Goal: Task Accomplishment & Management: Manage account settings

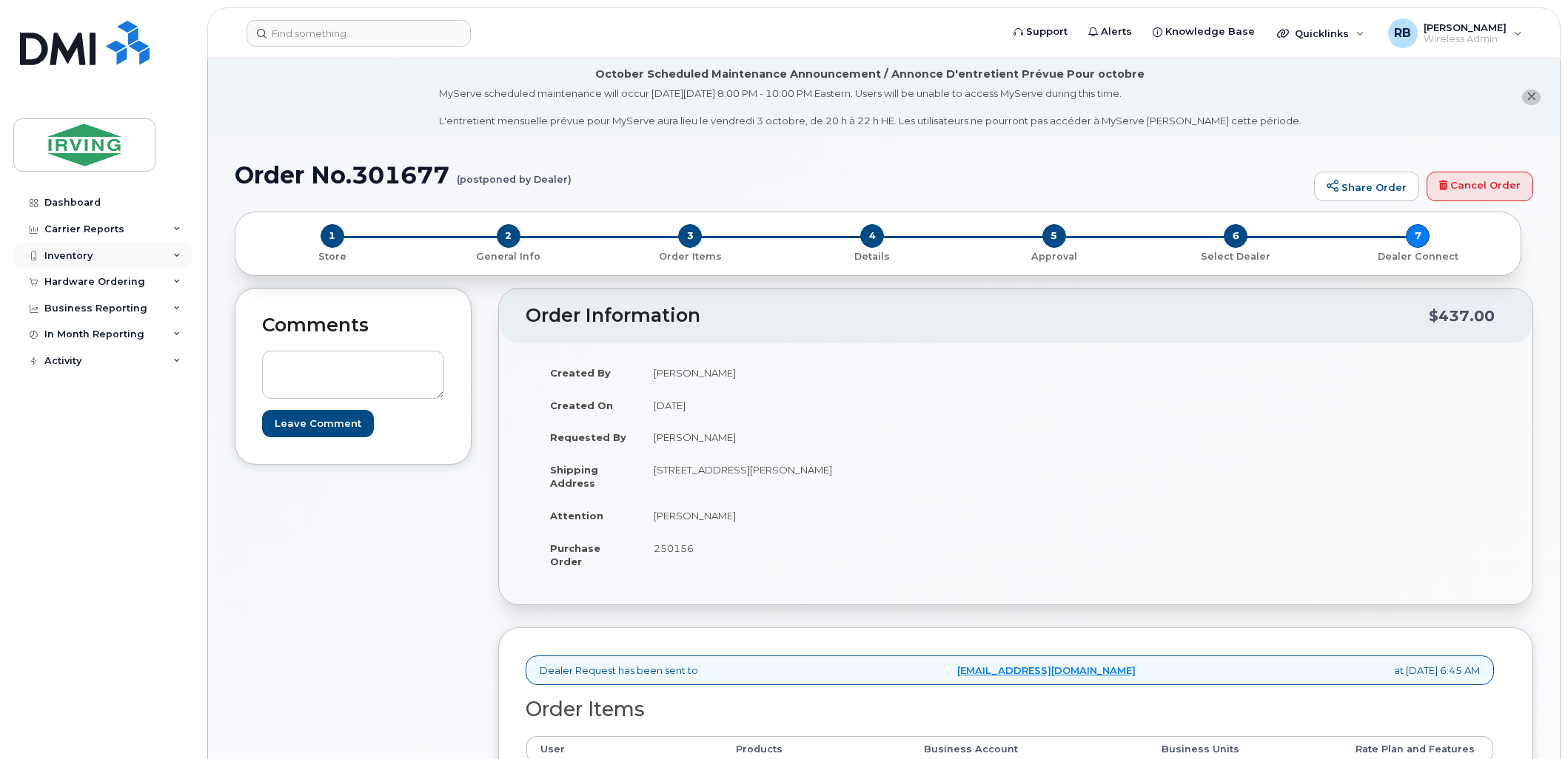
scroll to position [219, 0]
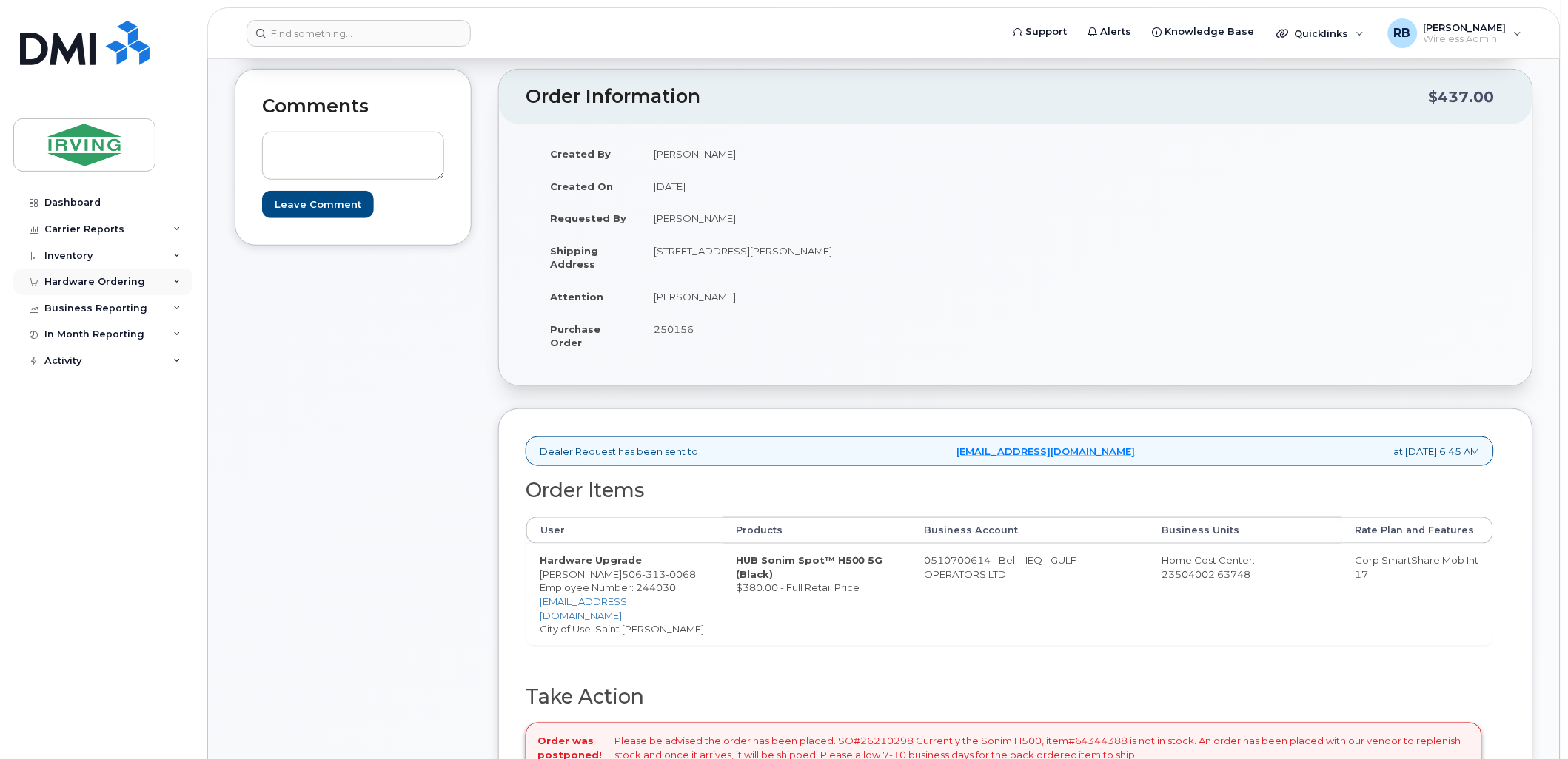
click at [105, 276] on div "Hardware Ordering" at bounding box center [95, 281] width 100 height 12
click at [69, 333] on div "Orders" at bounding box center [69, 337] width 36 height 13
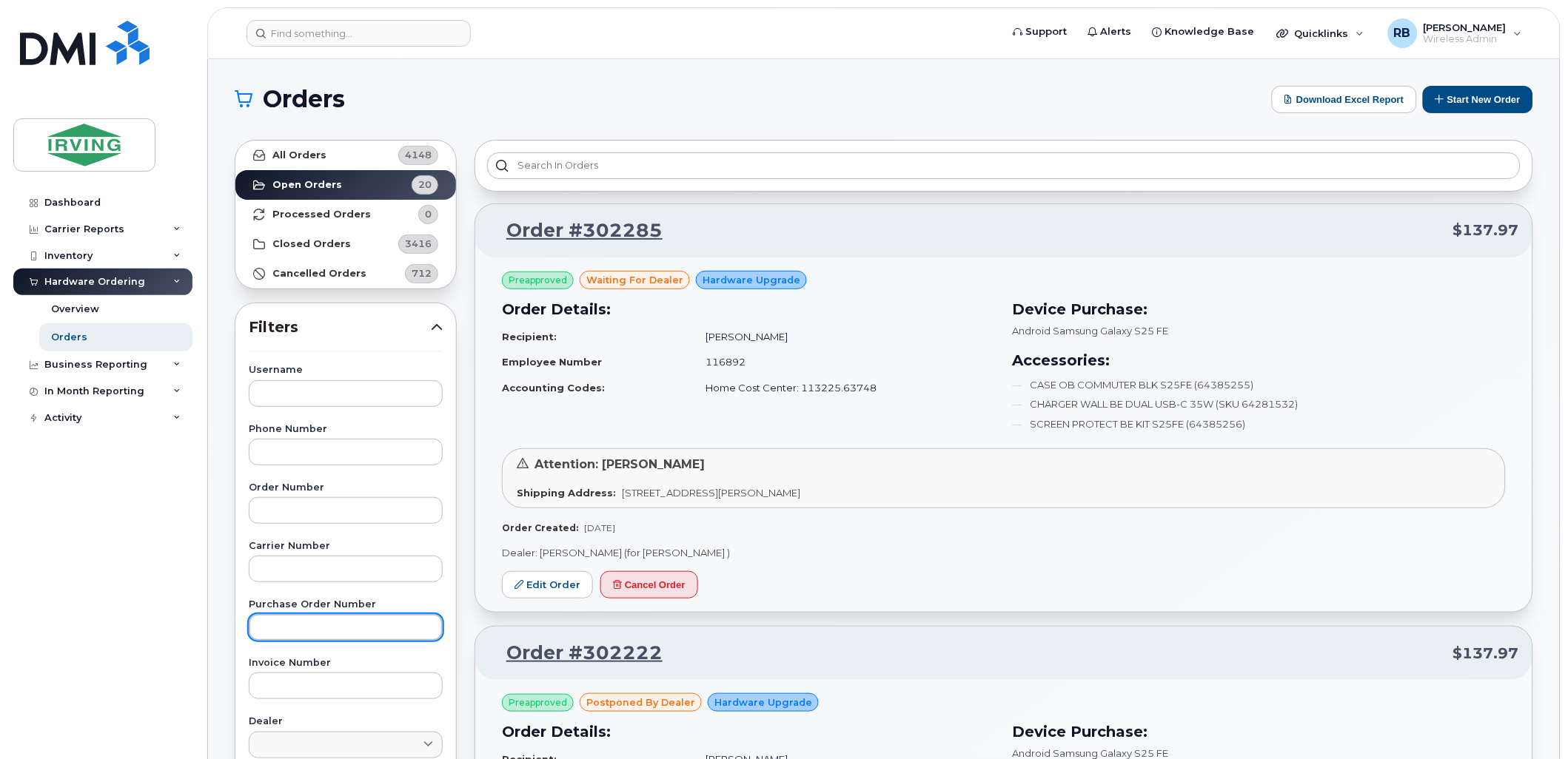
click at [305, 620] on input "text" at bounding box center [345, 627] width 194 height 27
paste input "635244"
type input "635244"
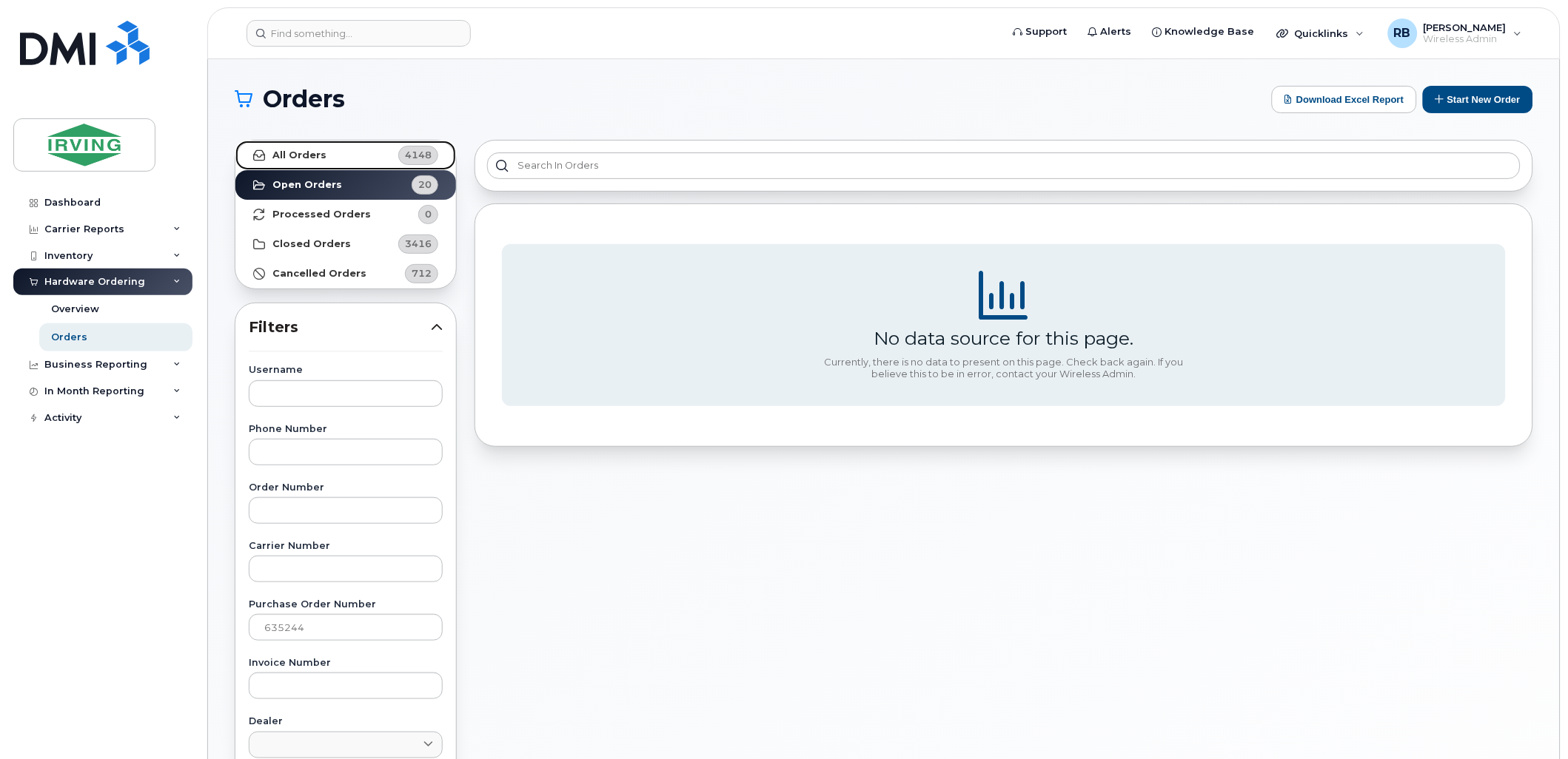
click at [306, 158] on strong "All Orders" at bounding box center [299, 155] width 54 height 12
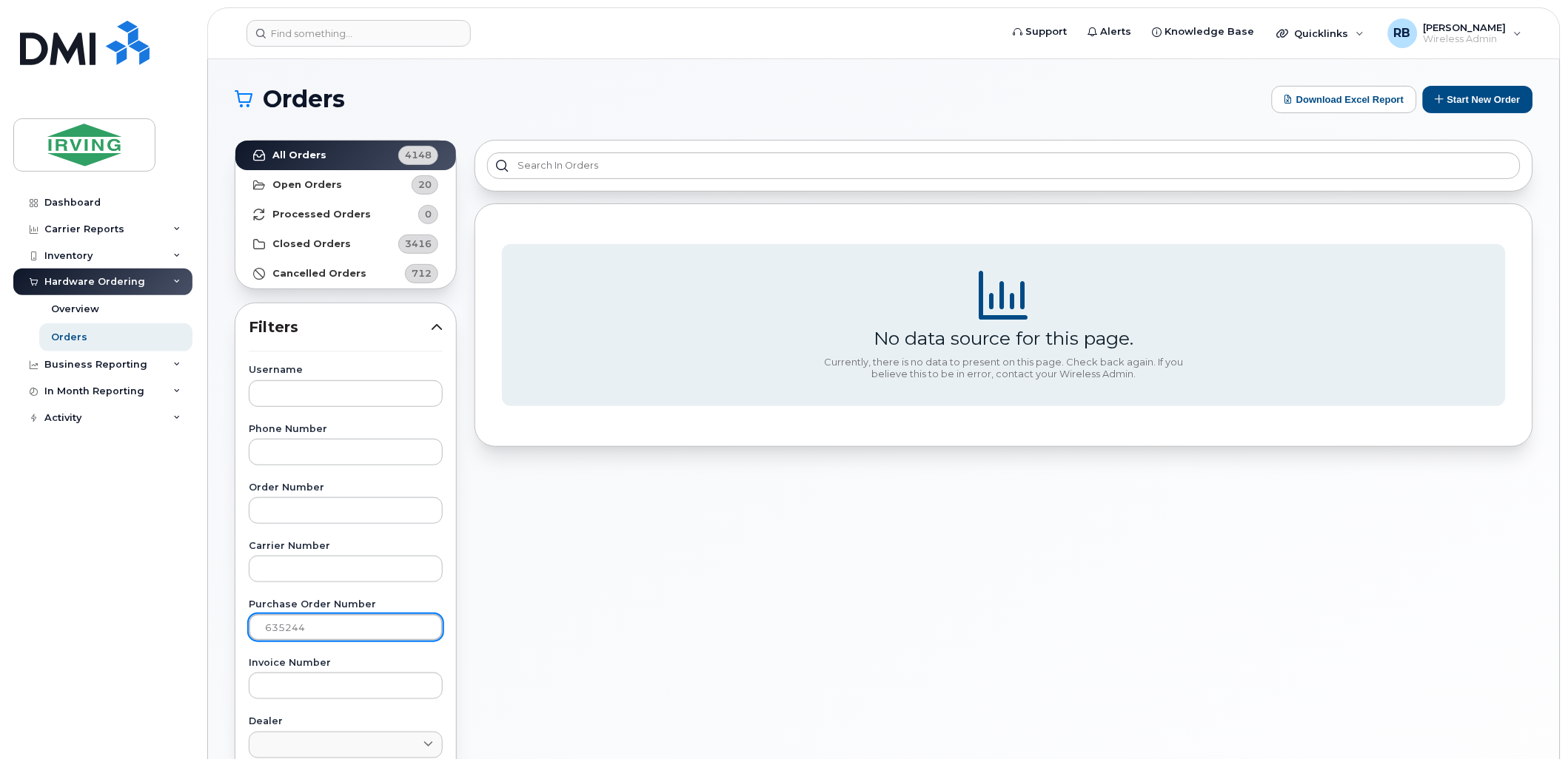
click at [301, 630] on input "635244" at bounding box center [345, 627] width 194 height 27
click at [77, 338] on div "Orders" at bounding box center [69, 337] width 36 height 13
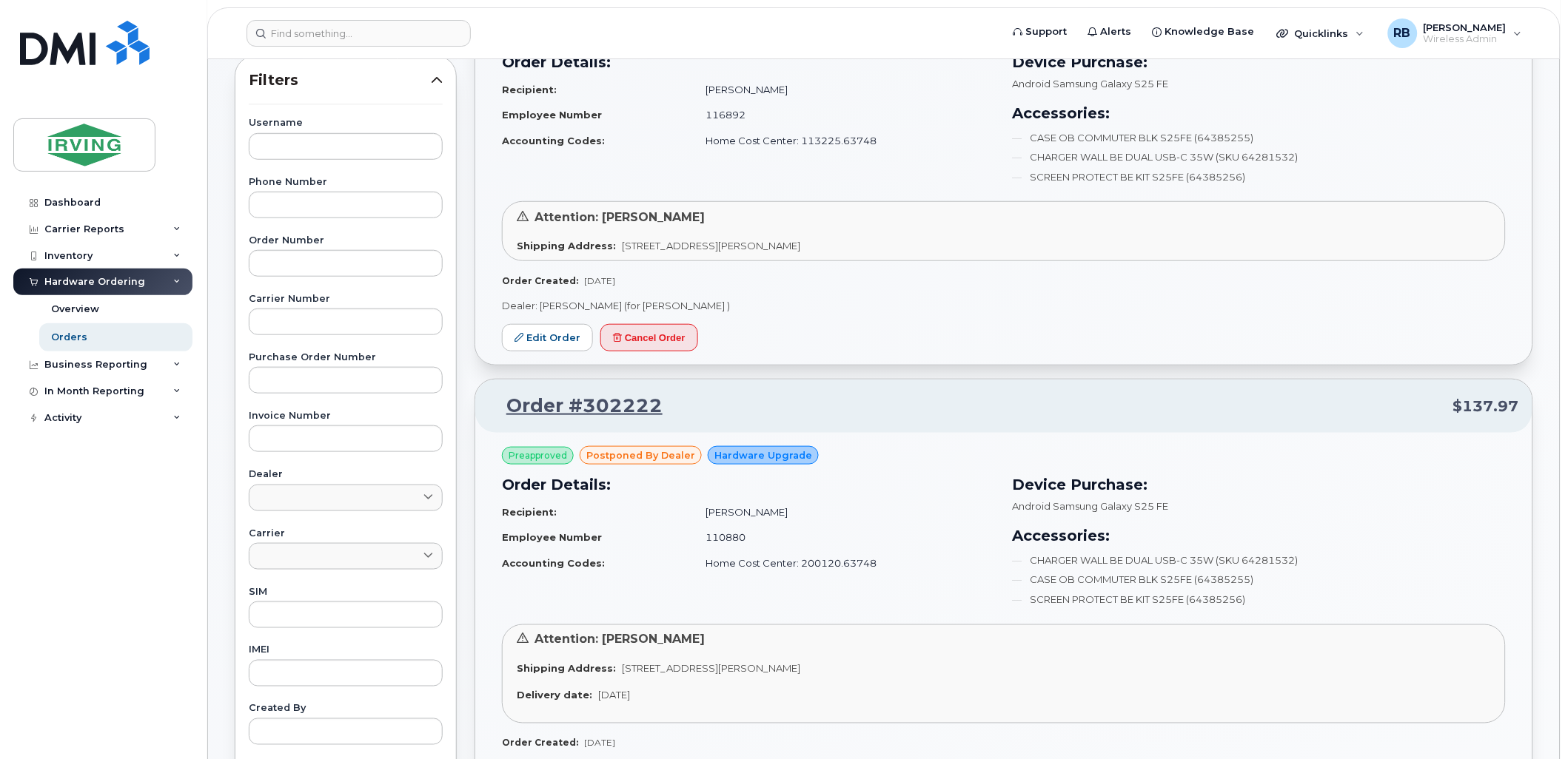
scroll to position [219, 0]
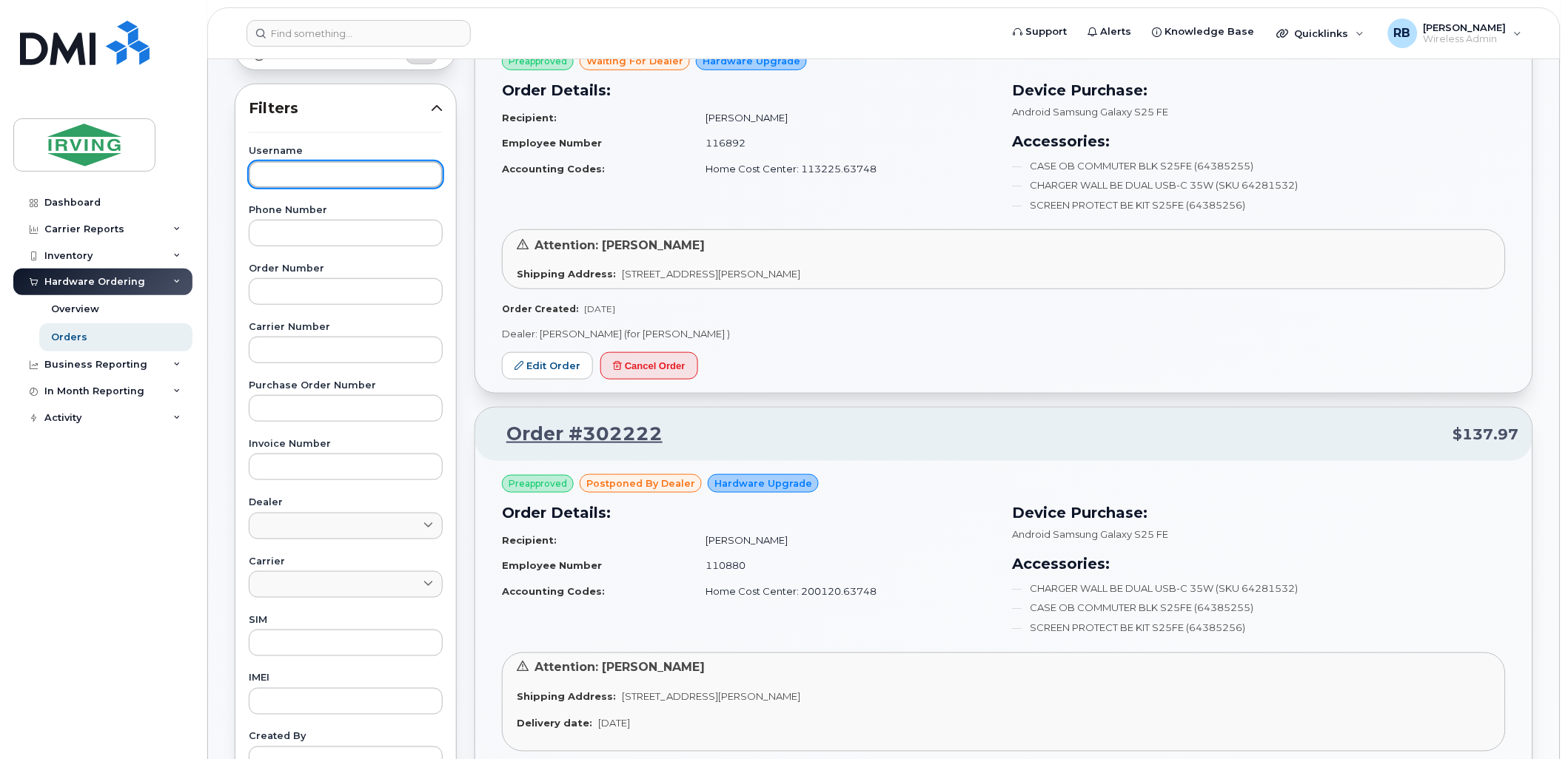
click at [346, 173] on input "text" at bounding box center [345, 175] width 194 height 27
paste input "GARET CAMERON"
type input "GARET CAMERON"
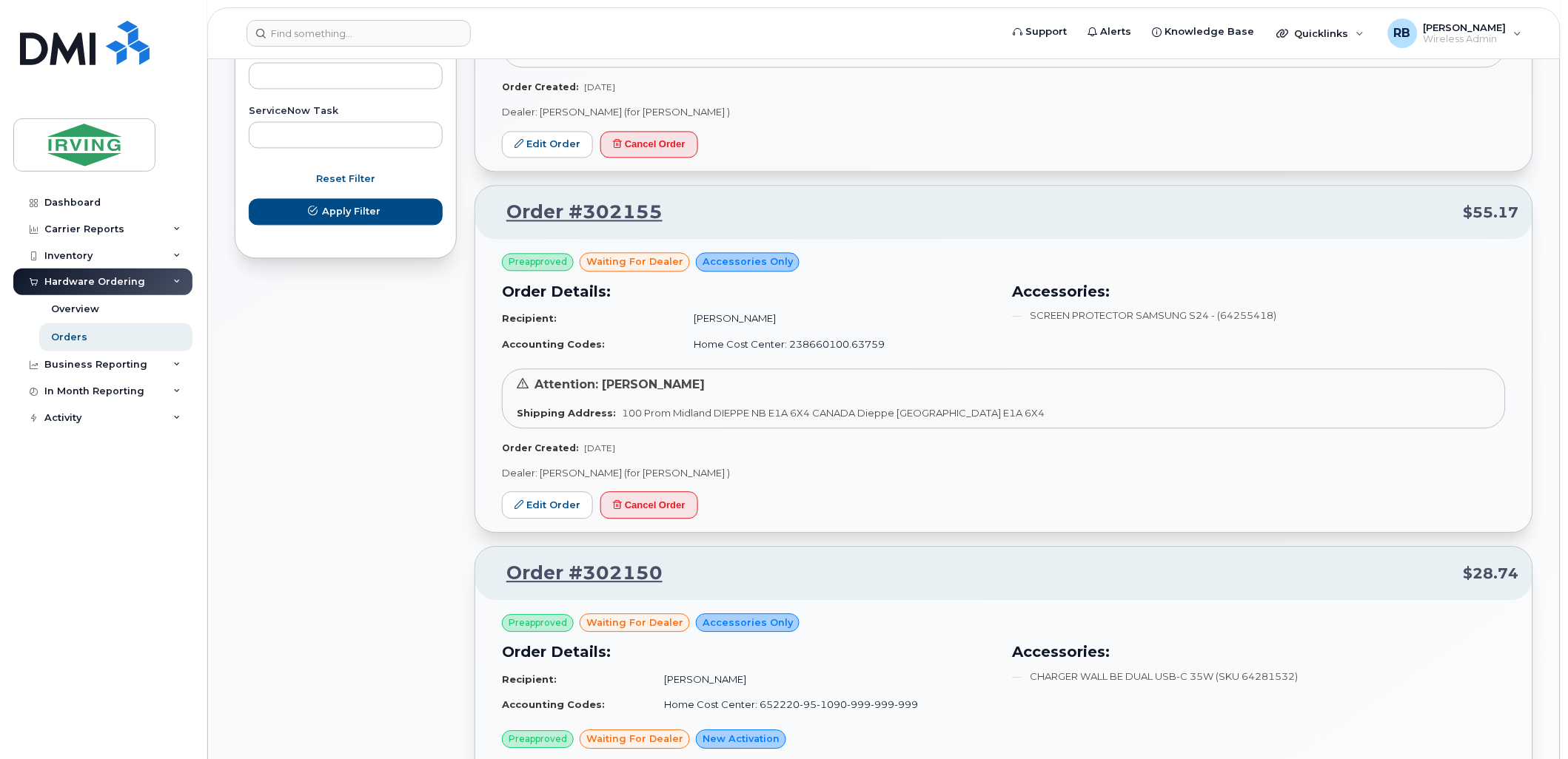
scroll to position [876, 0]
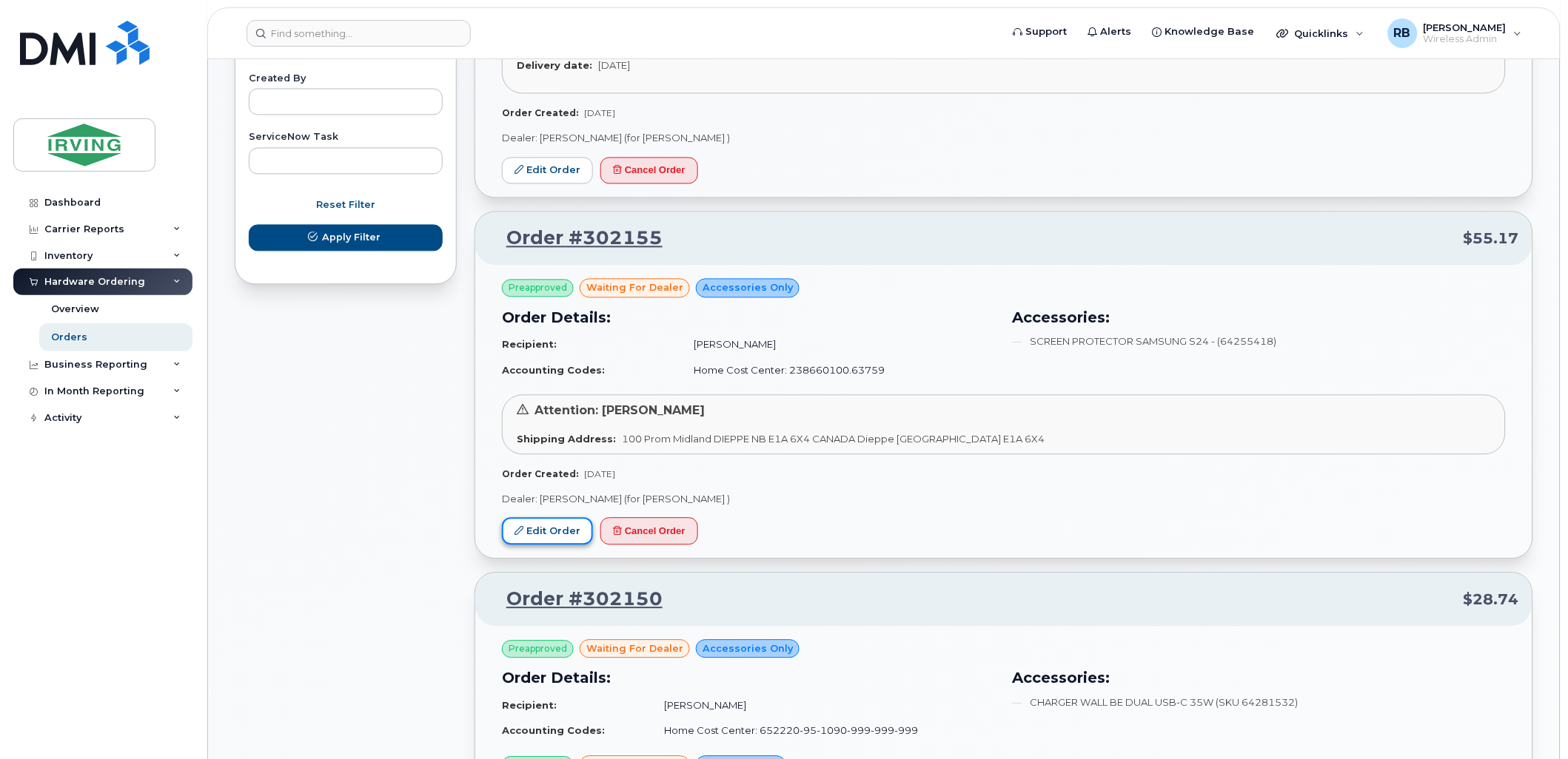
click at [565, 527] on link "Edit Order" at bounding box center [547, 531] width 91 height 27
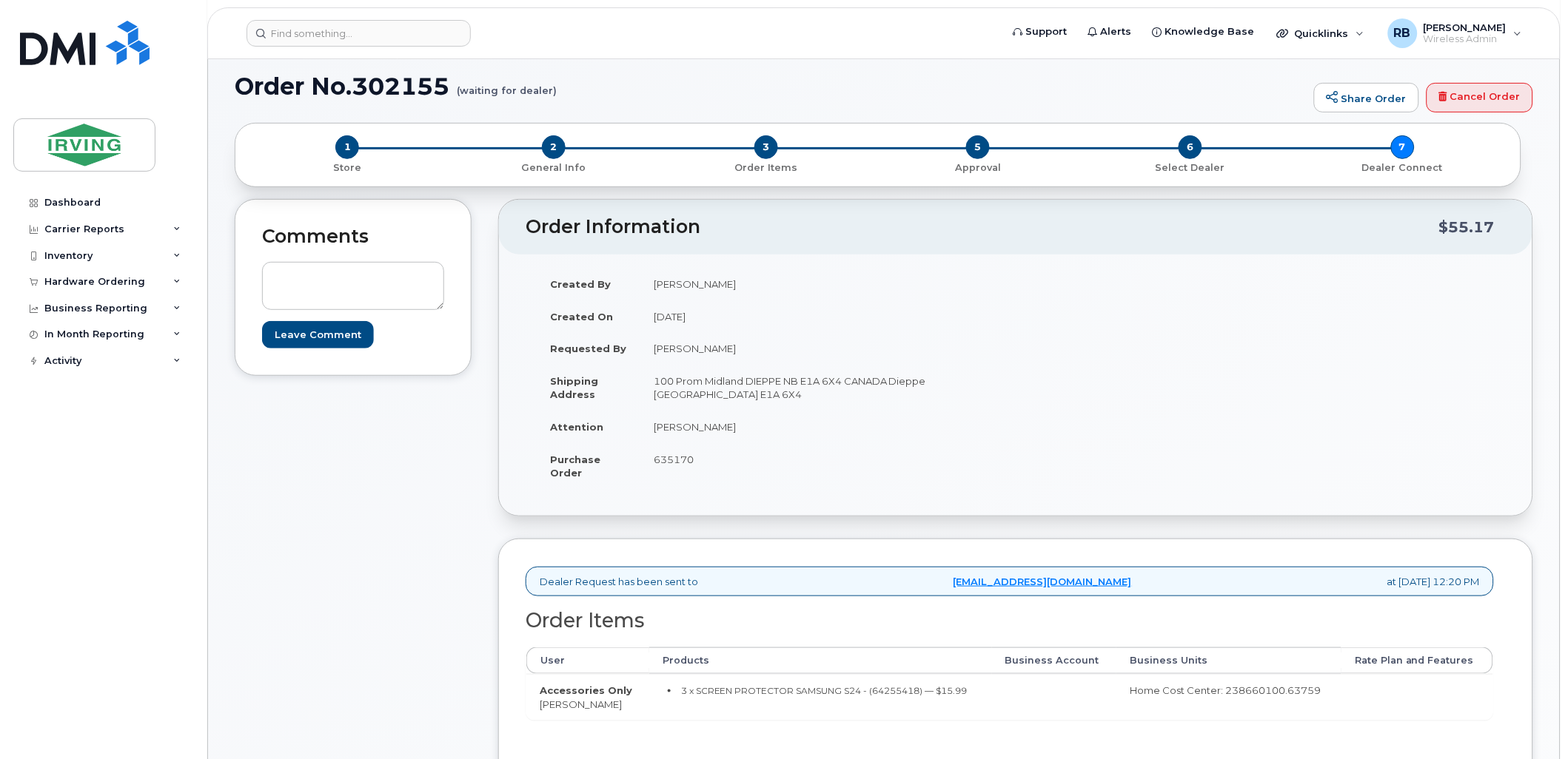
scroll to position [219, 0]
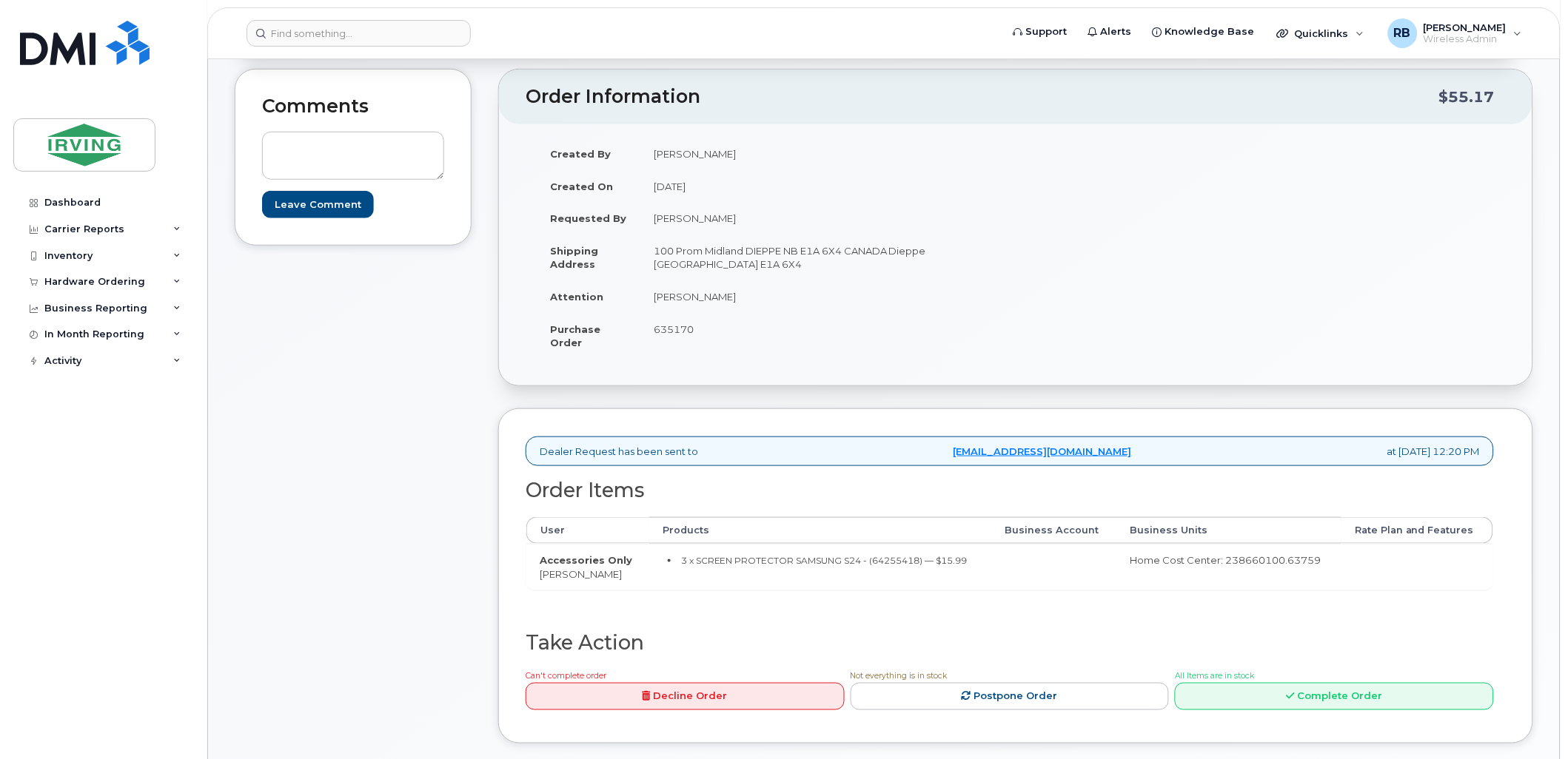
click at [896, 558] on small "3 x SCREEN PROTECTOR SAMSUNG S24 - (64255418) — $15.99" at bounding box center [824, 560] width 287 height 11
copy small "64255418"
click at [382, 367] on div "Comments Leave Comment" at bounding box center [353, 417] width 237 height 697
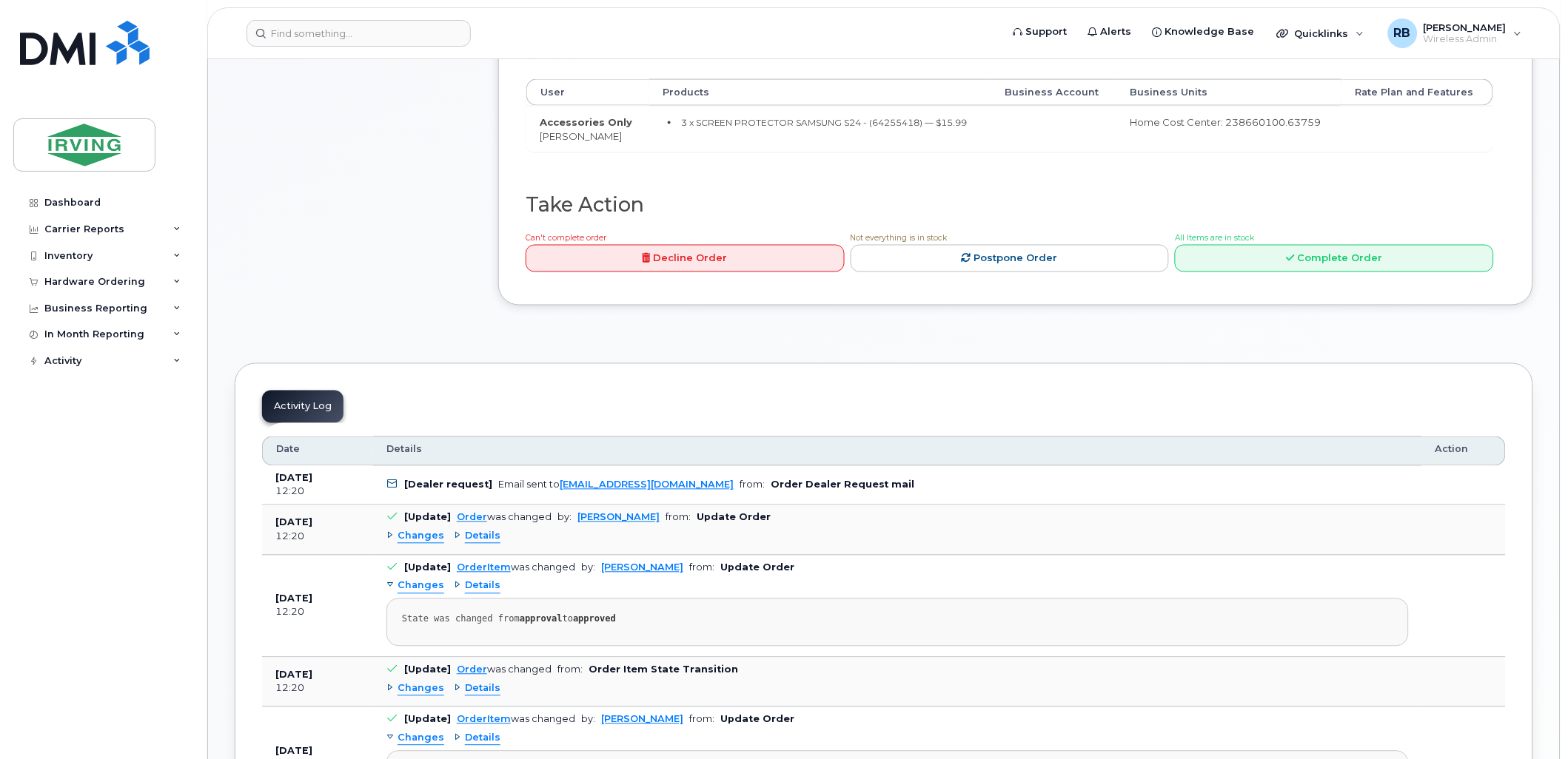
scroll to position [548, 0]
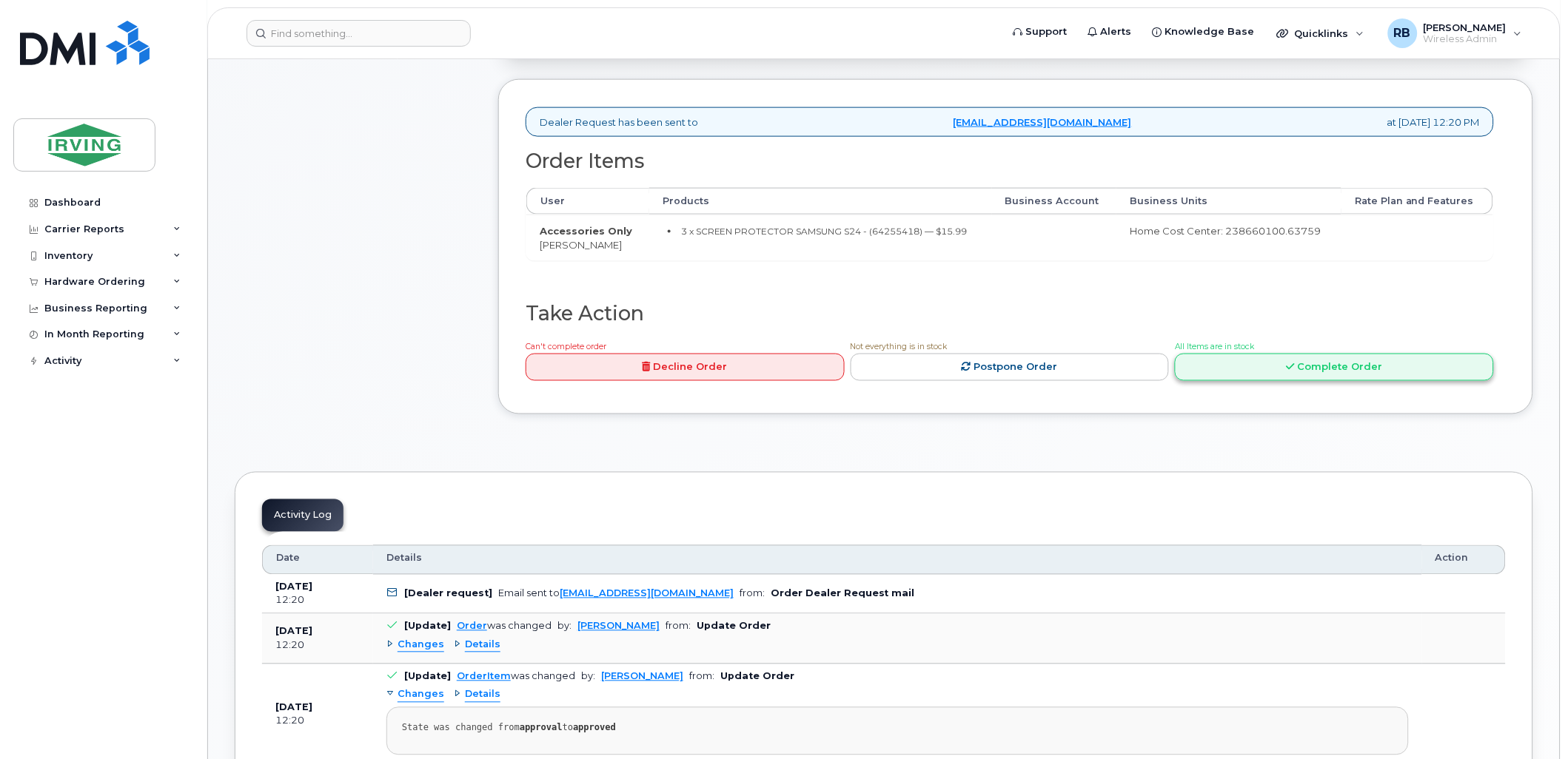
click at [1343, 371] on link "Complete Order" at bounding box center [1334, 367] width 319 height 27
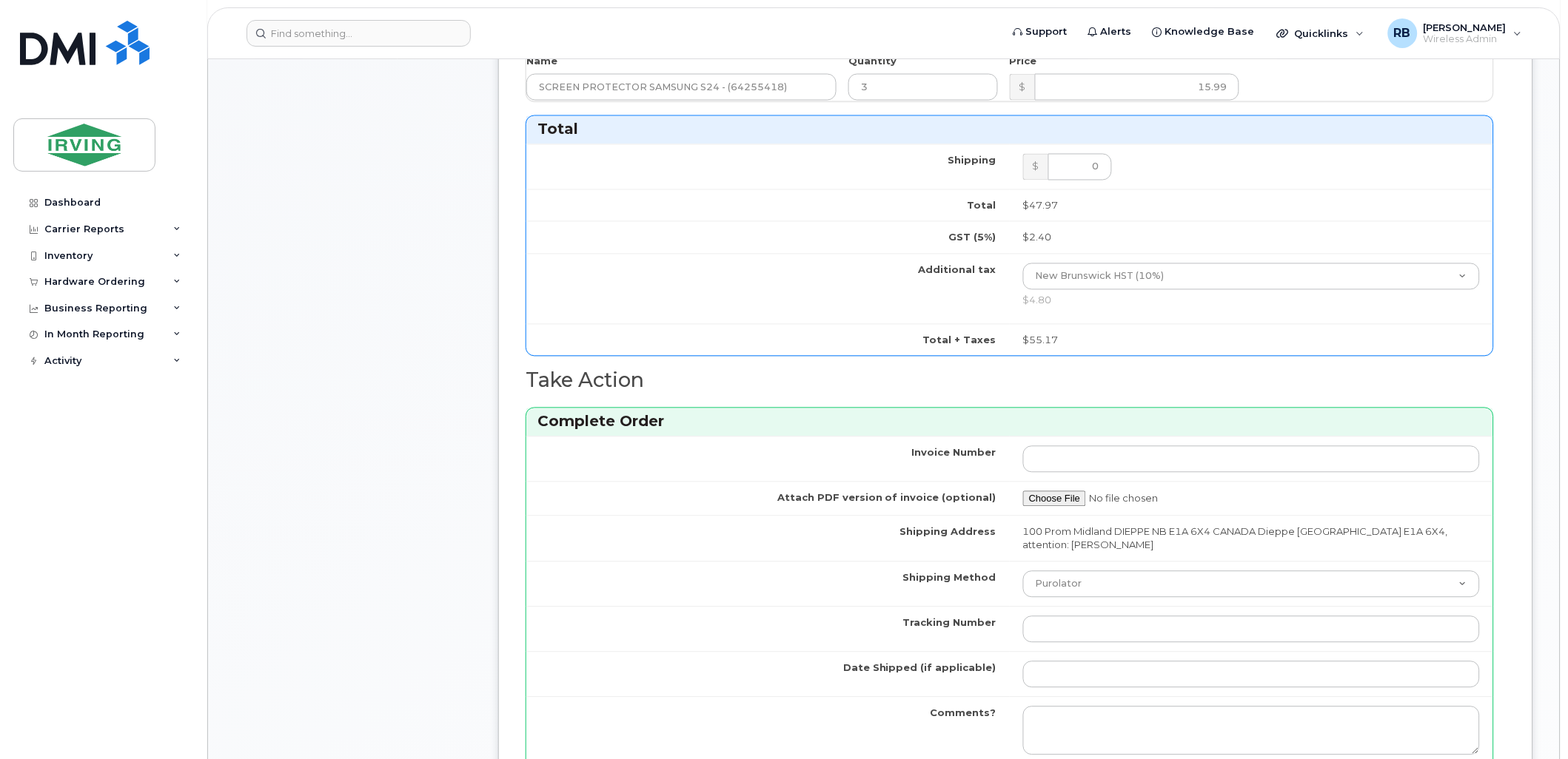
scroll to position [876, 0]
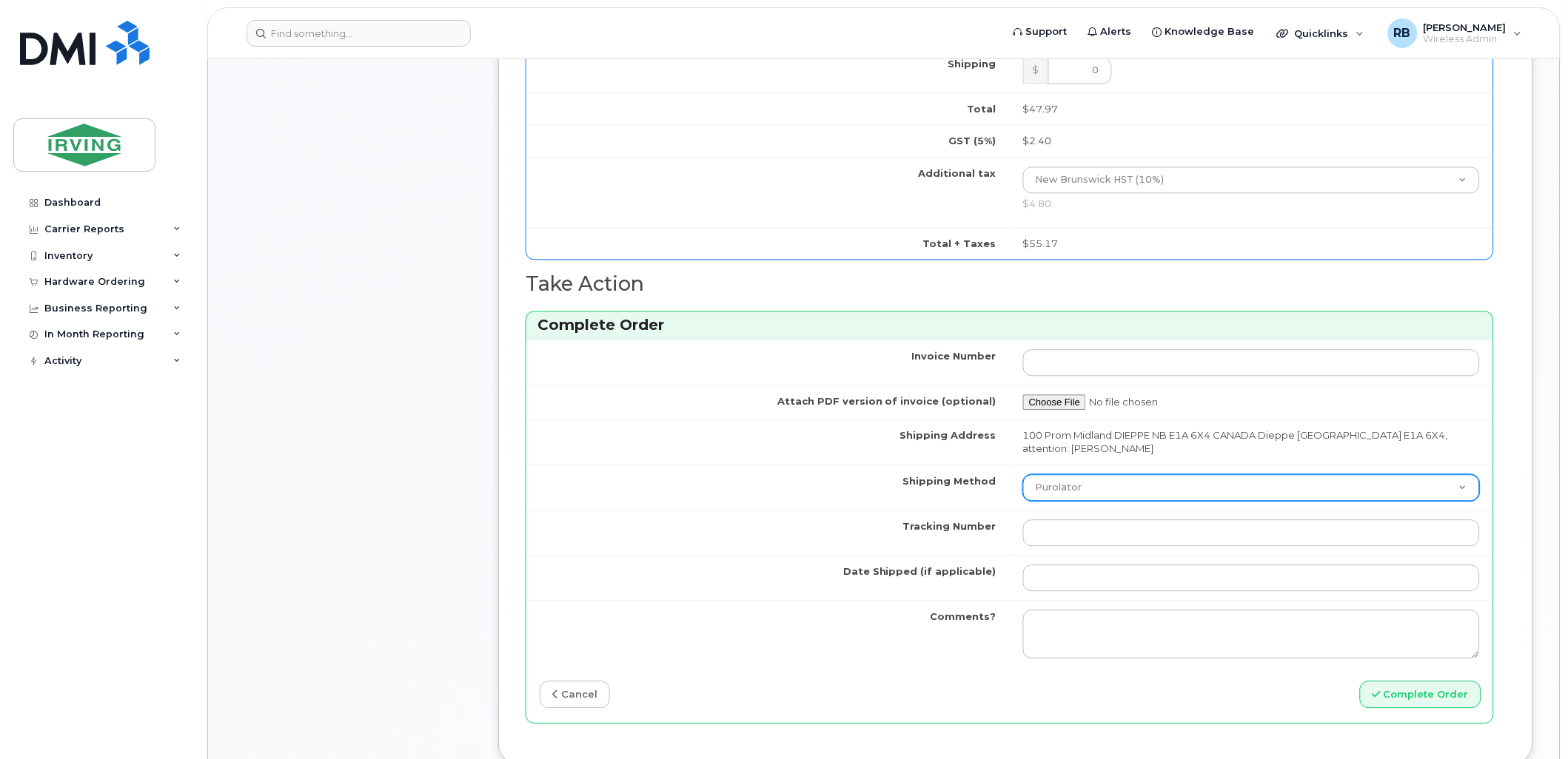
click at [1062, 491] on select "Purolator UPS FedEx Canada Post Courier Other Drop Off Pick Up" at bounding box center [1251, 488] width 457 height 27
select select "Courier"
click at [1023, 475] on select "Purolator UPS FedEx Canada Post Courier Other Drop Off Pick Up" at bounding box center [1251, 488] width 457 height 27
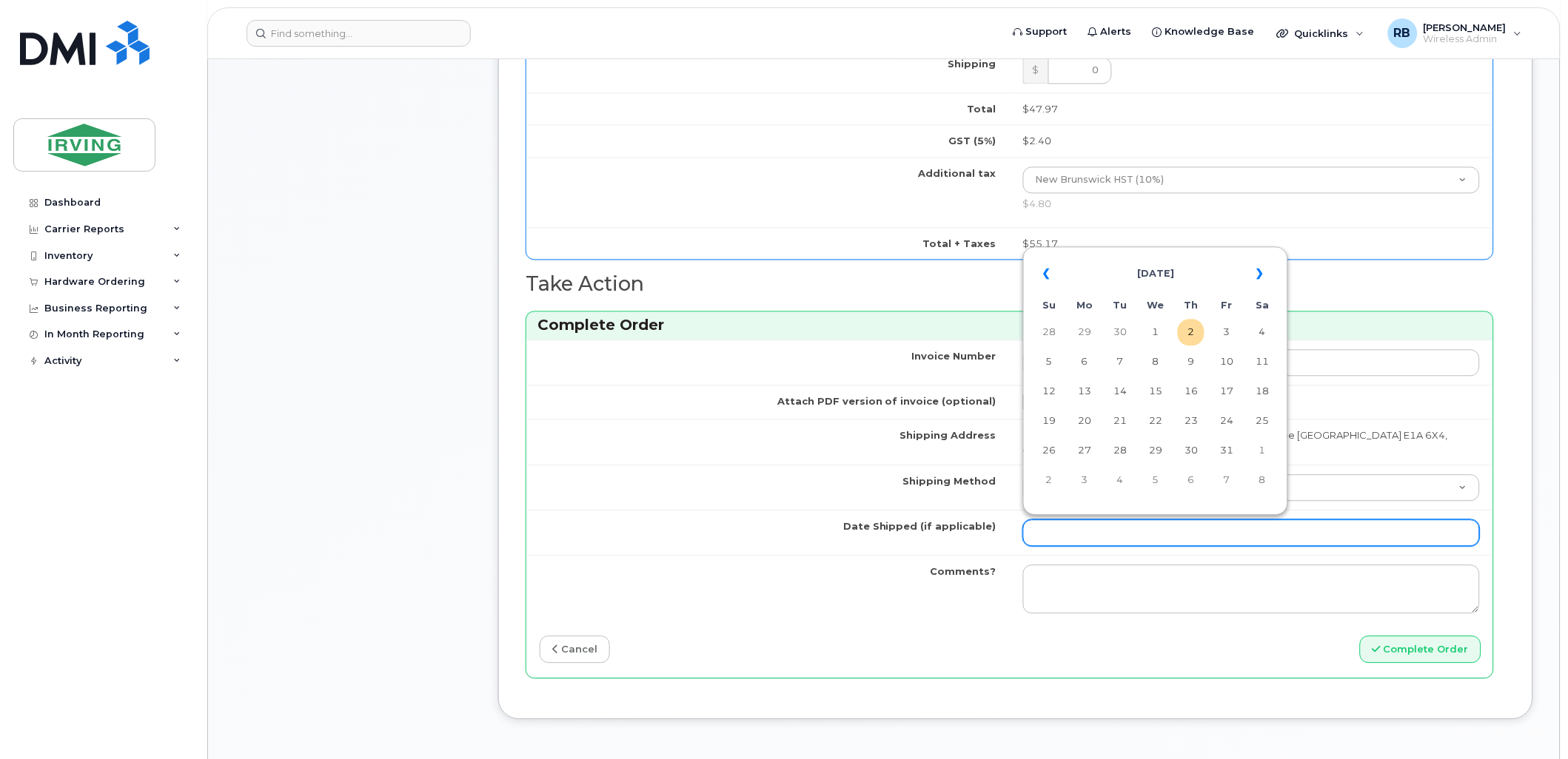
drag, startPoint x: 1076, startPoint y: 535, endPoint x: 1085, endPoint y: 527, distance: 12.0
click at [1076, 535] on input "Date Shipped (if applicable)" at bounding box center [1251, 533] width 457 height 27
click at [1114, 363] on td "7" at bounding box center [1120, 363] width 27 height 27
type input "2025-10-07"
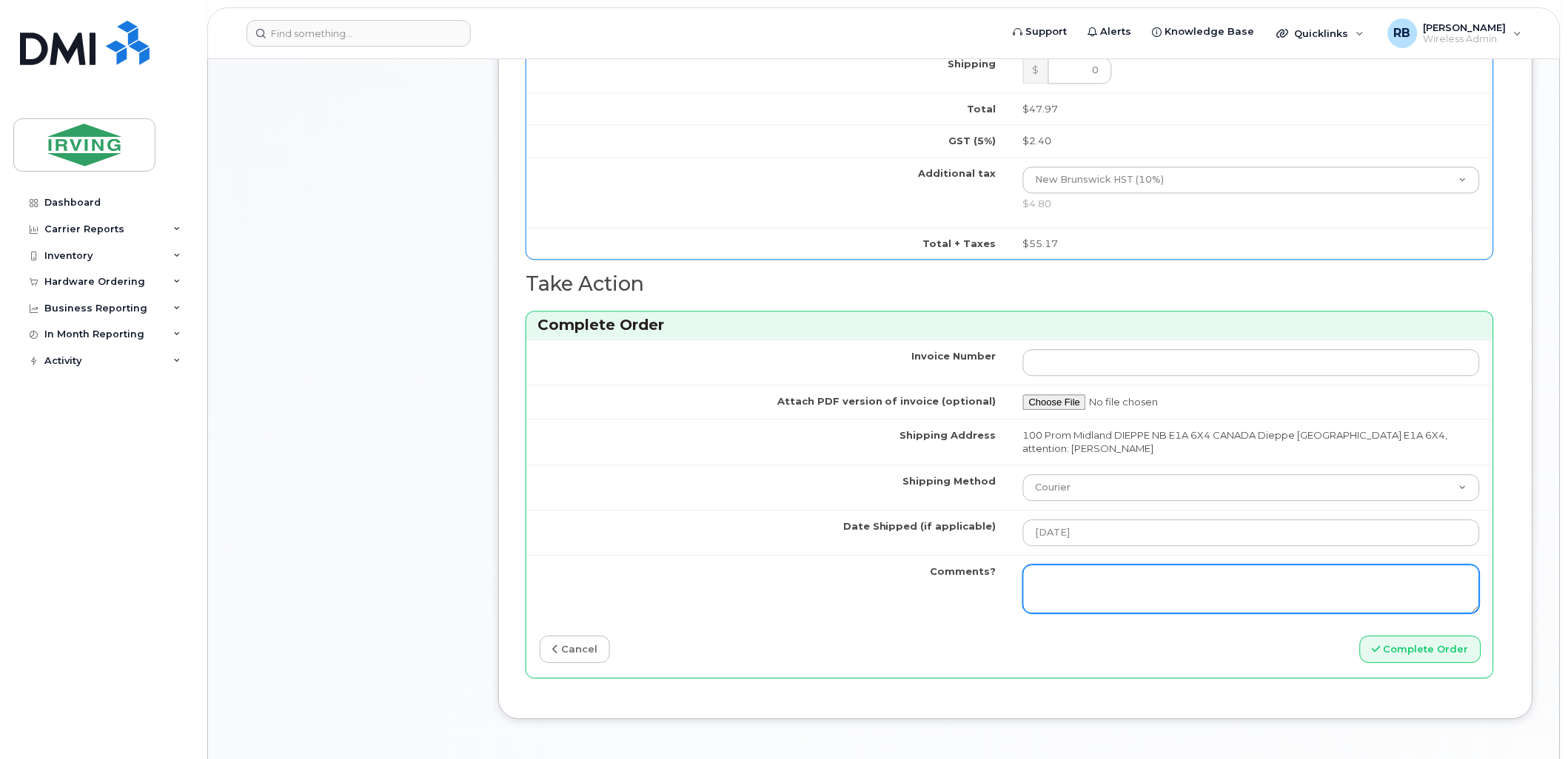
click at [1054, 572] on textarea "Comments?" at bounding box center [1251, 590] width 457 height 49
drag, startPoint x: 1116, startPoint y: 600, endPoint x: 1025, endPoint y: 580, distance: 93.2
click at [1025, 580] on textarea "Please be advised the order has been completed. SO#26212620 Allow 1-3 business …" at bounding box center [1251, 590] width 457 height 49
type textarea "Please be advised the order has been completed. SO#26212620 Allow 1-3 business …"
click at [358, 239] on div "Comments Leave Comment" at bounding box center [353, 76] width 237 height 1331
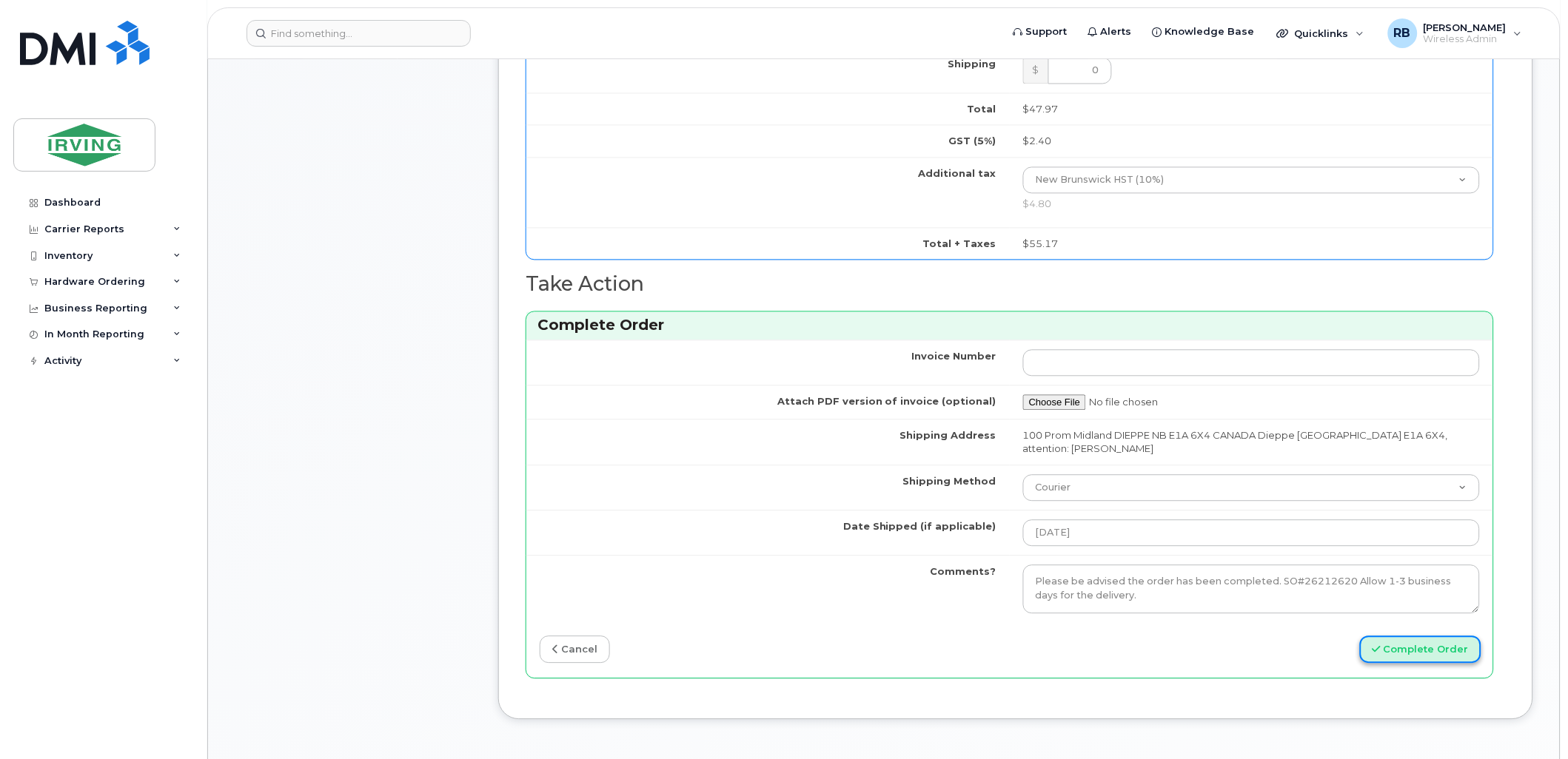
click at [1407, 656] on button "Complete Order" at bounding box center [1420, 649] width 121 height 27
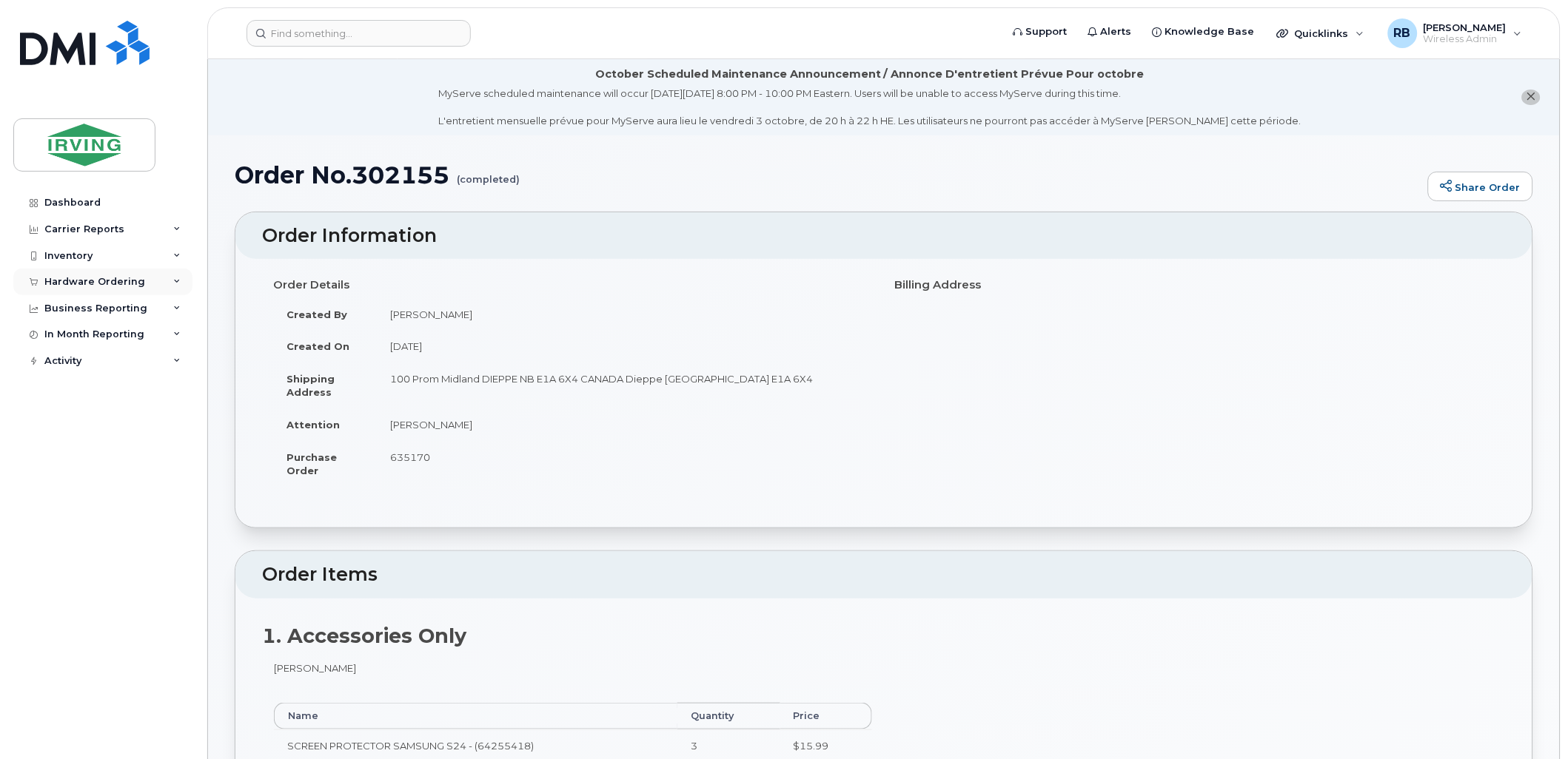
click at [90, 275] on div "Hardware Ordering" at bounding box center [103, 282] width 179 height 27
click at [61, 334] on div "Orders" at bounding box center [69, 337] width 36 height 13
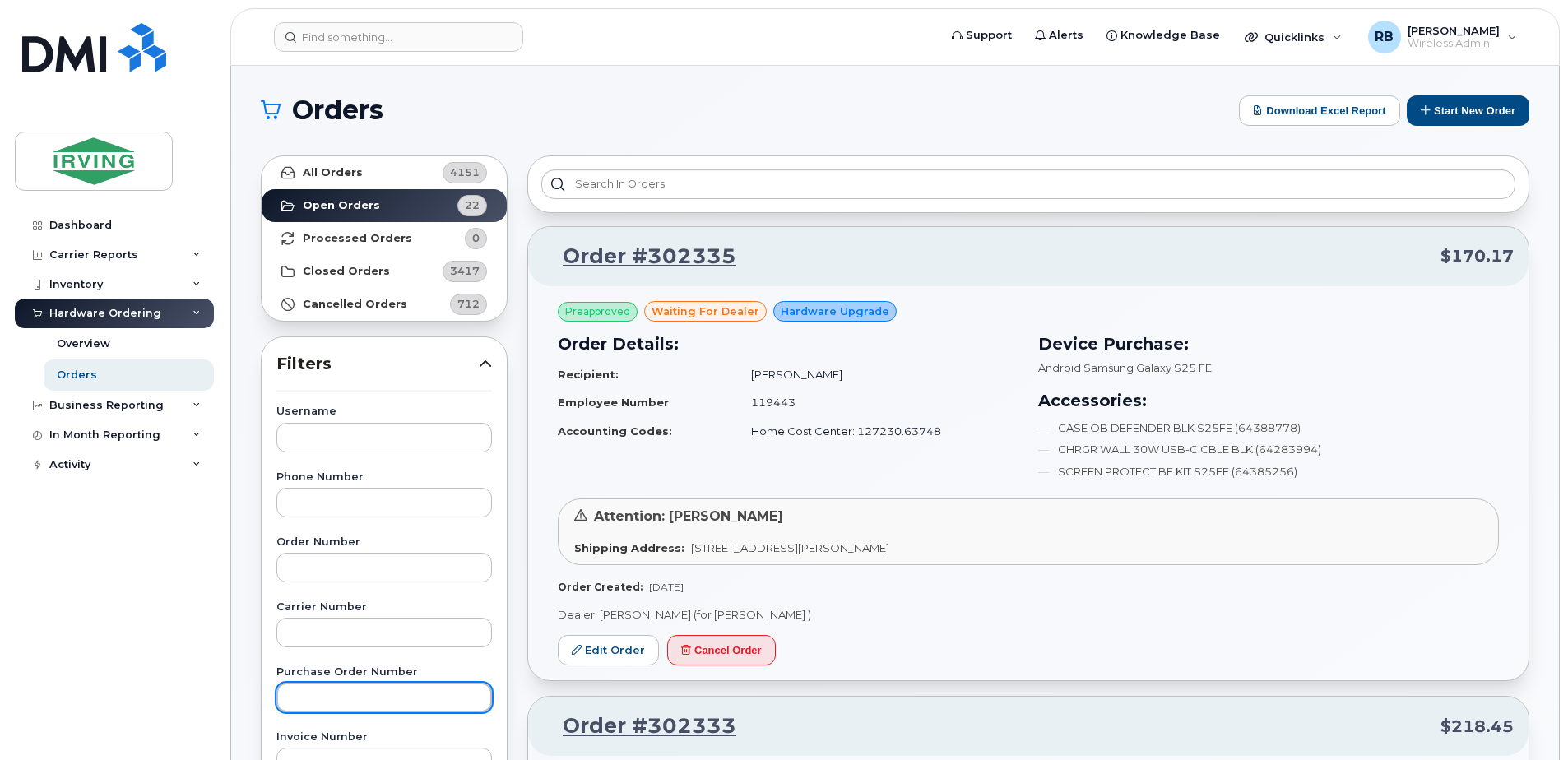
click at [307, 692] on input "text" at bounding box center [383, 697] width 215 height 30
paste input "3135039"
type input "3135039"
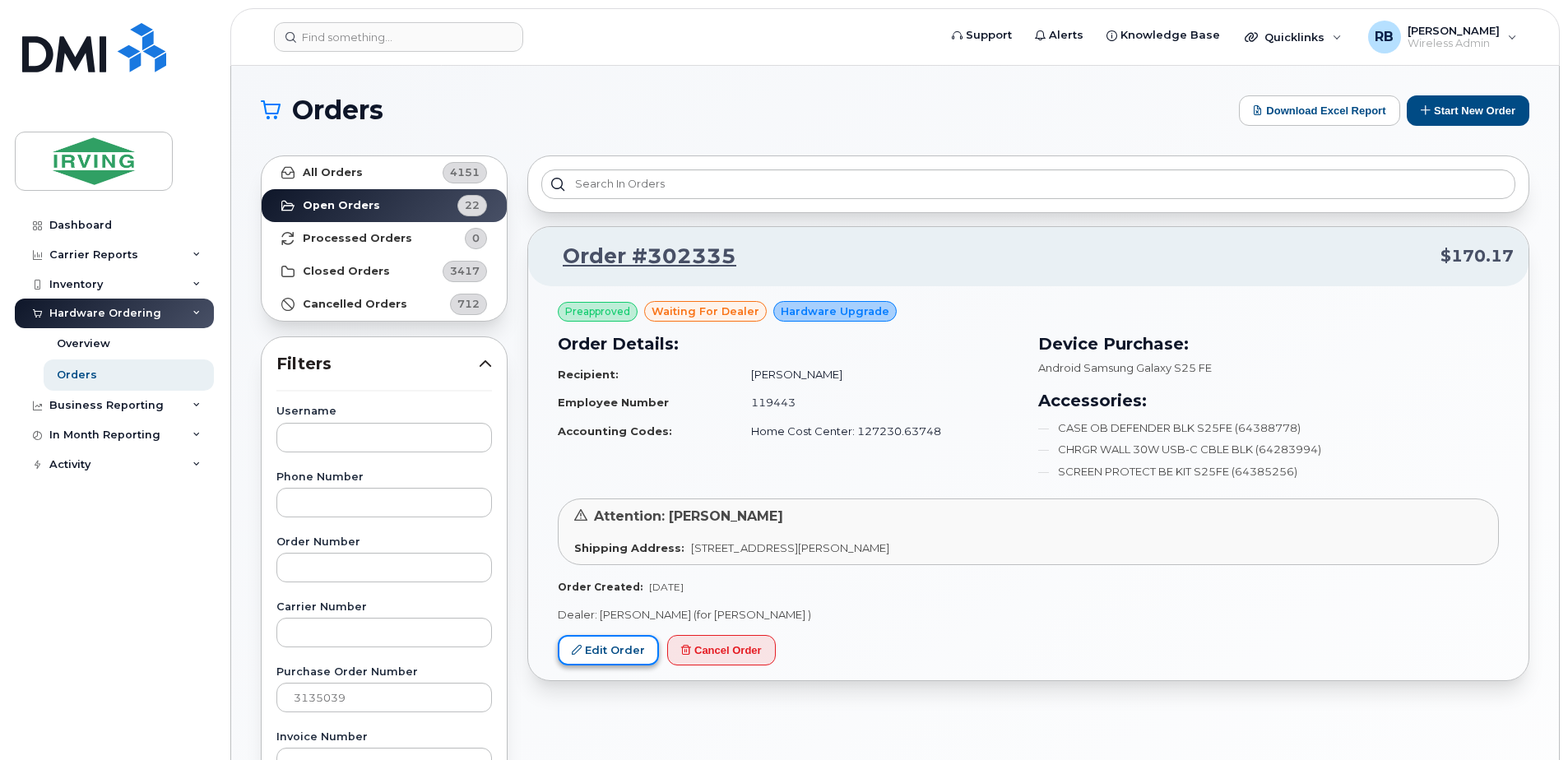
click at [594, 656] on link "Edit Order" at bounding box center [608, 649] width 101 height 30
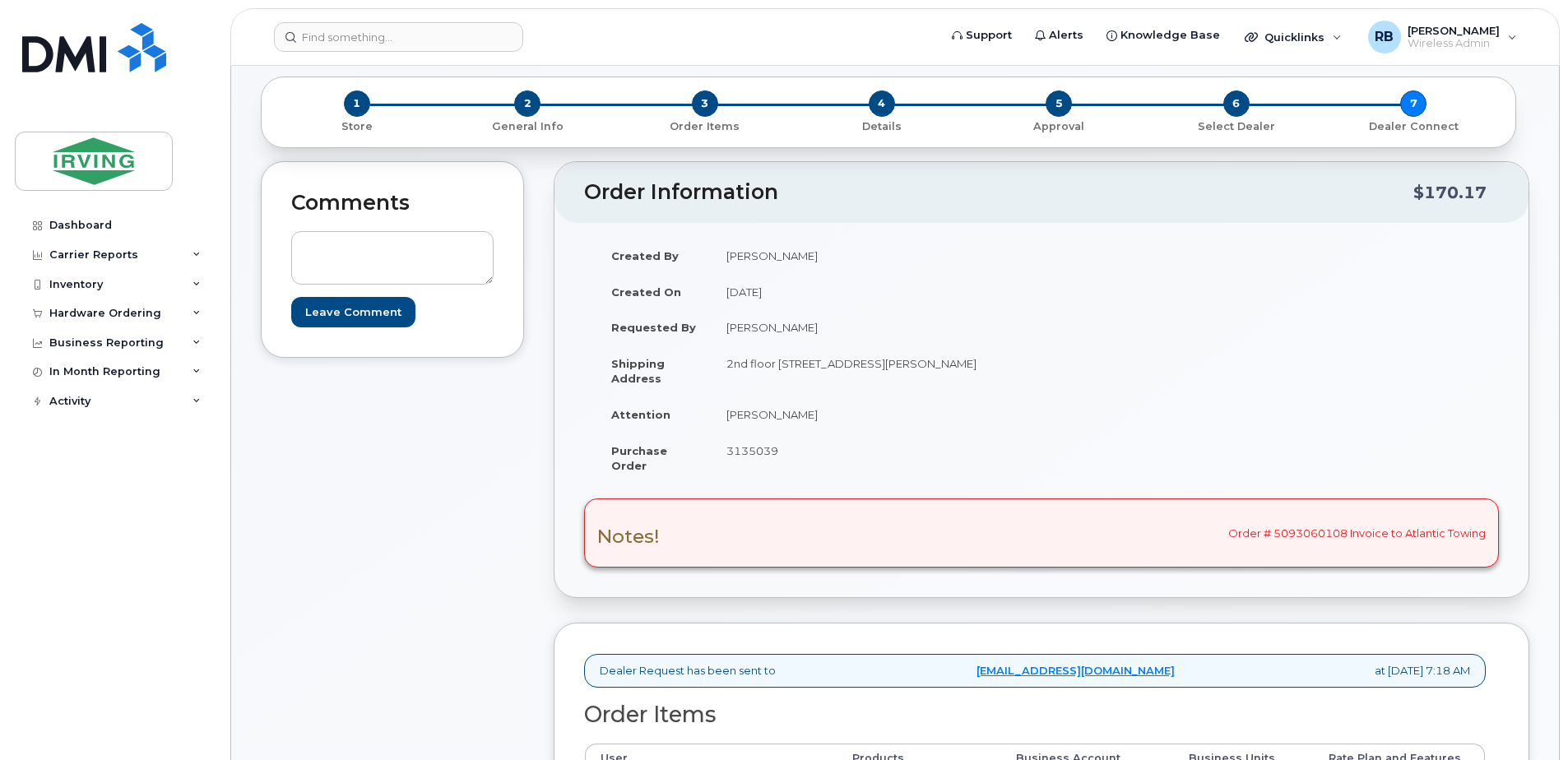
scroll to position [548, 0]
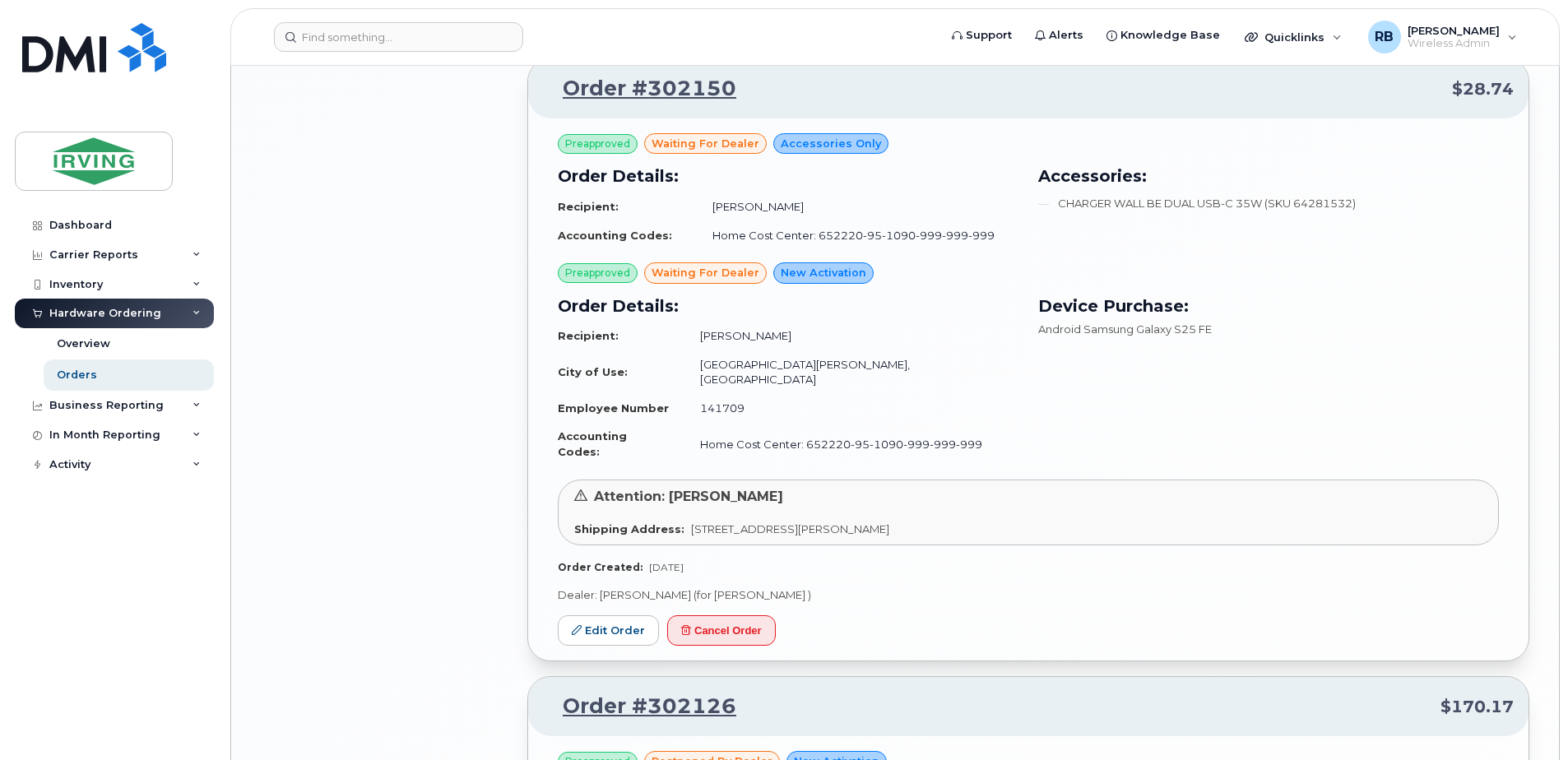
scroll to position [2741, 0]
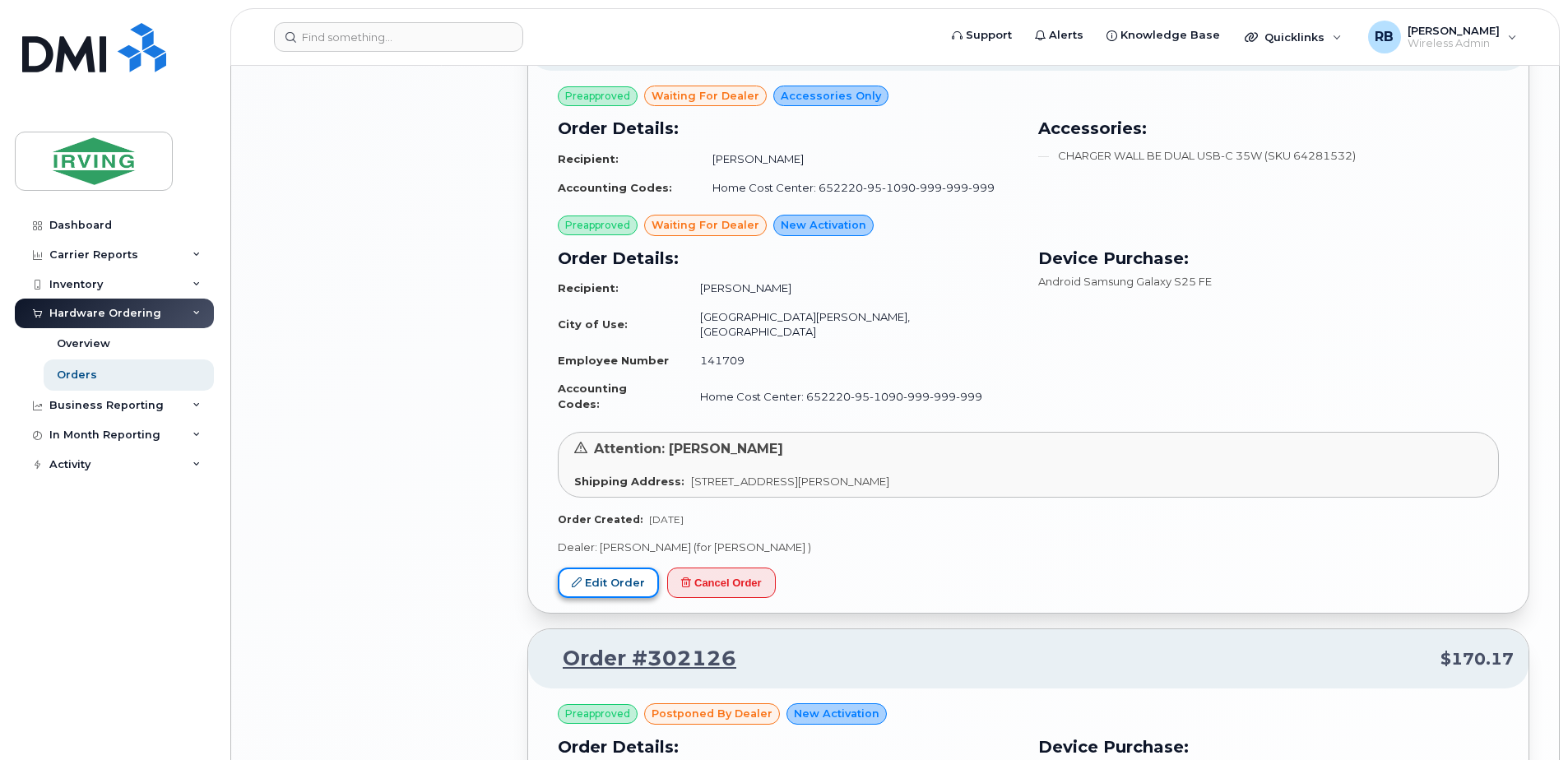
click at [605, 568] on link "Edit Order" at bounding box center [608, 582] width 101 height 30
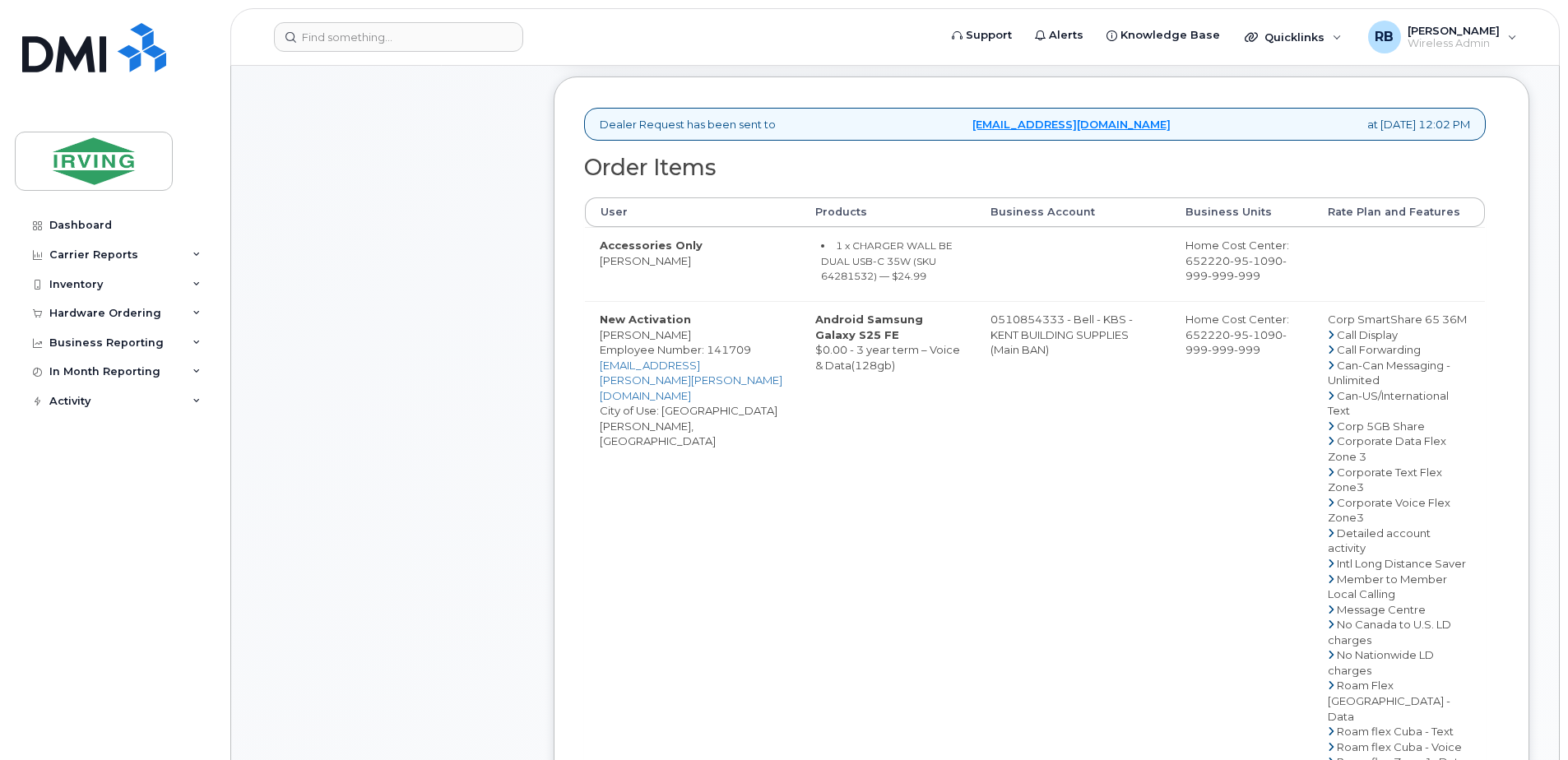
scroll to position [658, 0]
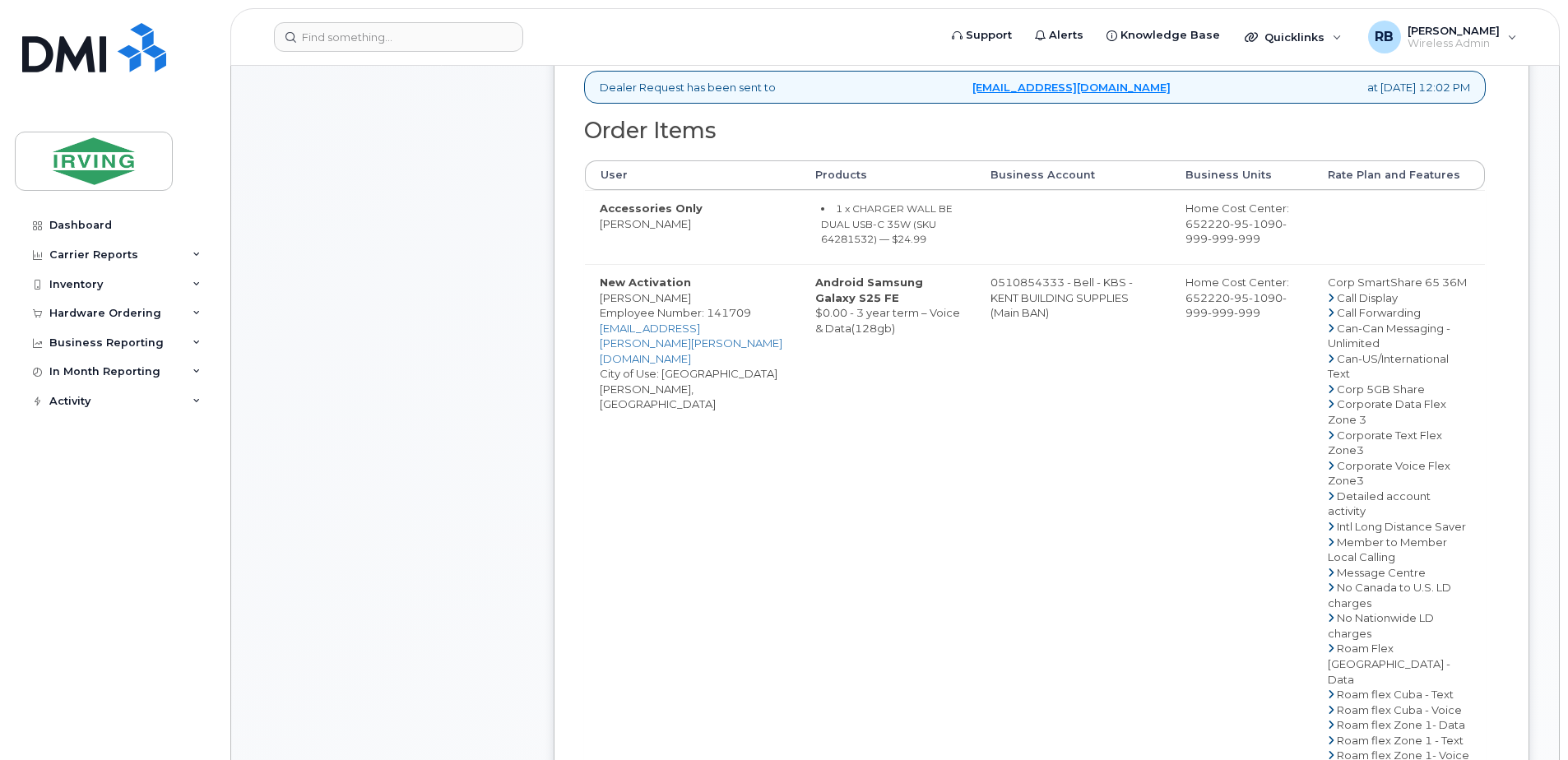
click at [1020, 295] on td "0510854333 - Bell - KBS - KENT BUILDING SUPPLIES (Main BAN)" at bounding box center [1073, 632] width 196 height 737
drag, startPoint x: 982, startPoint y: 298, endPoint x: 1047, endPoint y: 294, distance: 65.1
click at [1047, 294] on td "0510854333 - Bell - KBS - KENT BUILDING SUPPLIES (Main BAN)" at bounding box center [1073, 632] width 196 height 737
copy td "510854333"
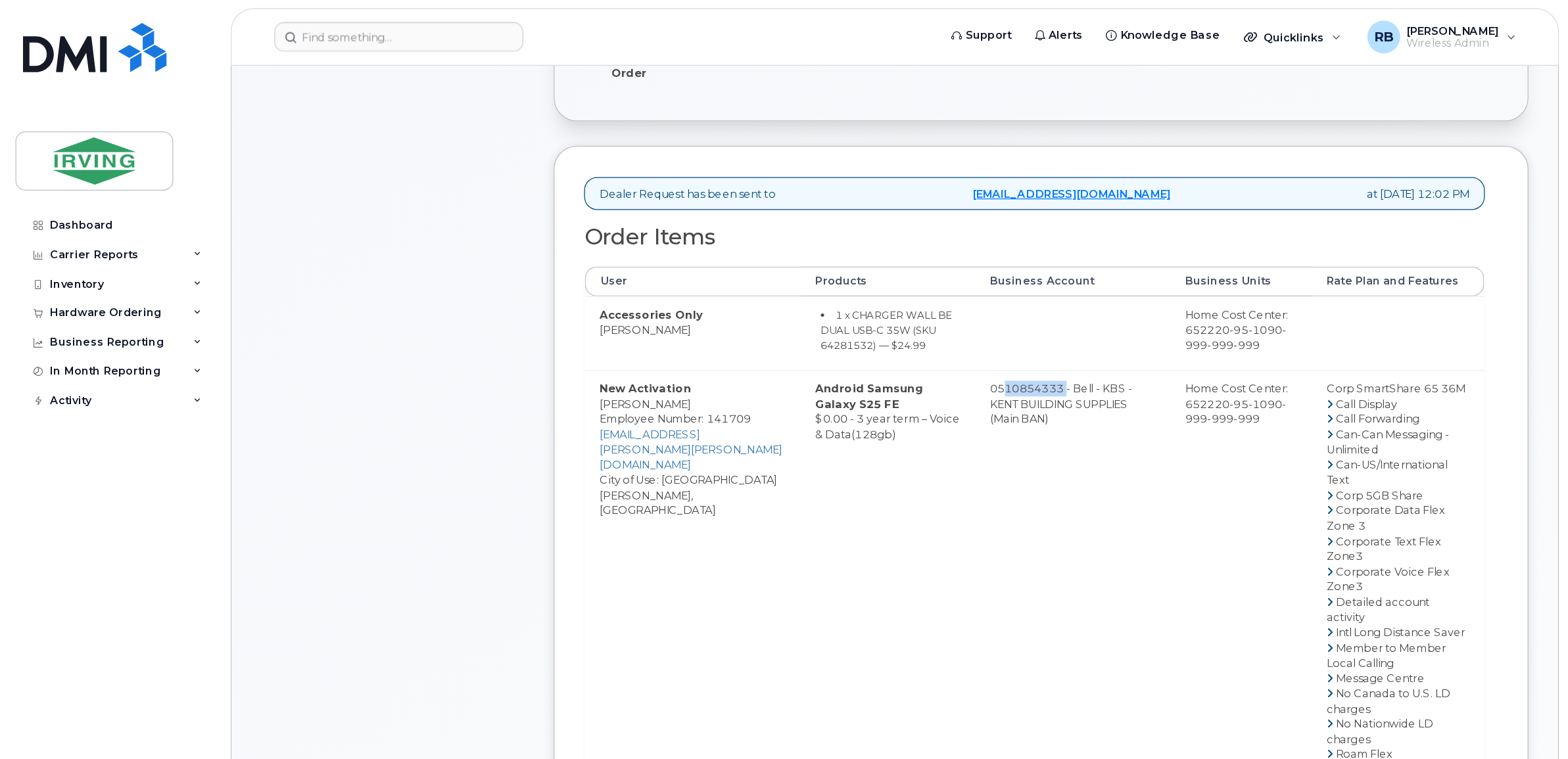
scroll to position [263, 0]
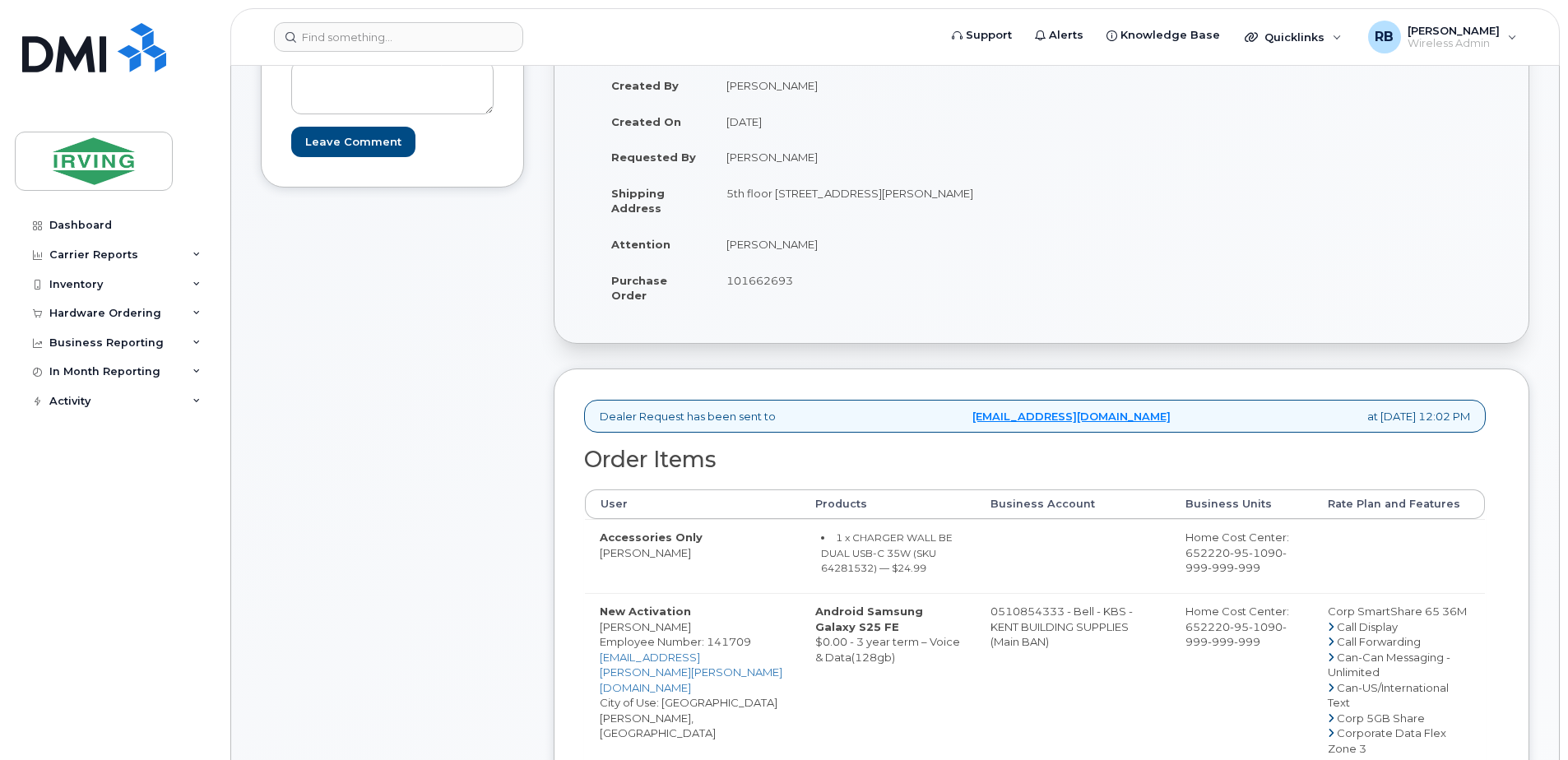
click at [781, 247] on td "Julie Hebert" at bounding box center [870, 245] width 318 height 37
copy tbody "Julie Hebert"
click at [651, 567] on td "Accessories Only Andrew Vail" at bounding box center [693, 555] width 215 height 74
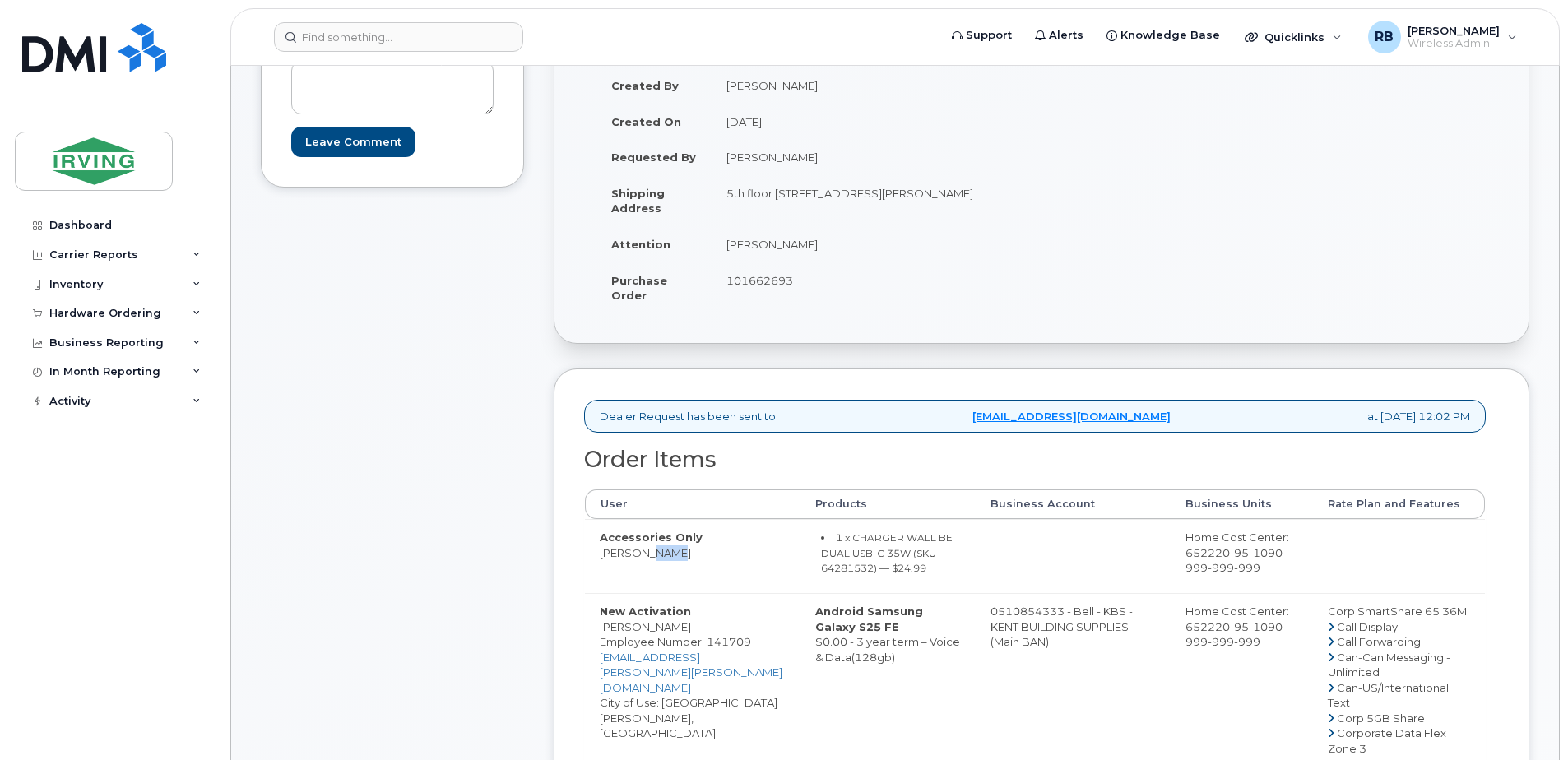
click at [651, 567] on td "Accessories Only Andrew Vail" at bounding box center [693, 555] width 215 height 74
copy tr "Andrew Vail"
click at [323, 394] on div "Comments Leave Comment" at bounding box center [392, 759] width 263 height 1536
click at [637, 573] on td "Accessories Only Andrew Vail" at bounding box center [693, 555] width 215 height 74
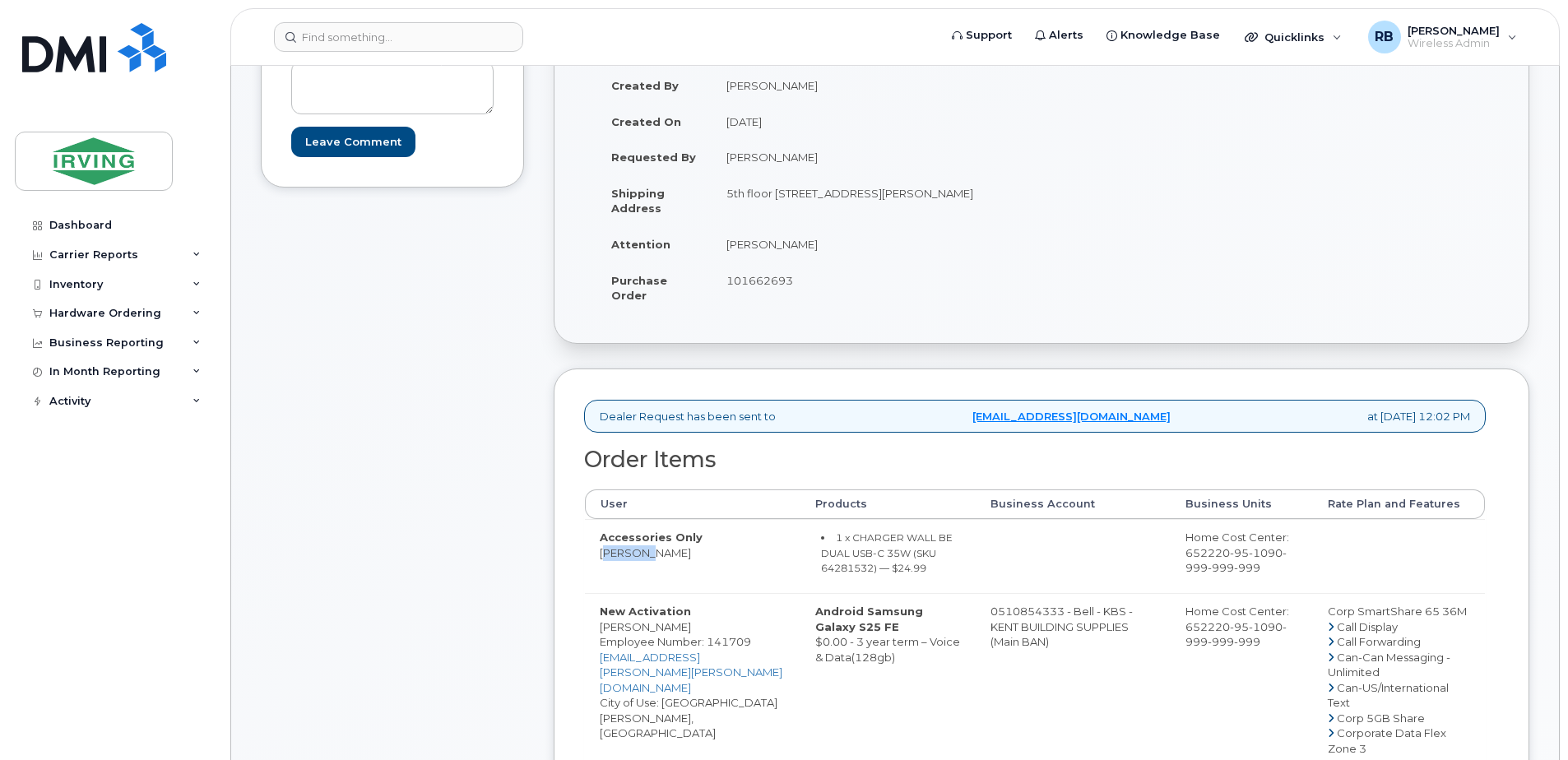
click at [637, 573] on td "Accessories Only Andrew Vail" at bounding box center [693, 555] width 215 height 74
copy tr "Andrew Vail"
click at [534, 539] on div "Comments Leave Comment Order Information $28.74 Created By Julie Hebert Created…" at bounding box center [895, 759] width 1269 height 1536
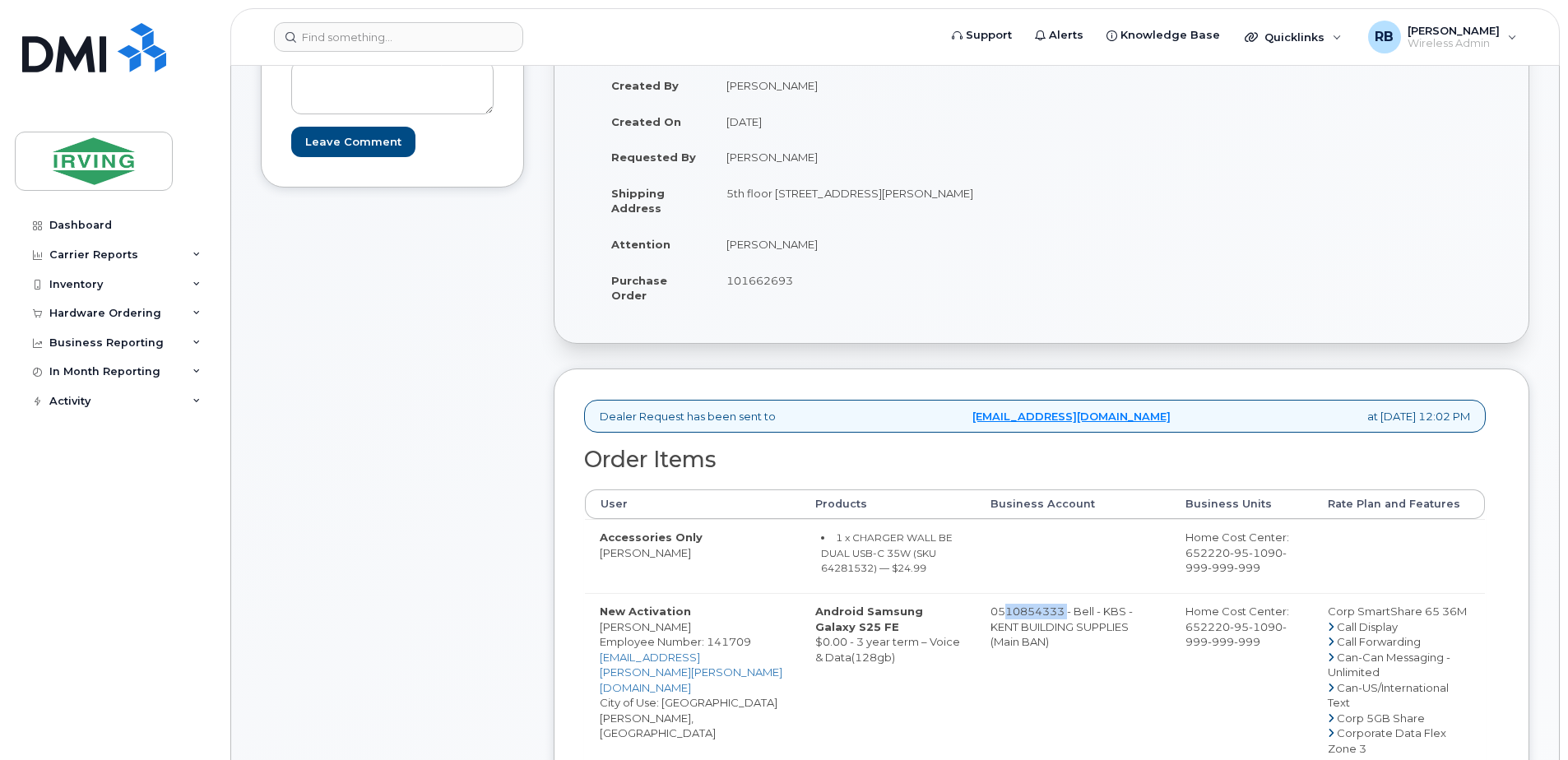
drag, startPoint x: 985, startPoint y: 624, endPoint x: 1049, endPoint y: 622, distance: 64.0
copy td "510854333"
click at [402, 366] on div "Comments Leave Comment" at bounding box center [392, 759] width 263 height 1536
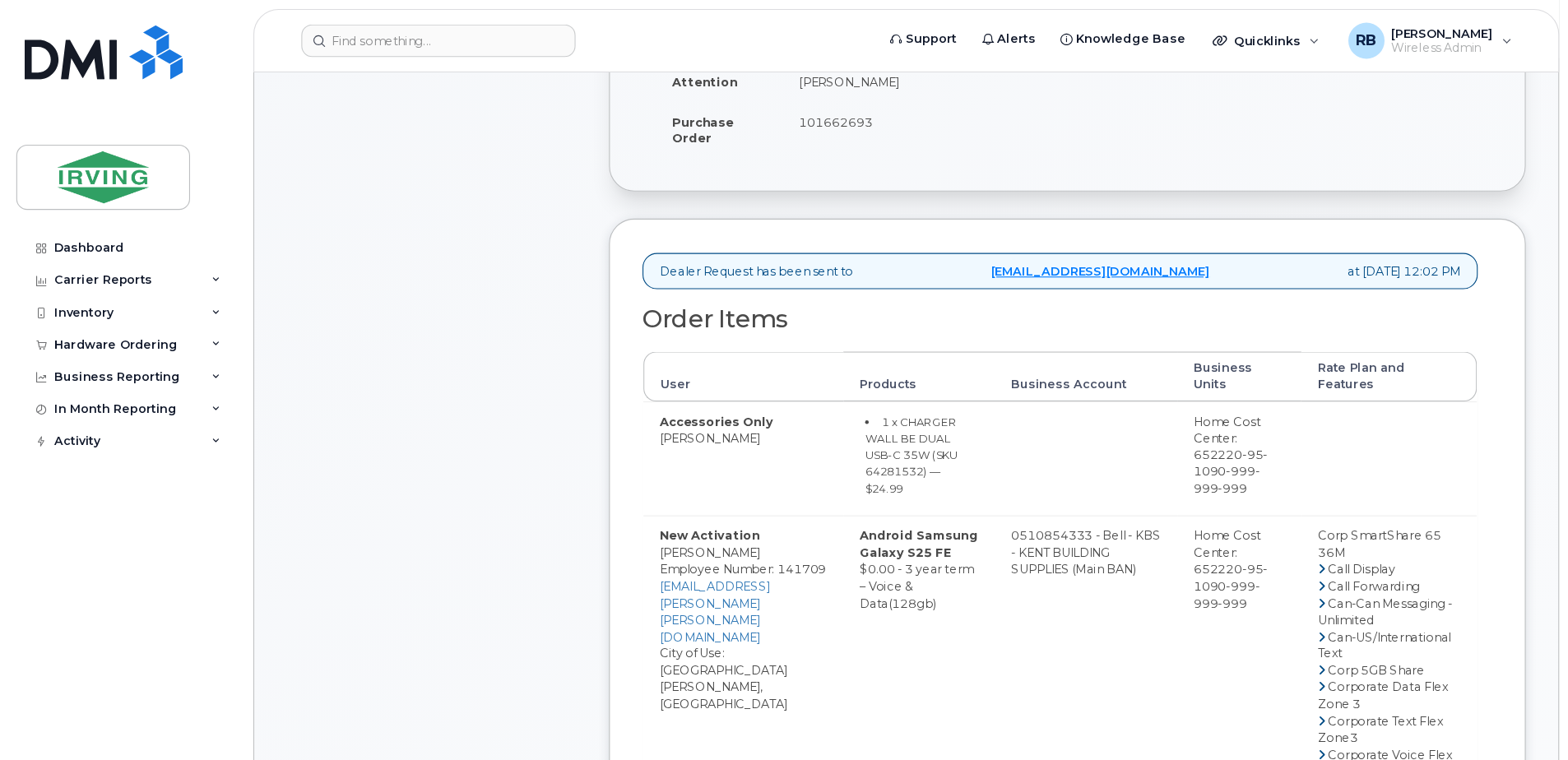
scroll to position [498, 0]
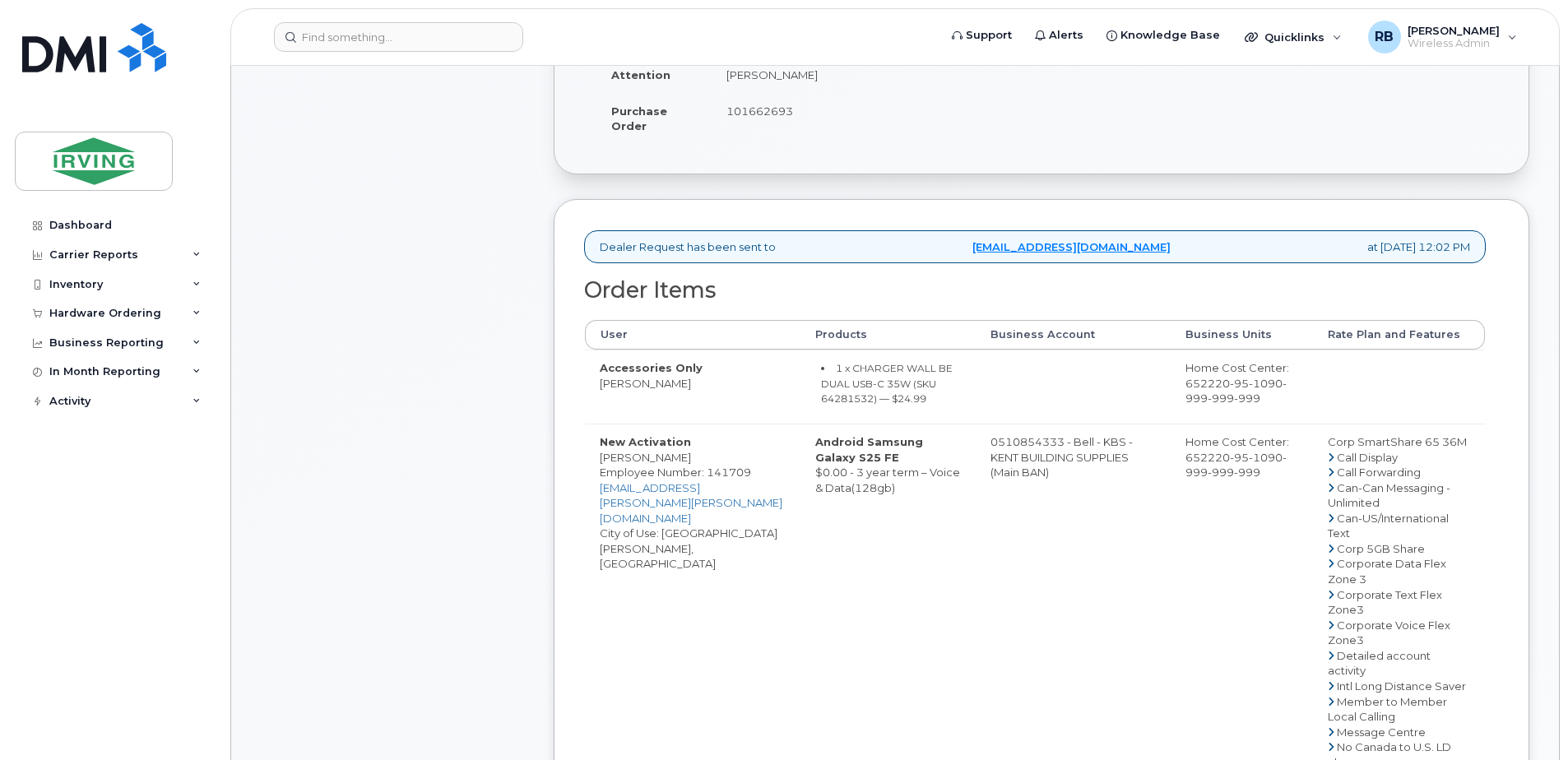
click at [894, 395] on small "1 x CHARGER WALL BE DUAL USB-C 35W (SKU 64281532) — $24.99" at bounding box center [887, 383] width 132 height 43
copy small "64281532"
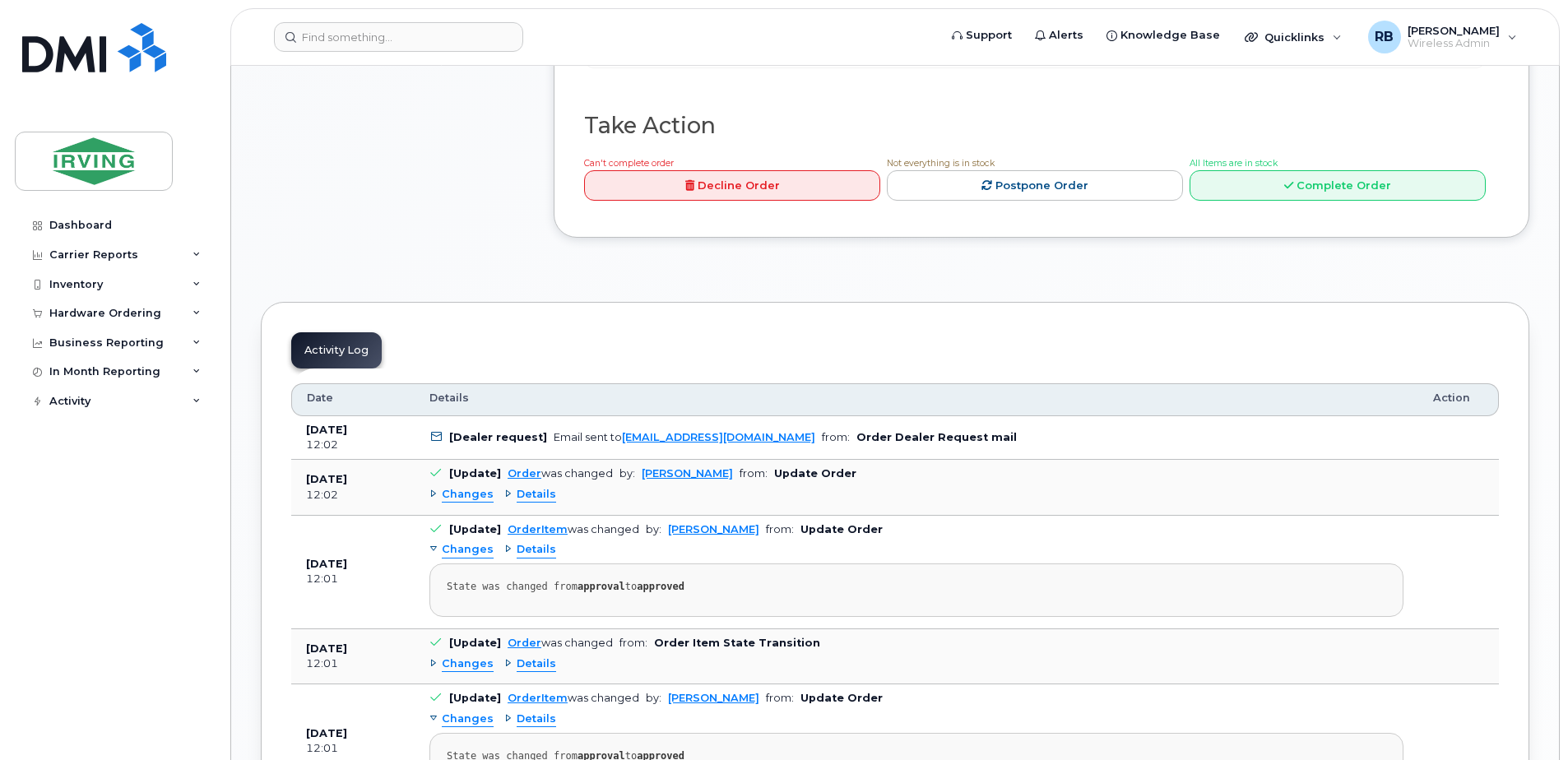
scroll to position [1595, 0]
click at [1119, 199] on link "Postpone Order" at bounding box center [1035, 184] width 296 height 30
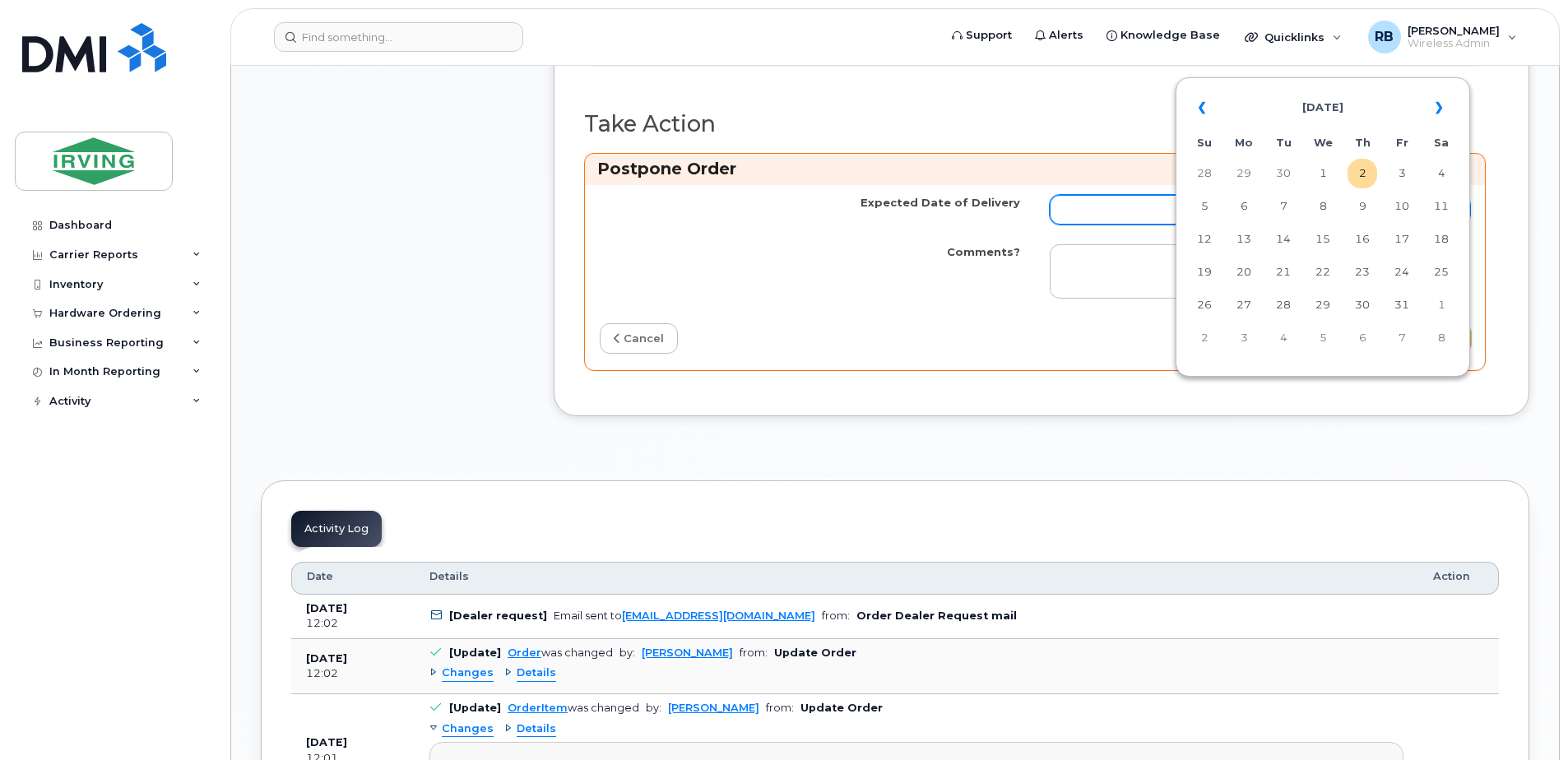
click at [1139, 225] on input "Expected Date of Delivery" at bounding box center [1260, 210] width 421 height 30
click at [1399, 202] on td "10" at bounding box center [1402, 206] width 30 height 30
type input "2025-10-10"
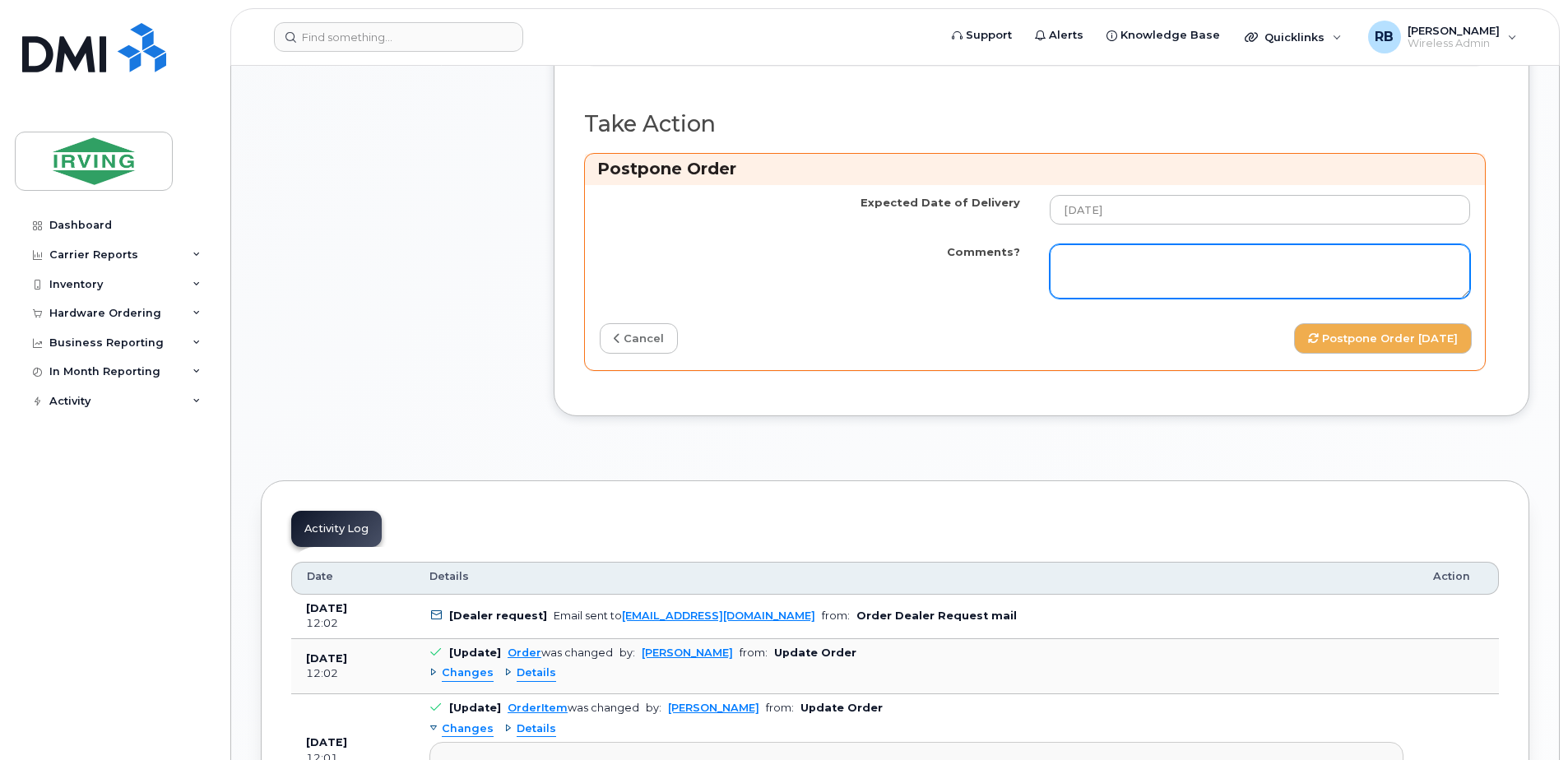
click at [1161, 299] on textarea "Comments?" at bounding box center [1260, 272] width 421 height 54
paste textarea "Order Confirmation – SO#26212640 Please be advised that item #64385254 (S25FE p…"
type textarea "Order Confirmation – SO#26212640 Please be advised that item #64385254 (S25FE p…"
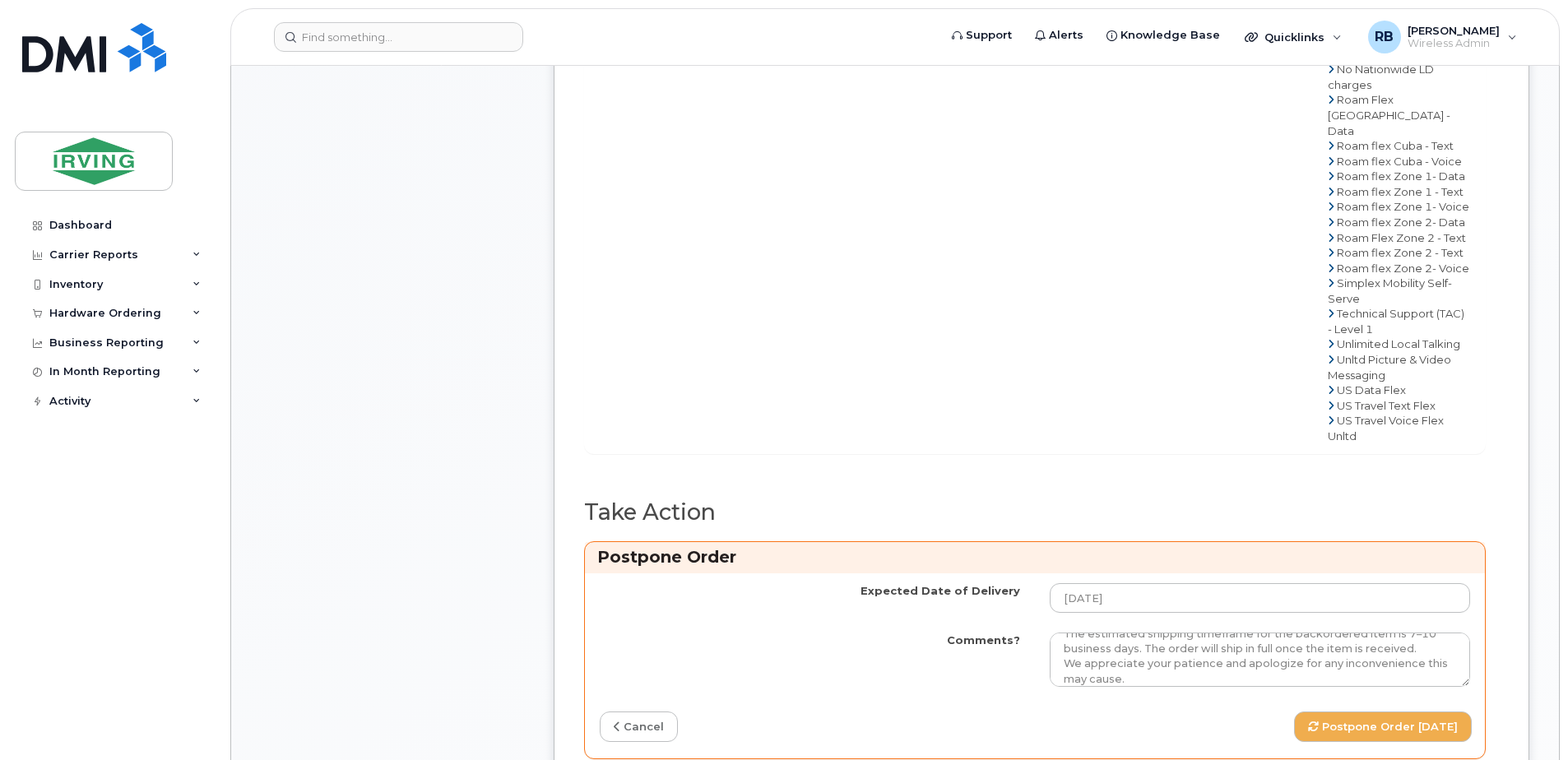
scroll to position [1536, 0]
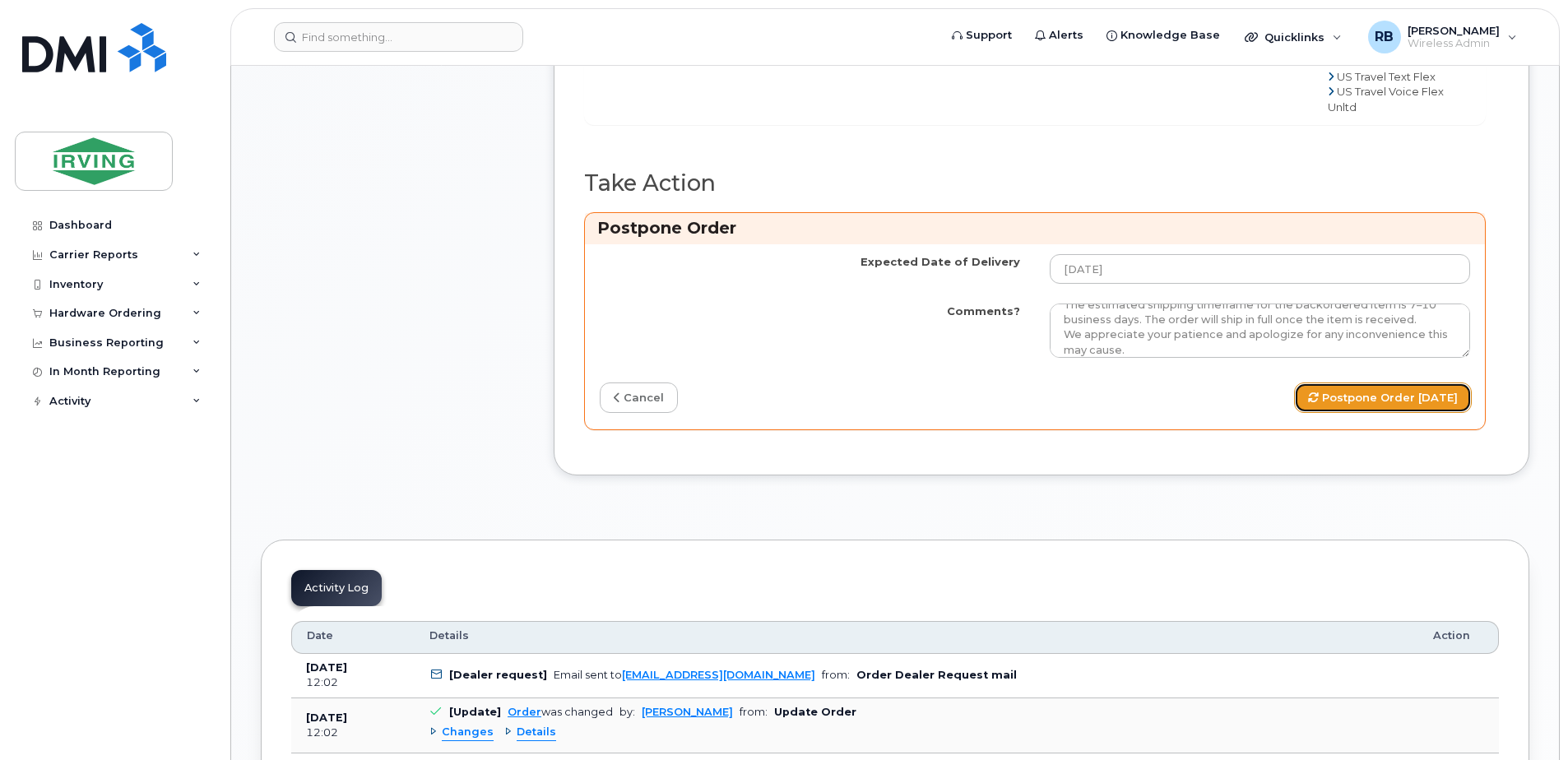
click at [1328, 413] on button "Postpone Order 2025-10-10" at bounding box center [1383, 397] width 178 height 30
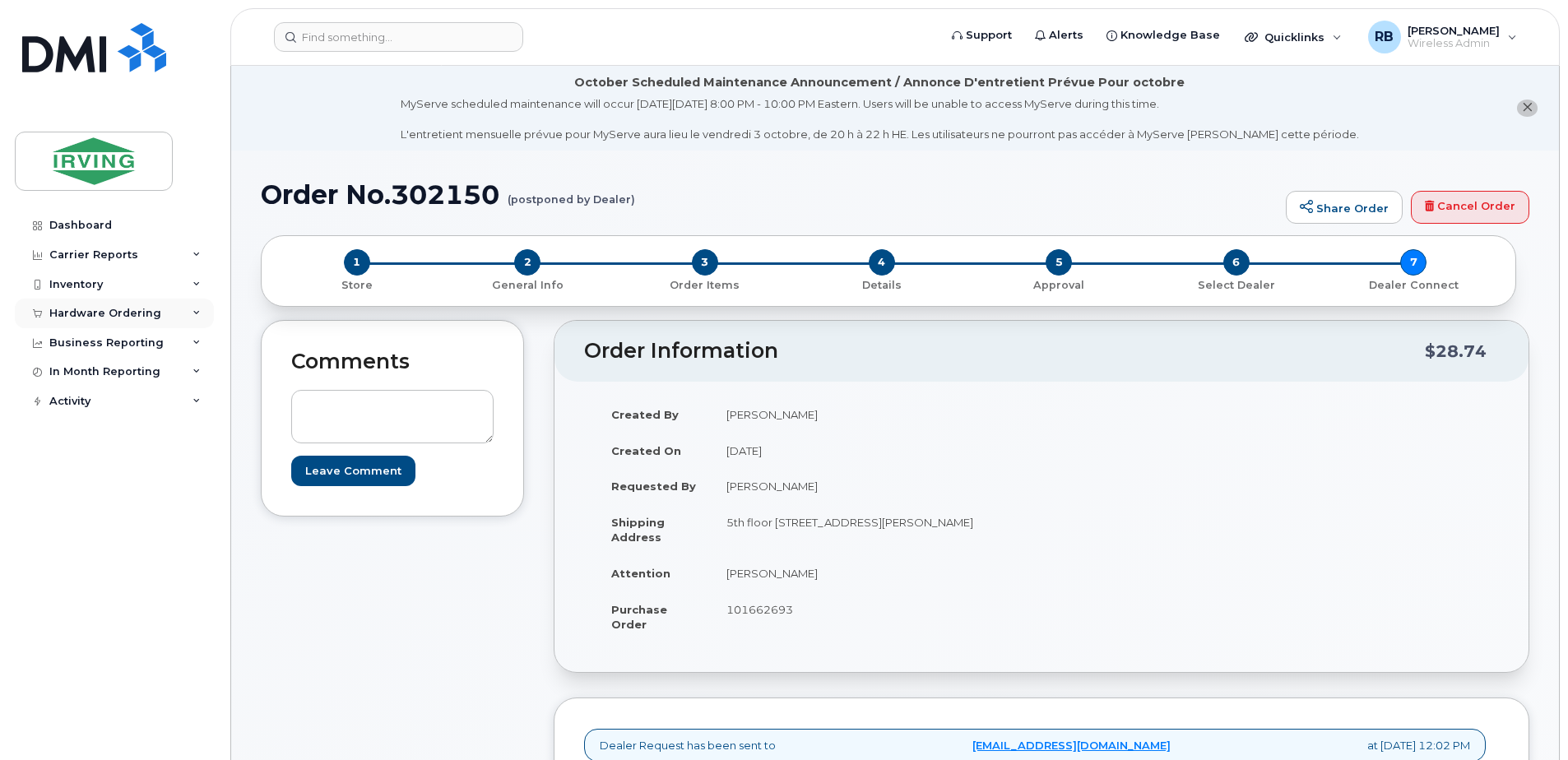
click at [75, 305] on div "Hardware Ordering" at bounding box center [114, 313] width 199 height 30
click at [72, 374] on div "Orders" at bounding box center [77, 374] width 40 height 15
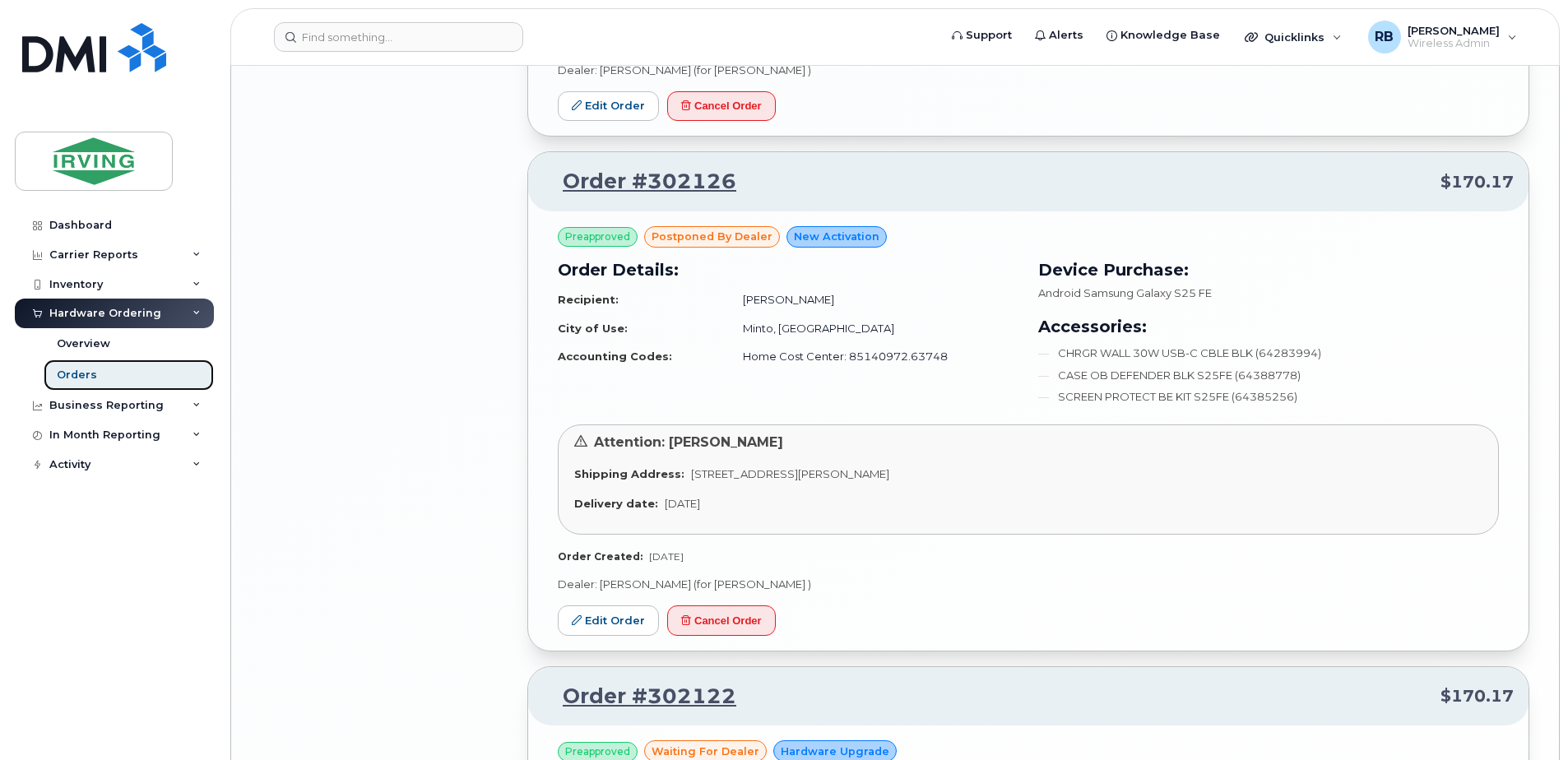
scroll to position [3726, 0]
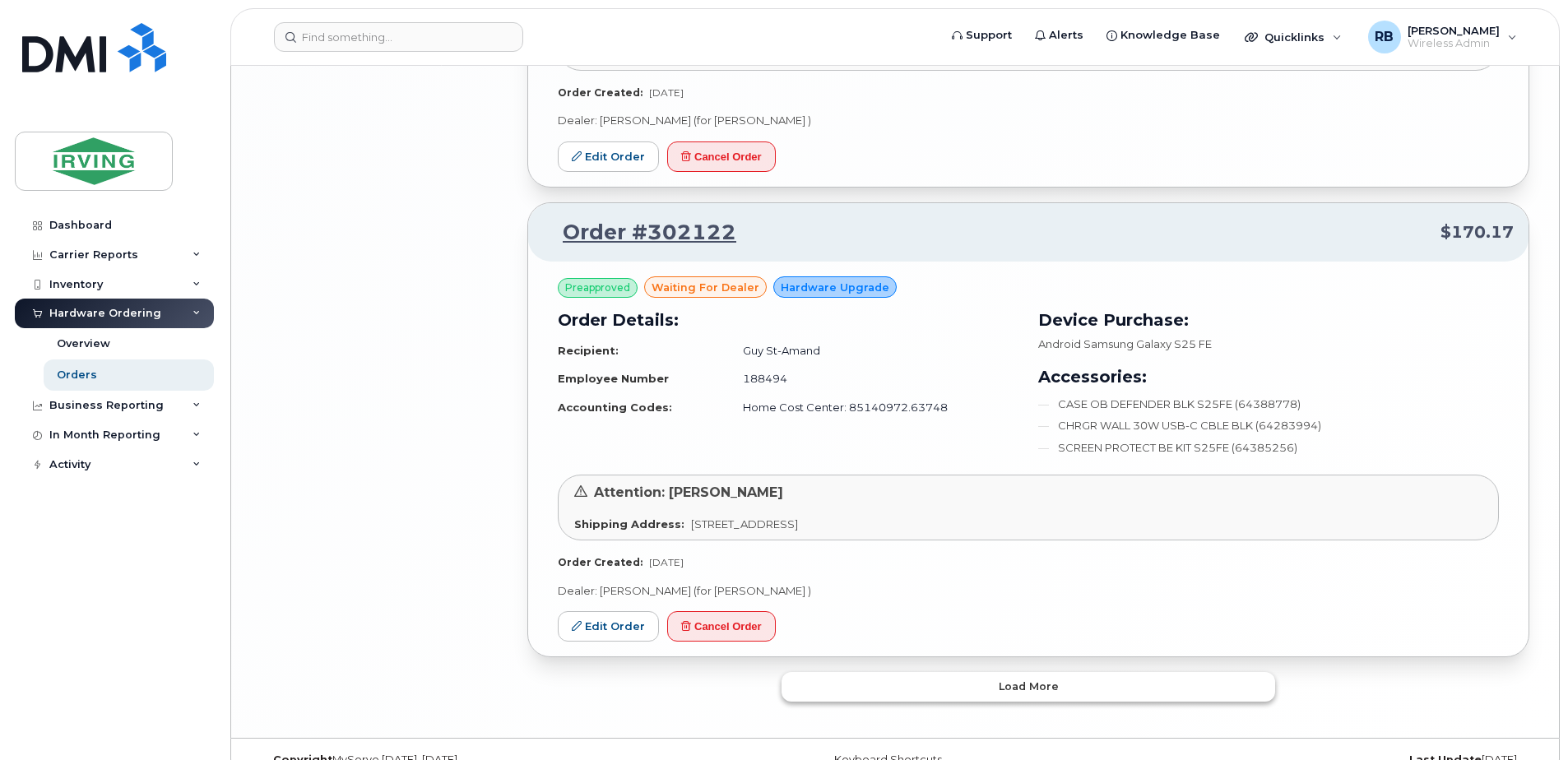
click at [861, 672] on button "Load more" at bounding box center [1028, 687] width 494 height 30
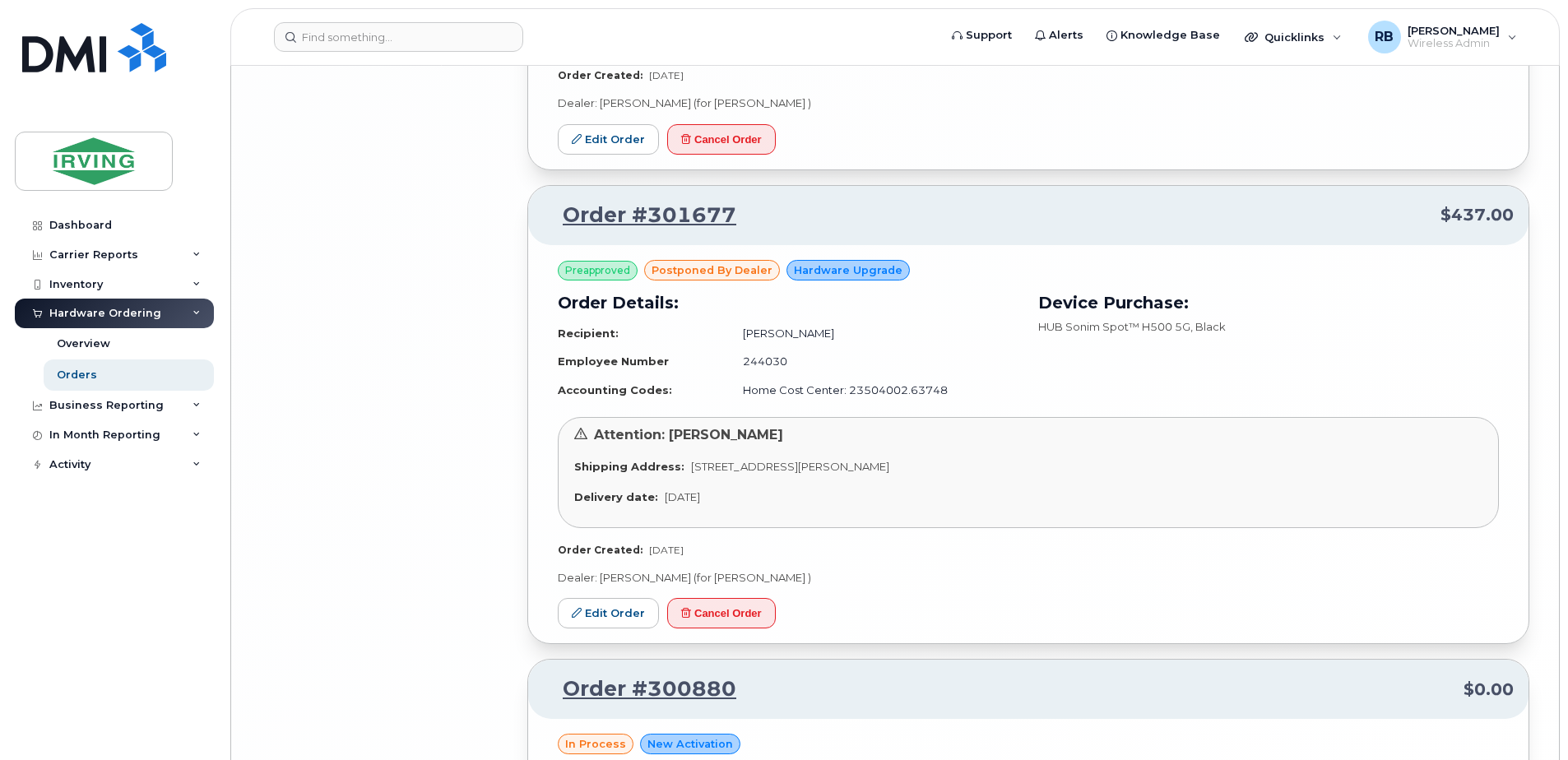
scroll to position [7344, 0]
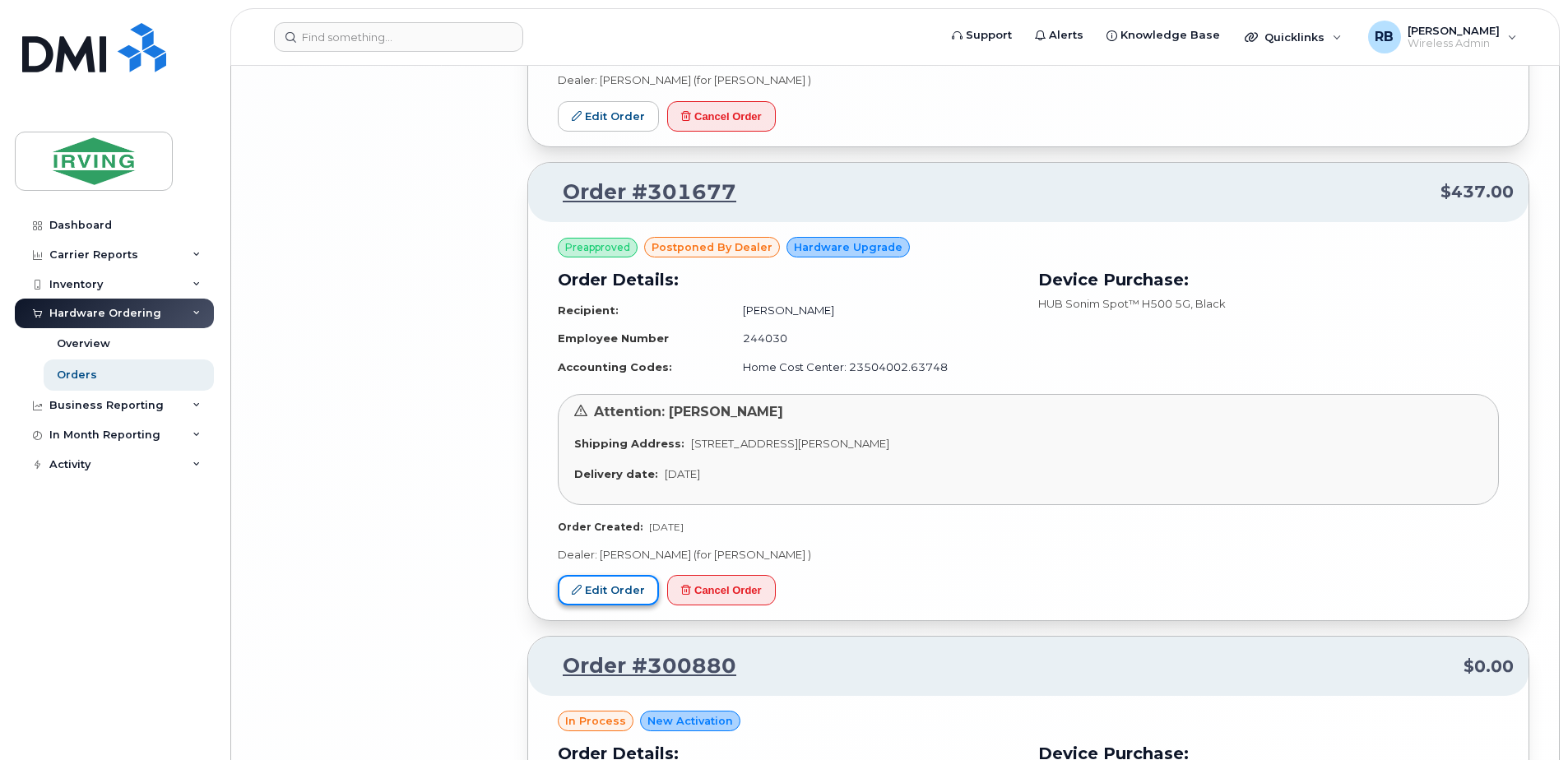
click at [624, 575] on link "Edit Order" at bounding box center [608, 589] width 101 height 30
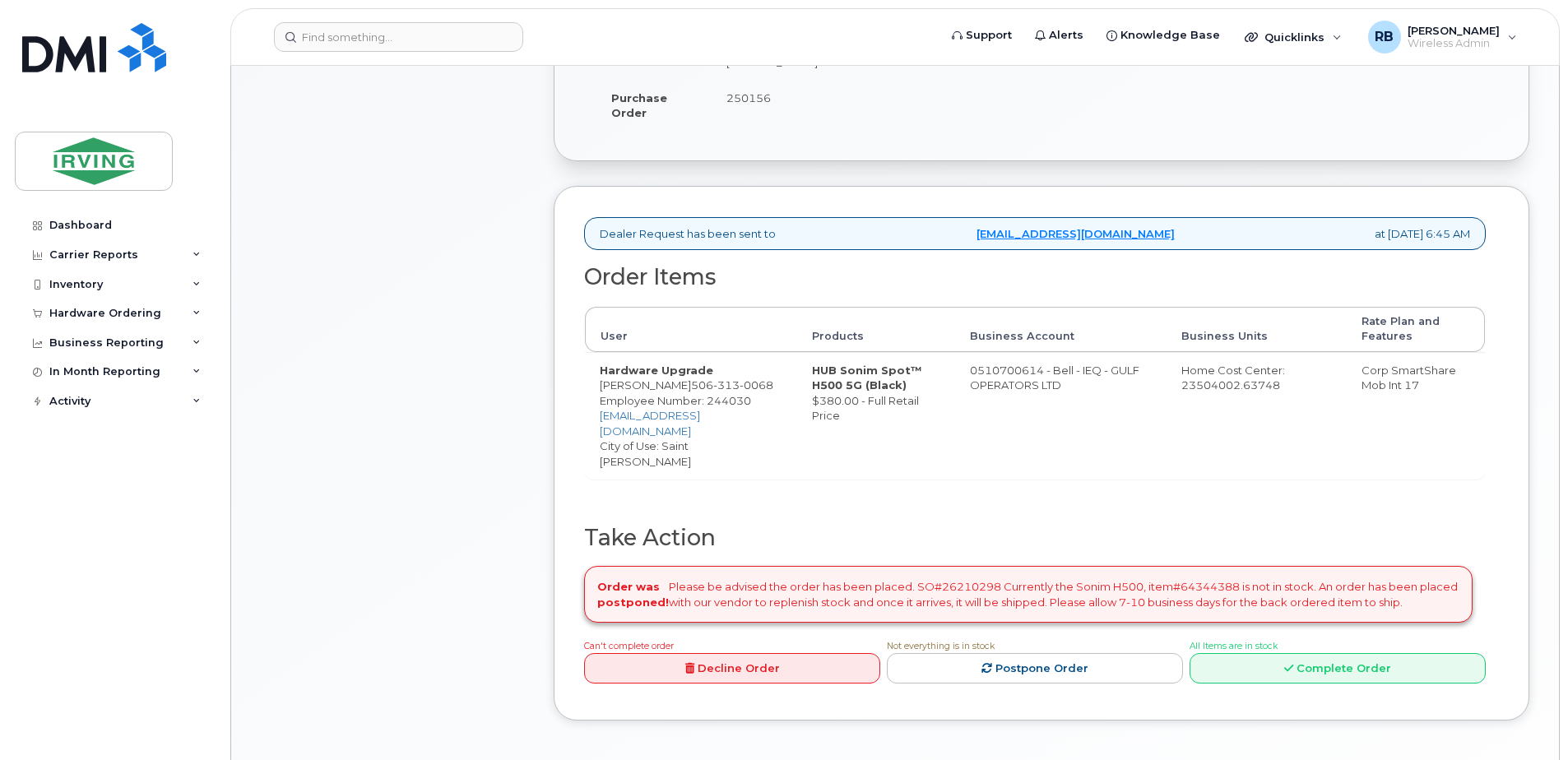
scroll to position [658, 0]
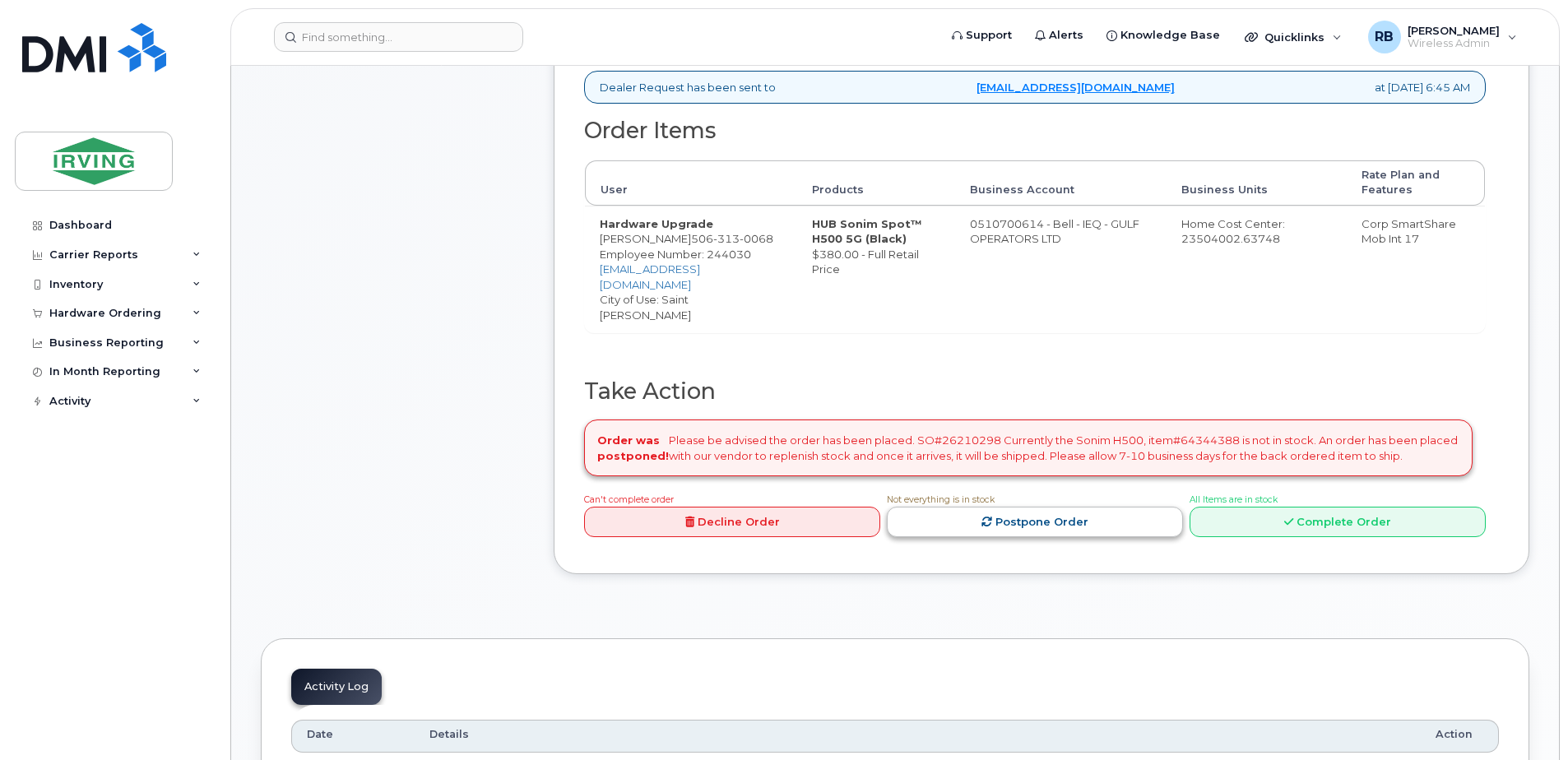
click at [938, 507] on link "Postpone Order" at bounding box center [1035, 521] width 296 height 30
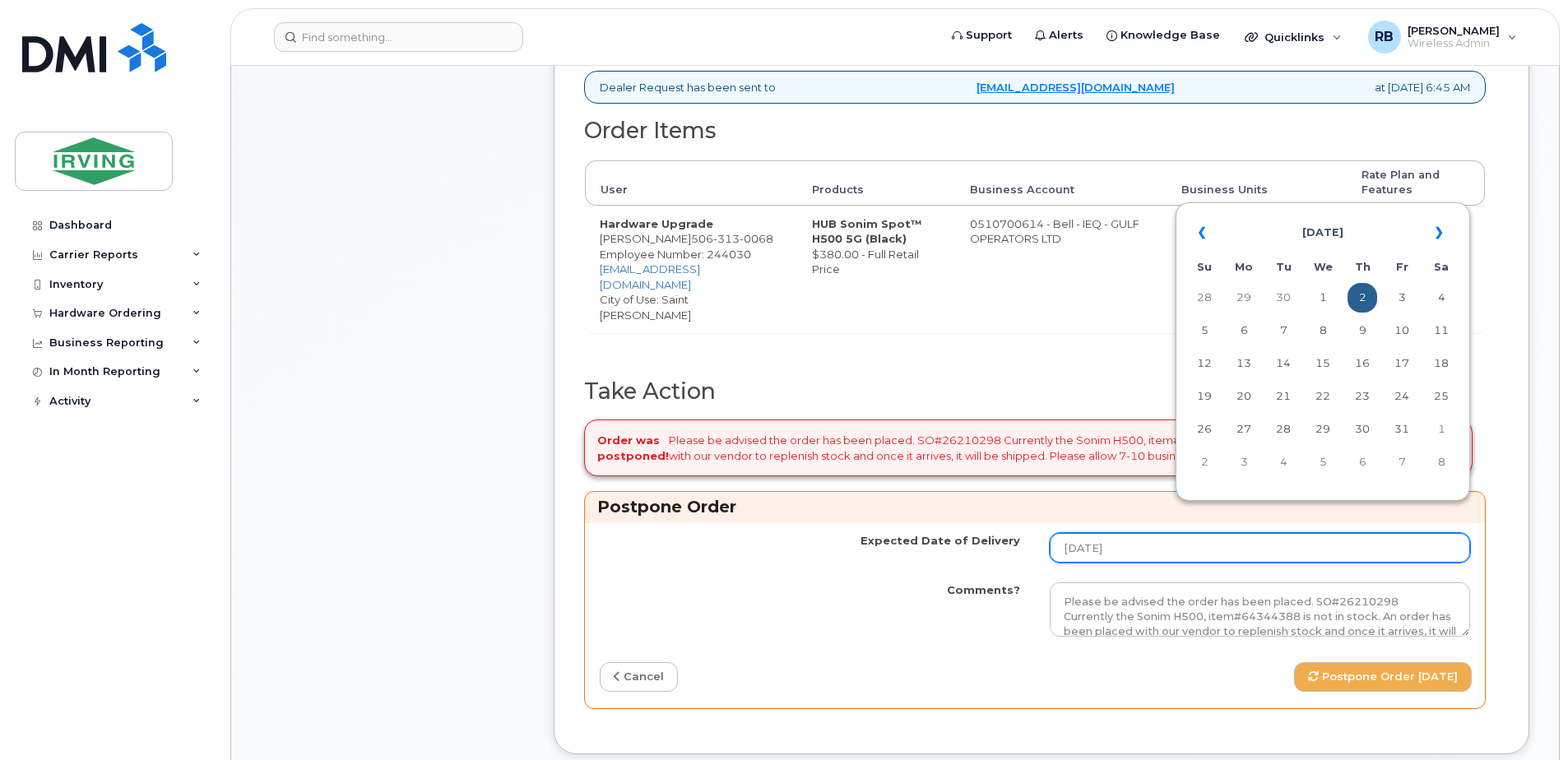
click at [1350, 533] on input "[DATE]" at bounding box center [1260, 548] width 421 height 30
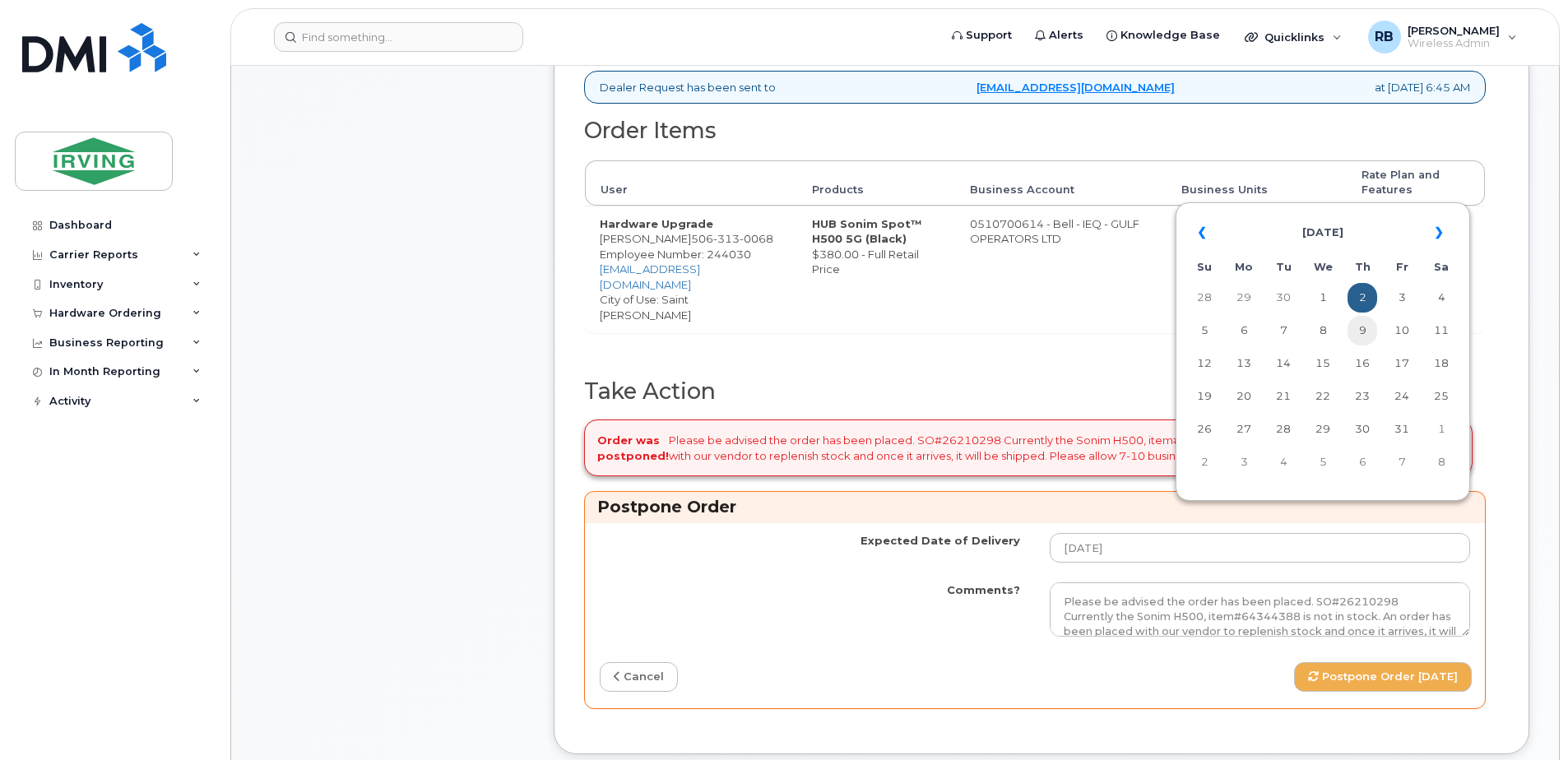
click at [1365, 333] on td "9" at bounding box center [1362, 331] width 30 height 30
type input "[DATE]"
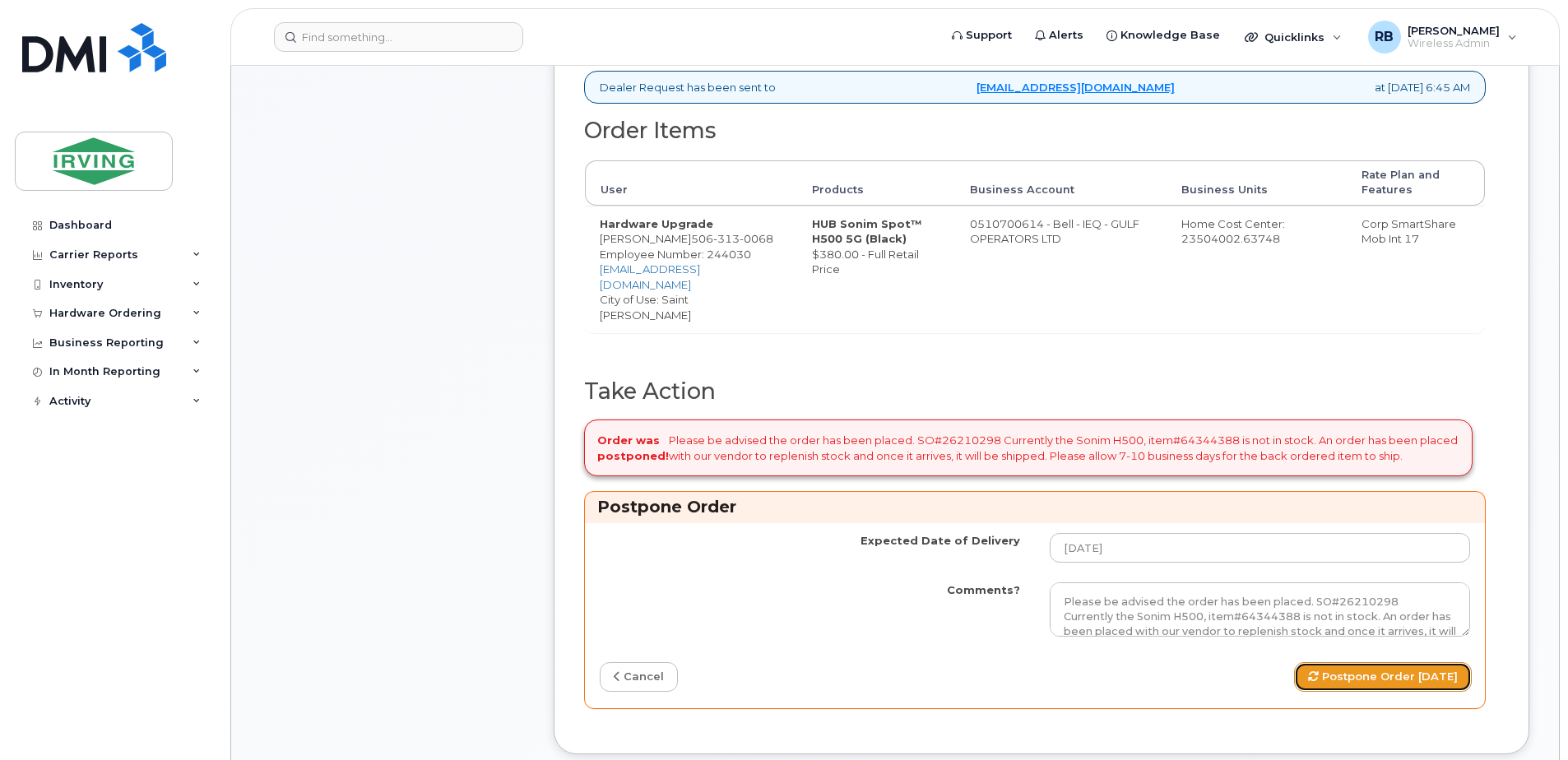
click at [1340, 662] on button "Postpone Order [DATE]" at bounding box center [1383, 676] width 178 height 30
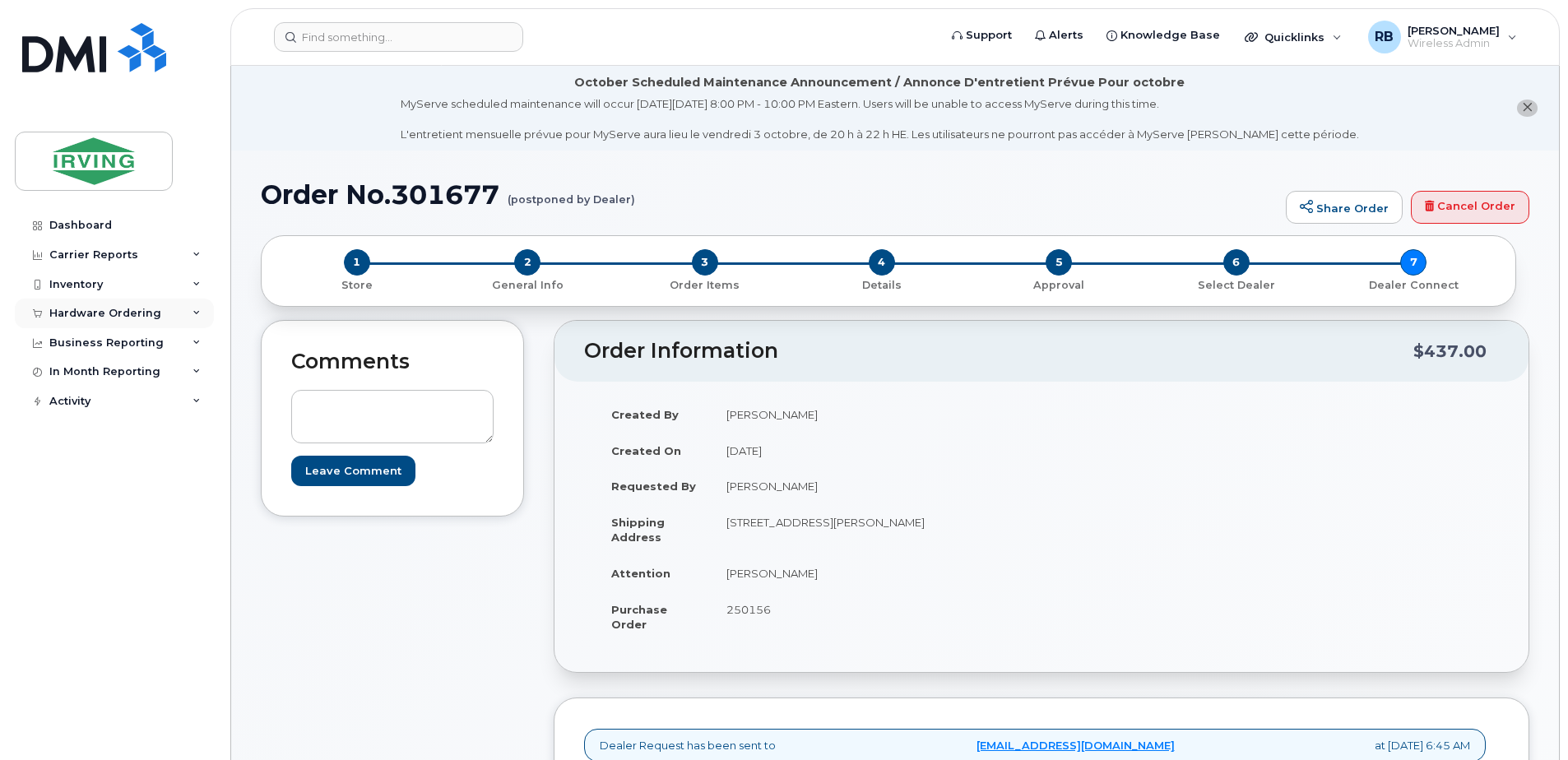
click at [115, 313] on div "Hardware Ordering" at bounding box center [105, 313] width 112 height 13
click at [82, 373] on div "Orders" at bounding box center [77, 374] width 40 height 15
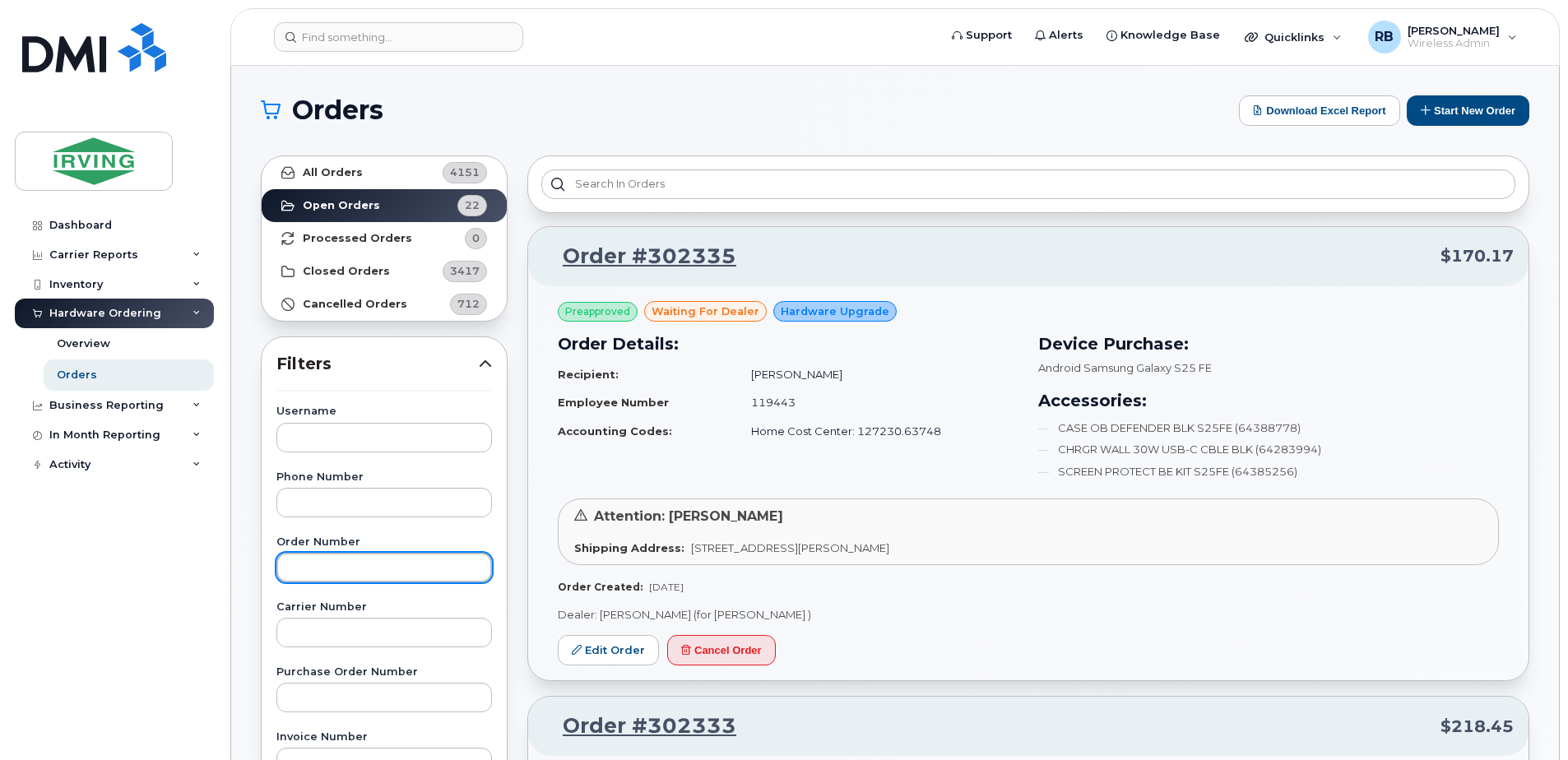
click at [368, 571] on input "text" at bounding box center [383, 568] width 215 height 30
type input "301726"
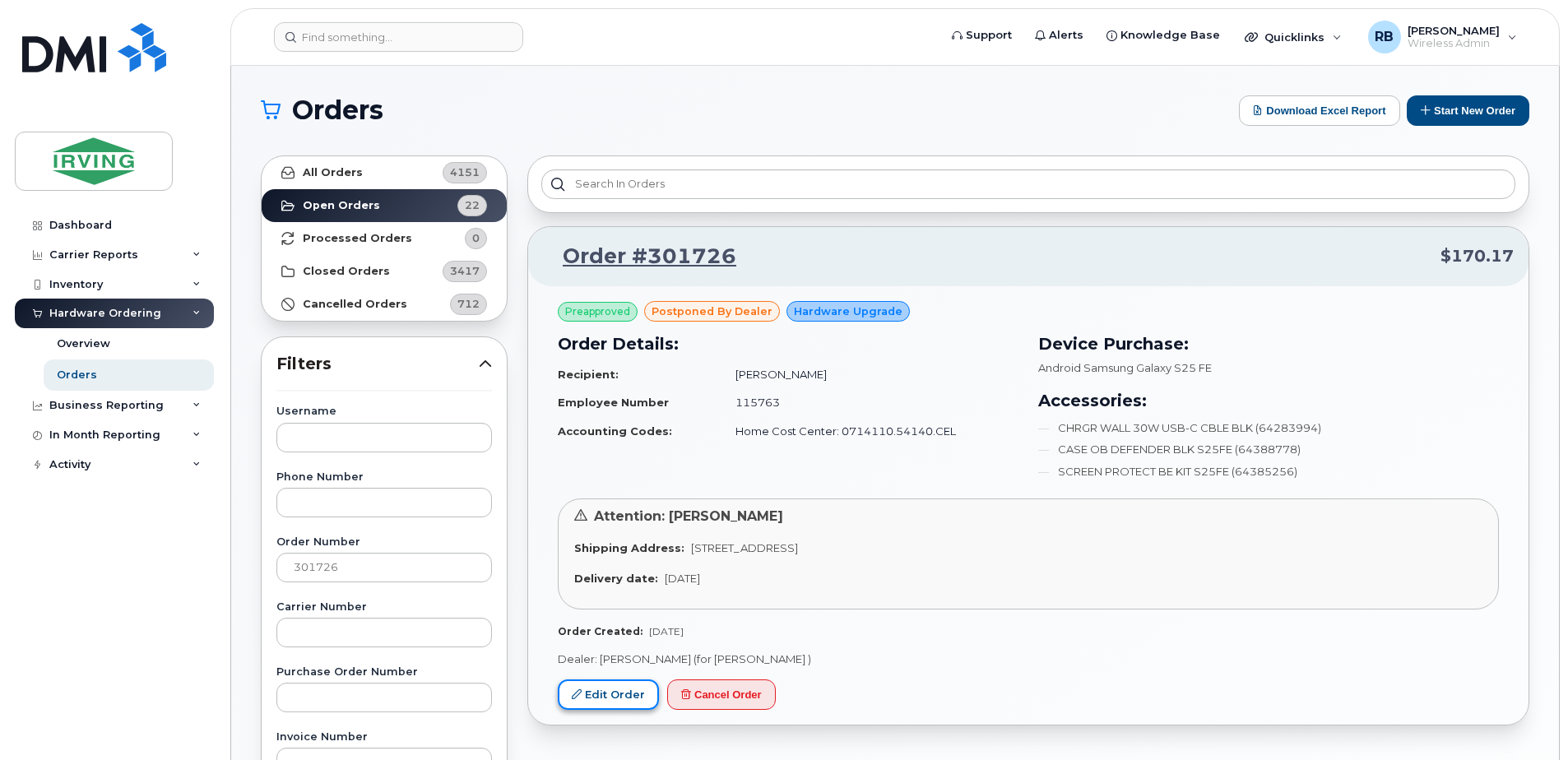
click at [624, 683] on link "Edit Order" at bounding box center [608, 694] width 101 height 30
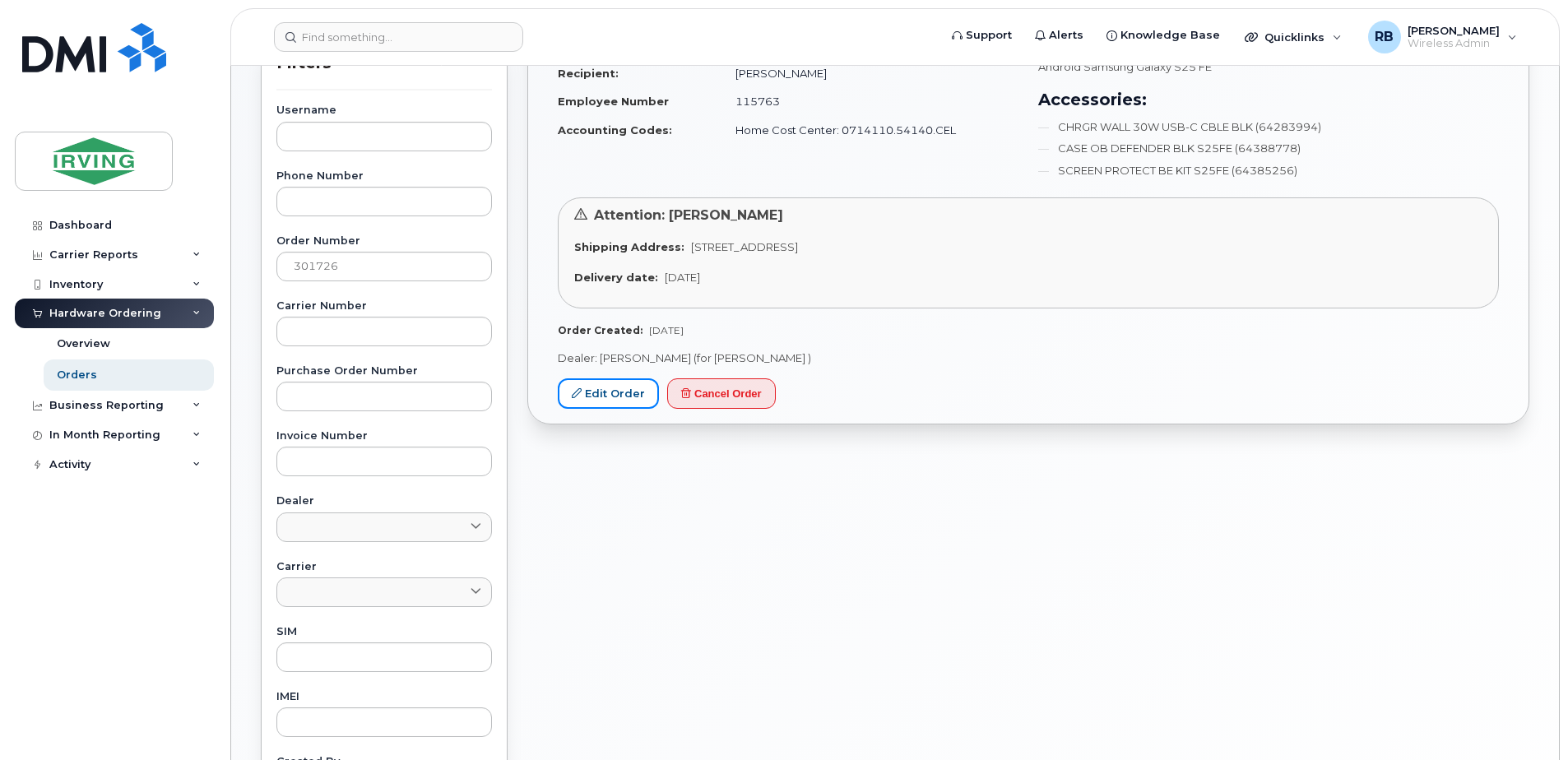
scroll to position [329, 0]
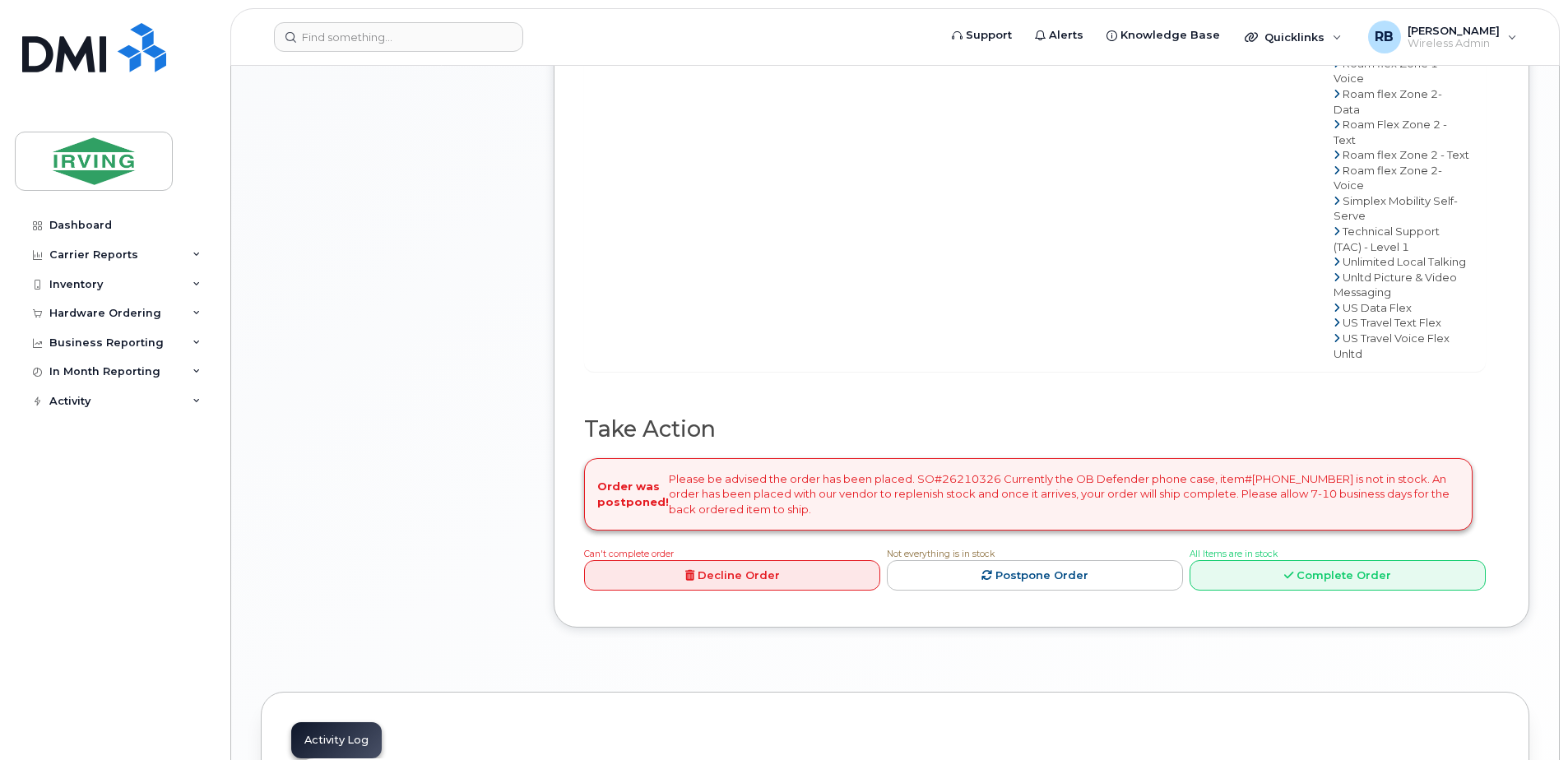
scroll to position [1509, 0]
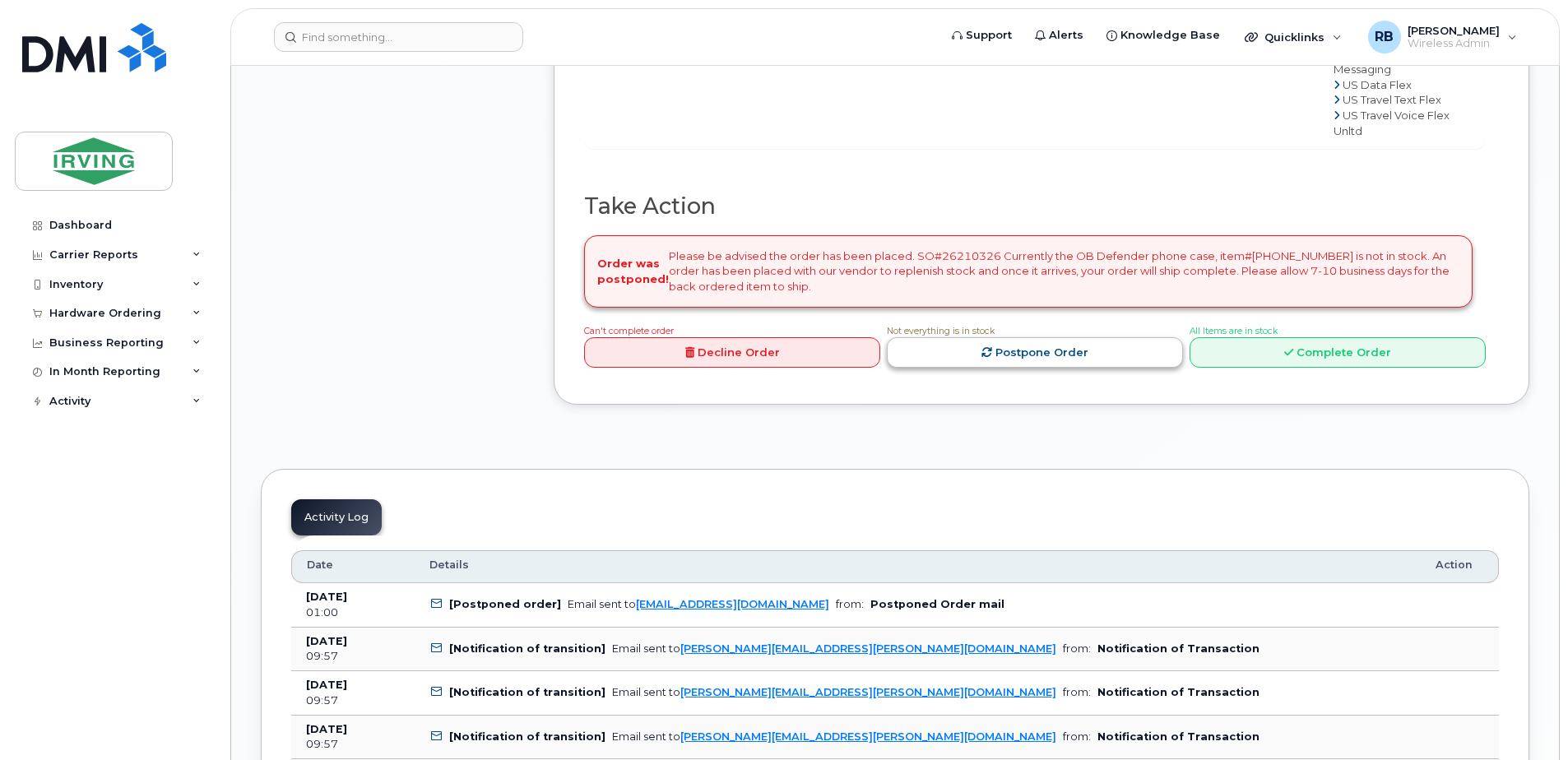
click at [951, 367] on link "Postpone Order" at bounding box center [1035, 352] width 296 height 30
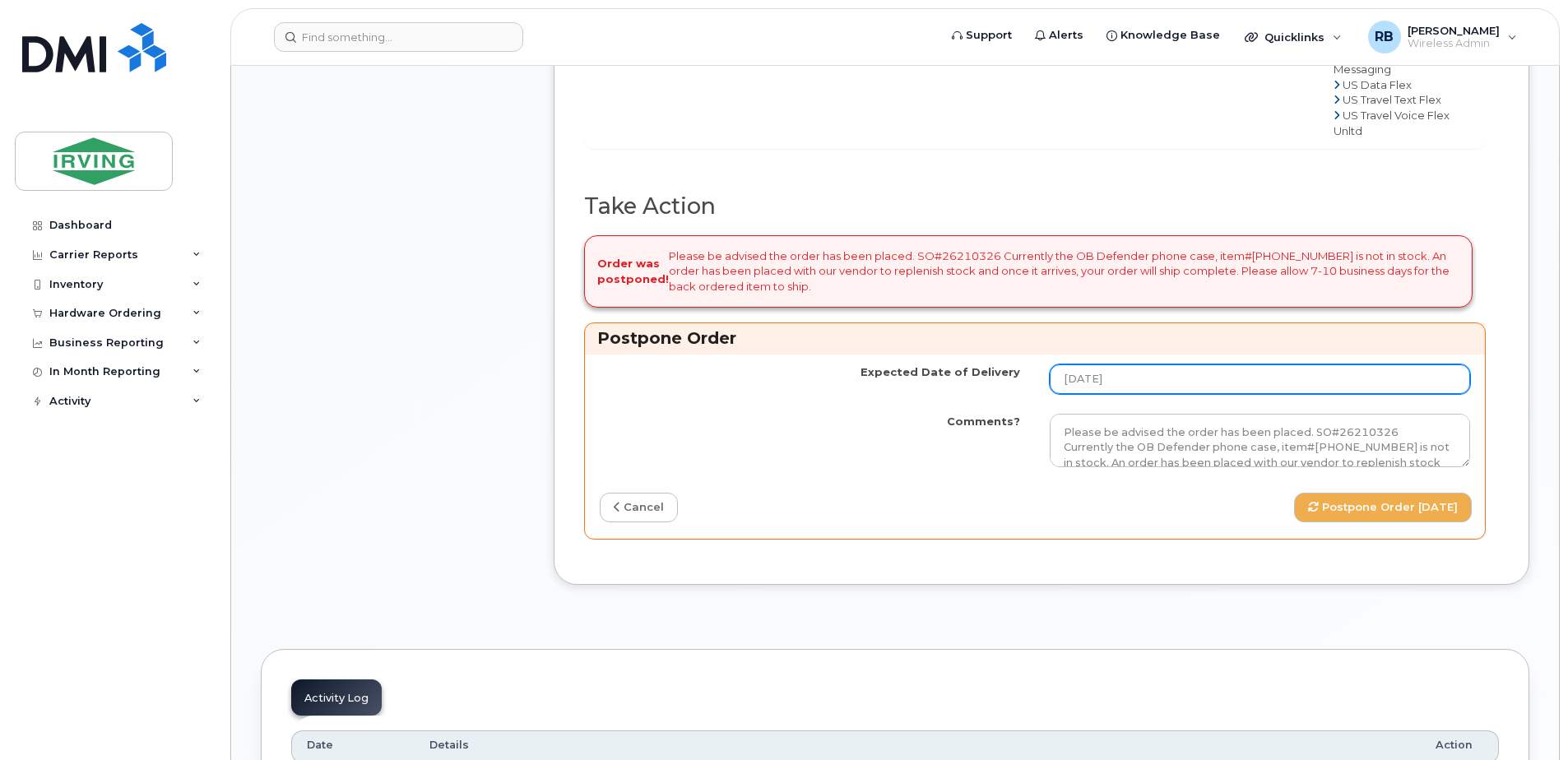
click at [1429, 393] on input "[DATE]" at bounding box center [1260, 379] width 421 height 30
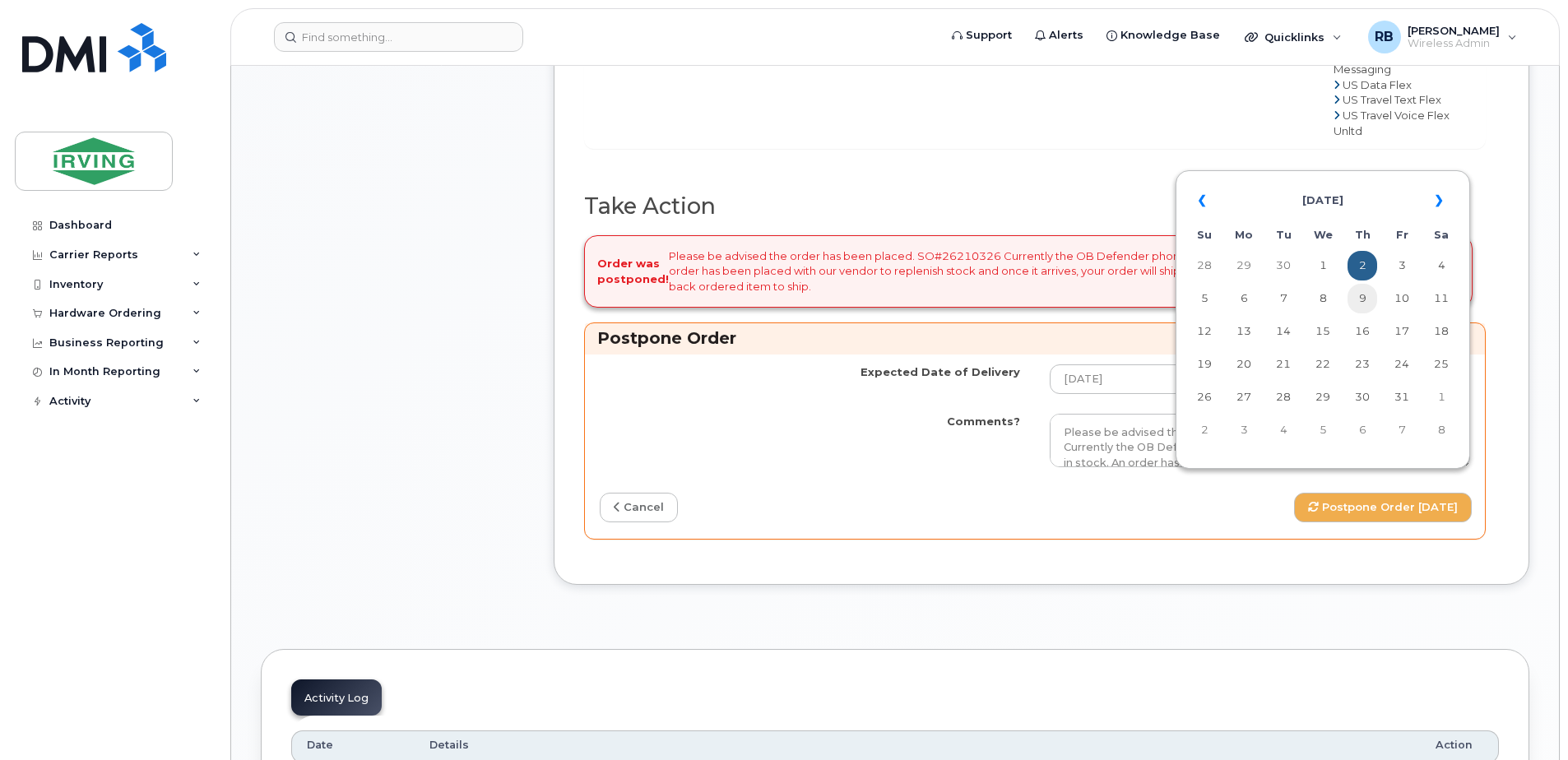
click at [1368, 297] on td "9" at bounding box center [1362, 299] width 30 height 30
type input "[DATE]"
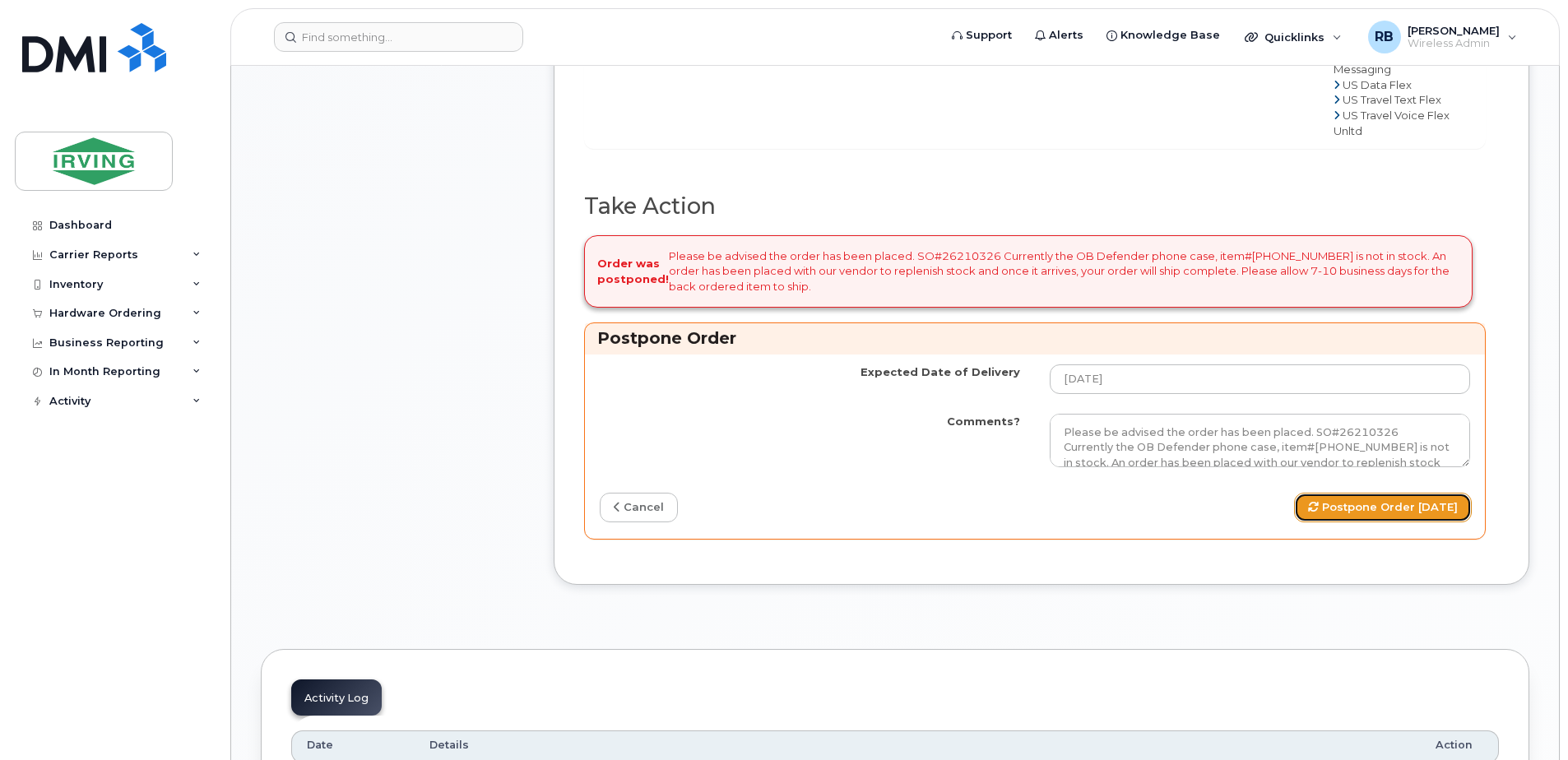
click at [1336, 523] on button "Postpone Order 2025-10-09" at bounding box center [1383, 508] width 178 height 30
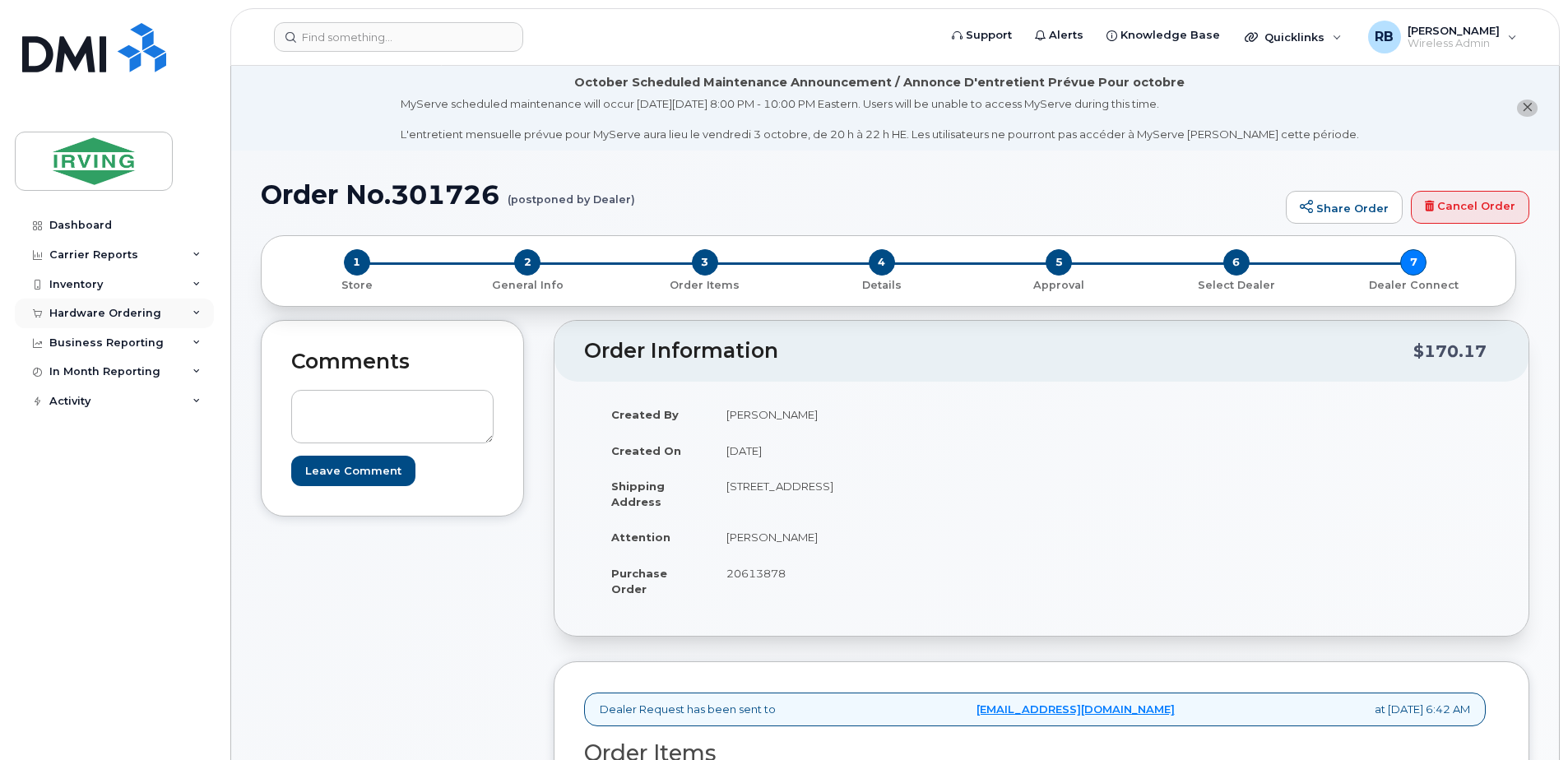
drag, startPoint x: 126, startPoint y: 306, endPoint x: 105, endPoint y: 320, distance: 25.2
click at [126, 306] on div "Hardware Ordering" at bounding box center [114, 313] width 199 height 30
click at [74, 371] on div "Orders" at bounding box center [77, 374] width 40 height 15
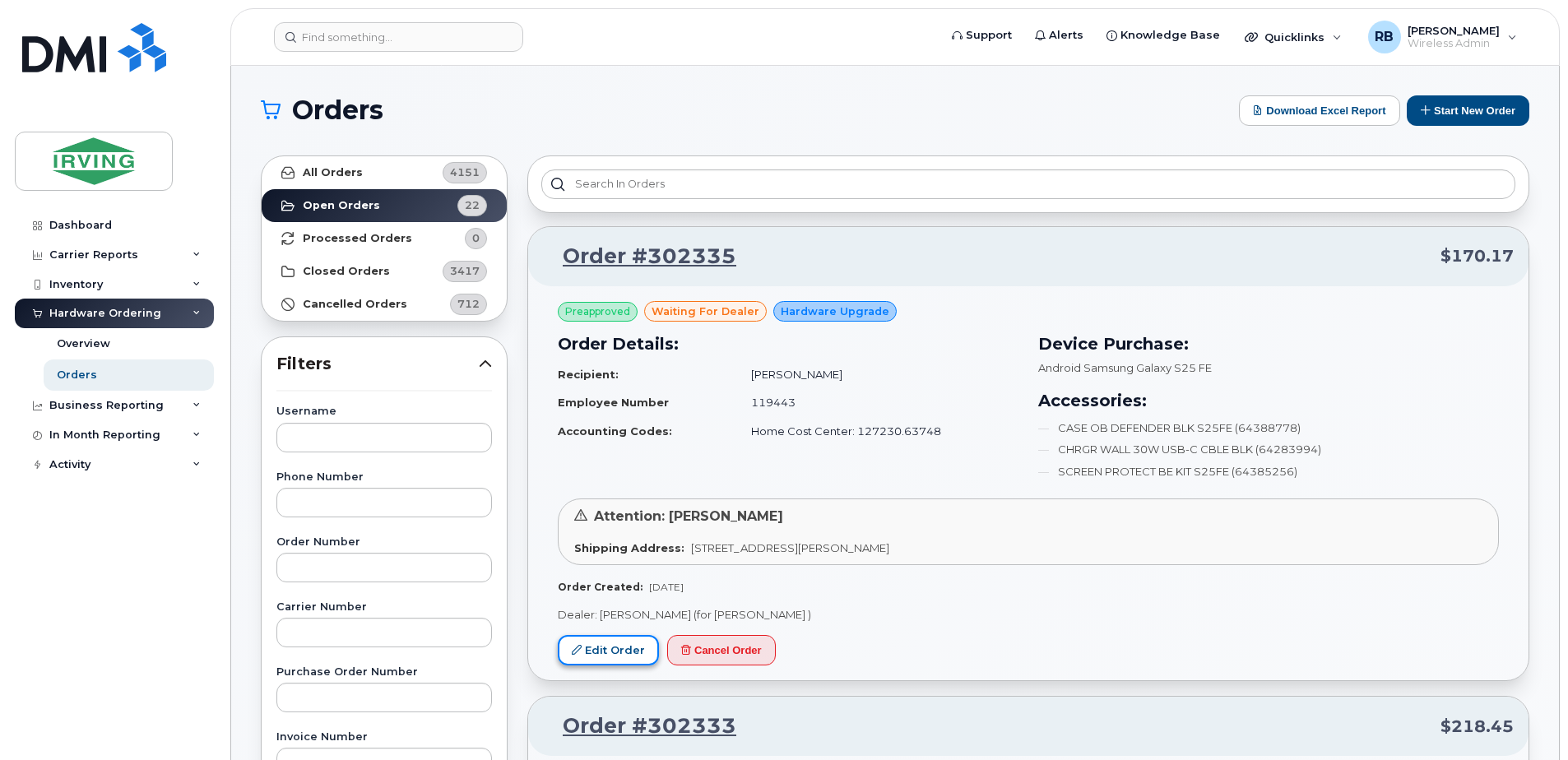
click at [606, 647] on link "Edit Order" at bounding box center [608, 649] width 101 height 30
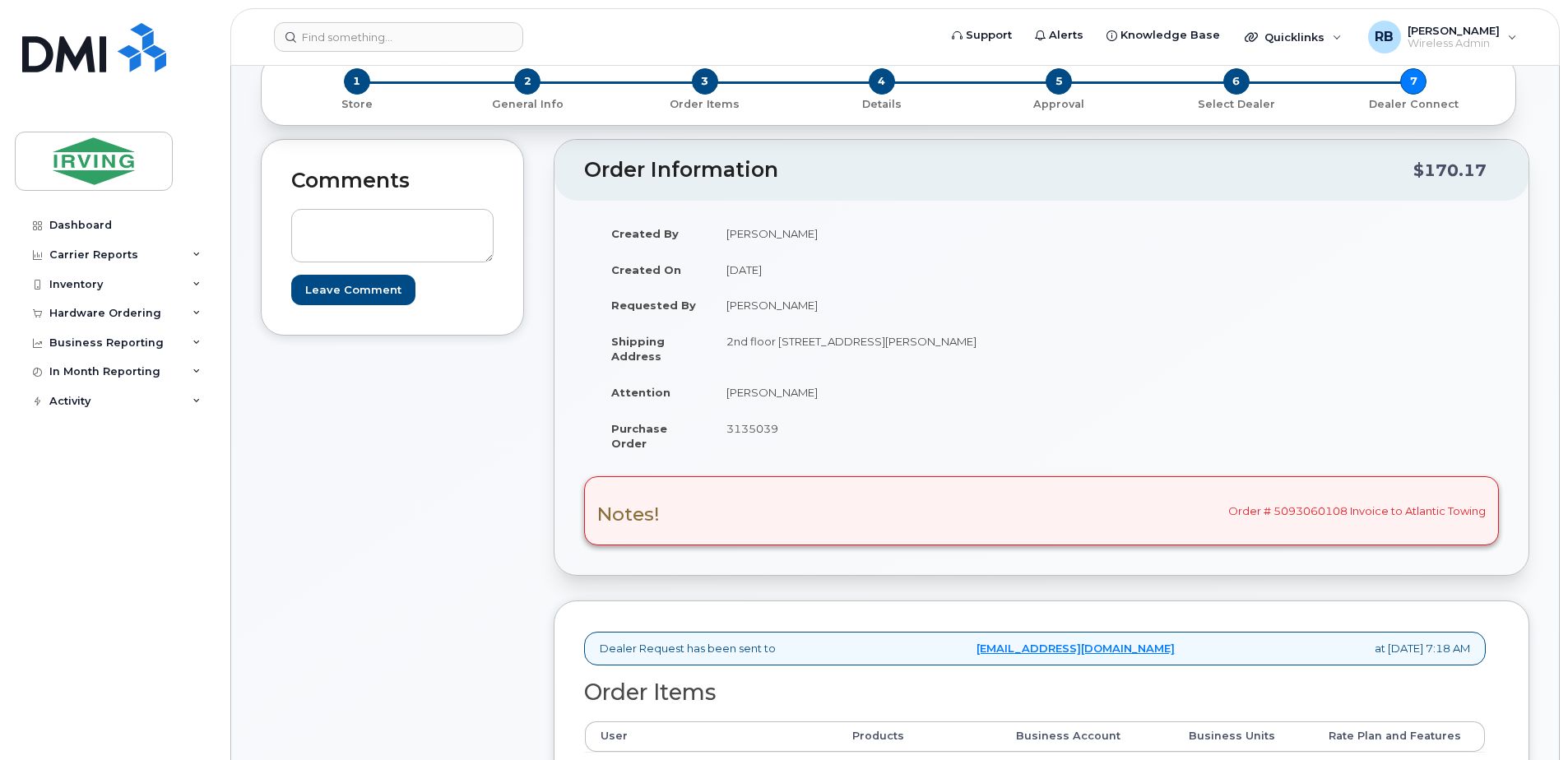
scroll to position [219, 0]
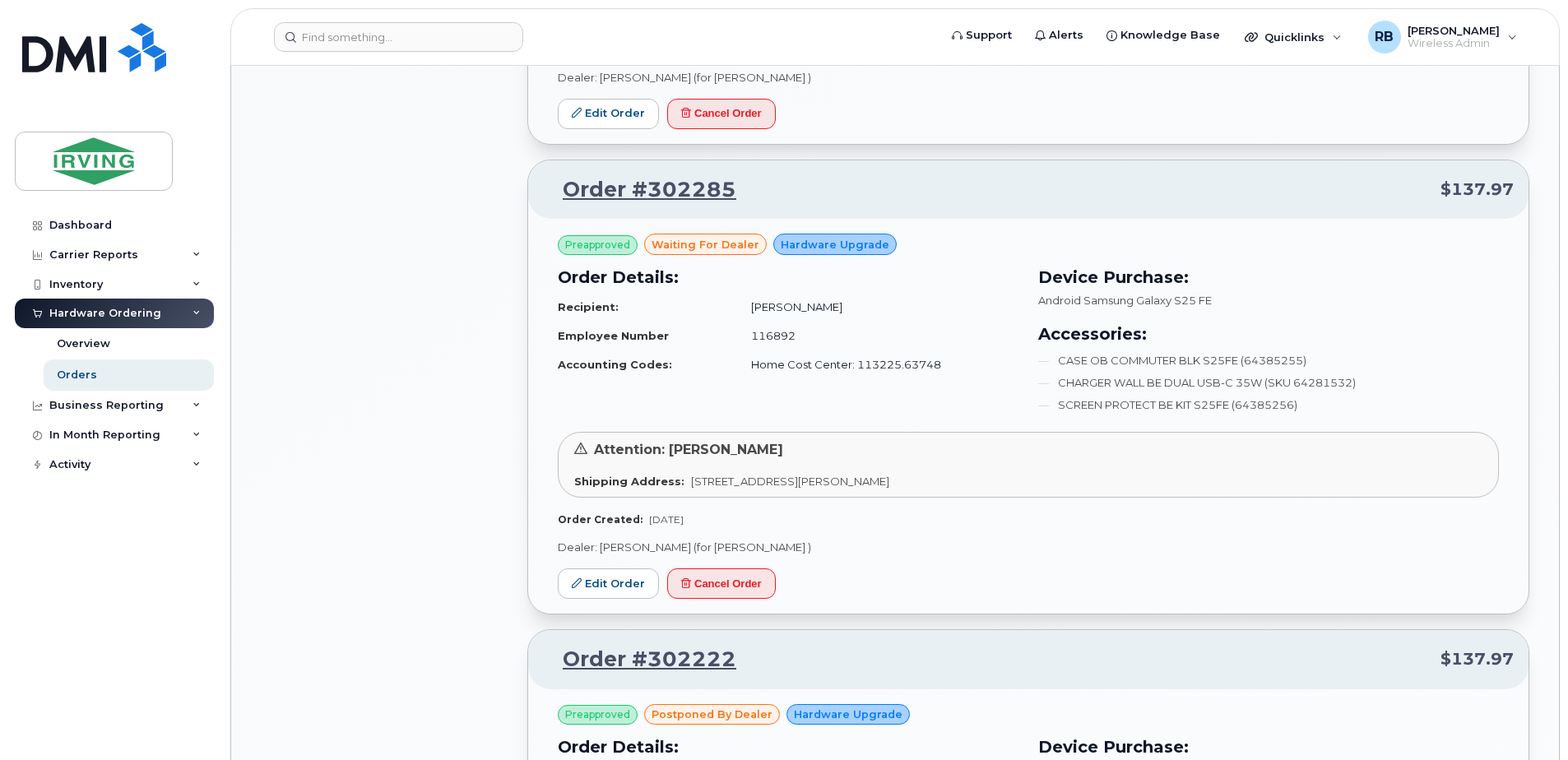
scroll to position [1644, 0]
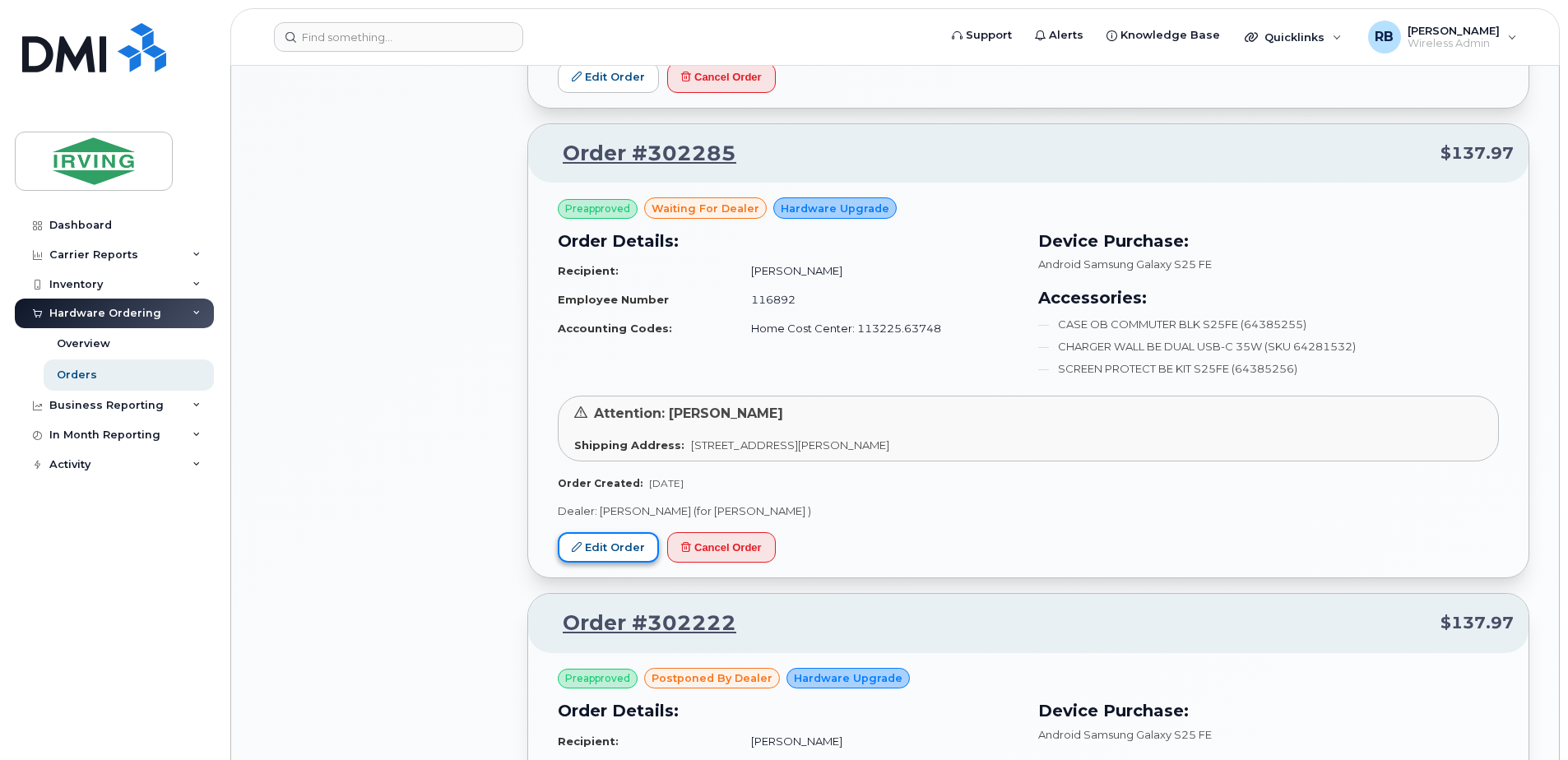
click at [618, 541] on link "Edit Order" at bounding box center [608, 547] width 101 height 30
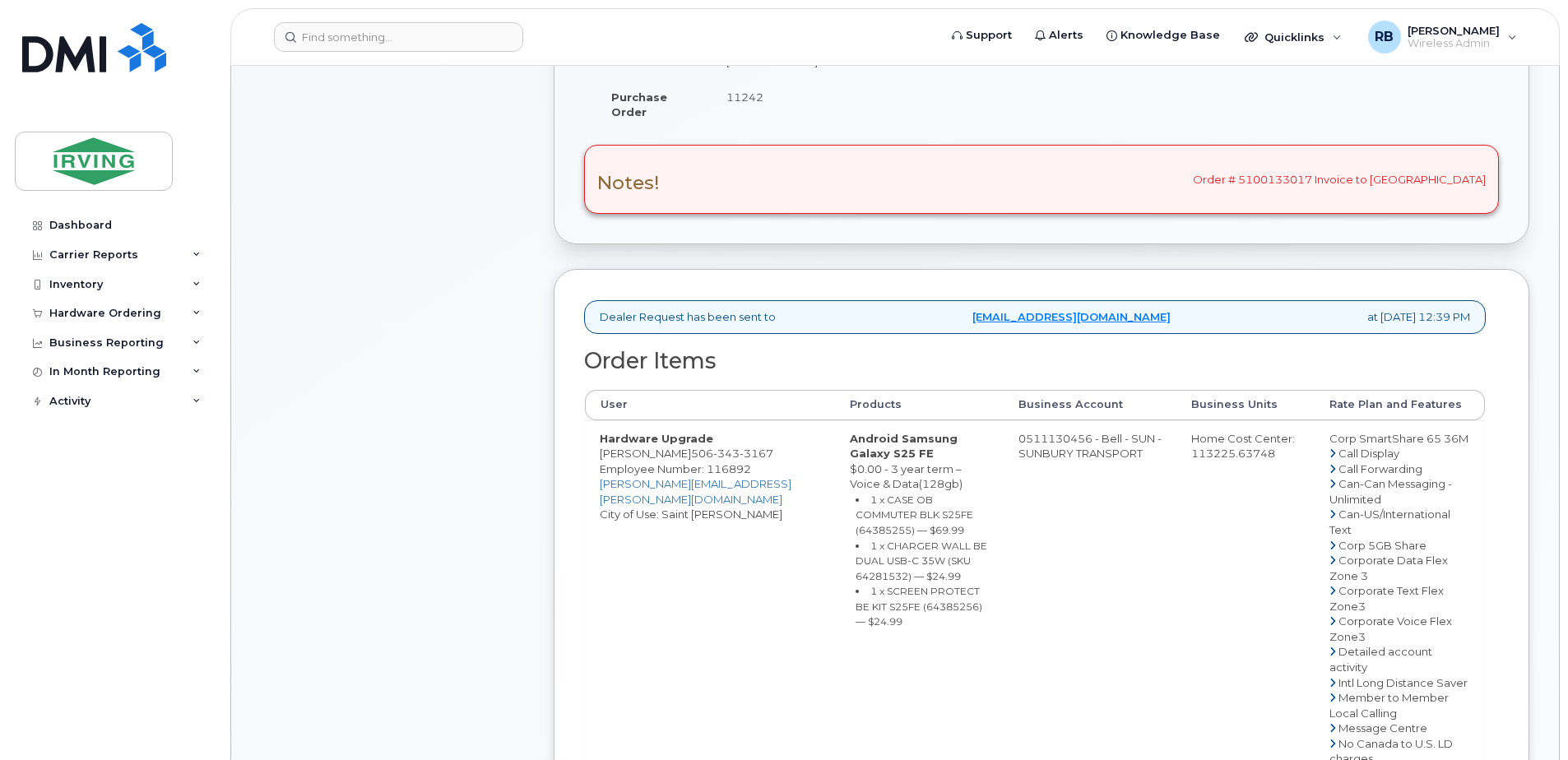
scroll to position [548, 0]
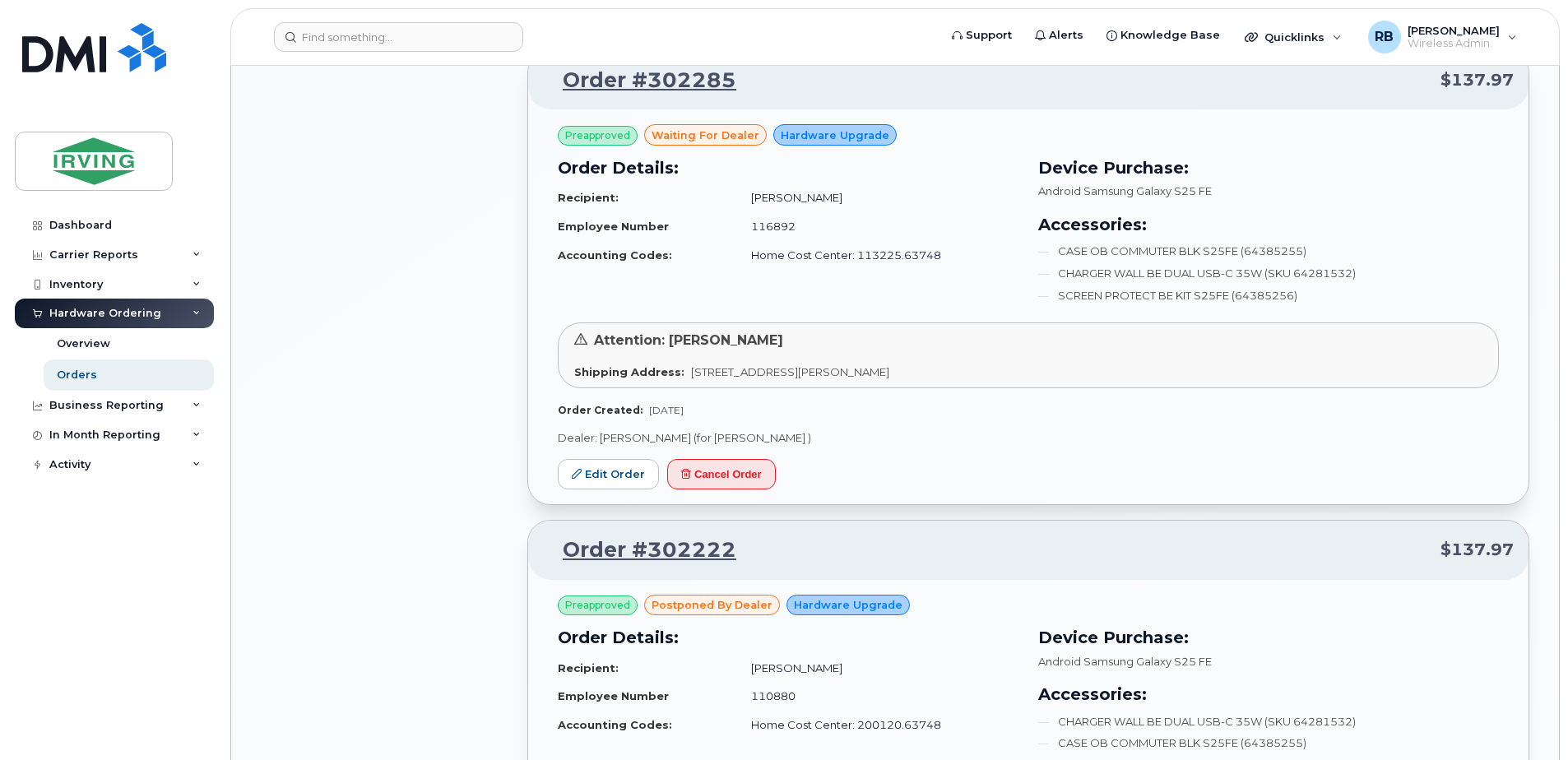
scroll to position [1754, 0]
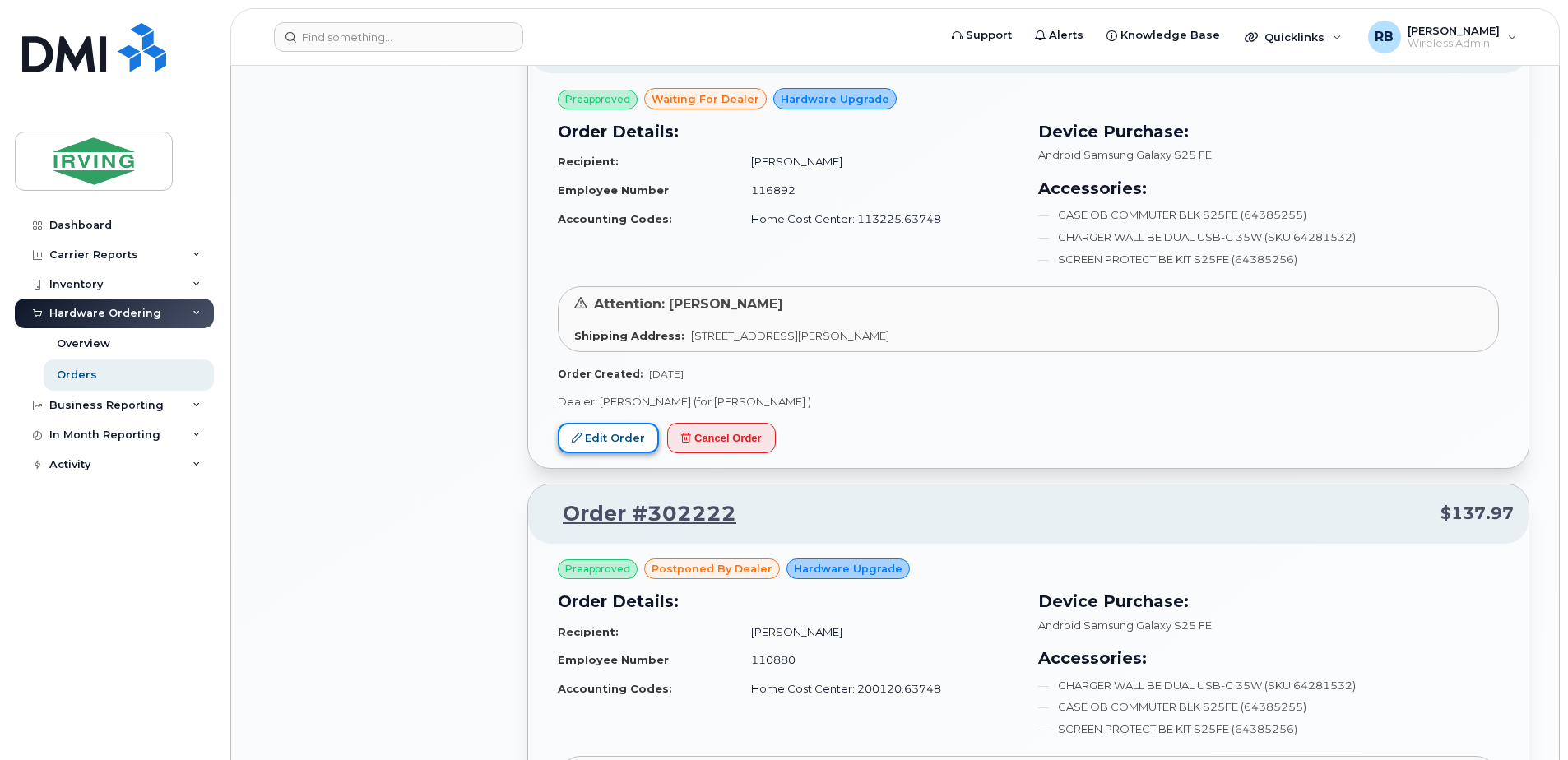
click at [586, 444] on link "Edit Order" at bounding box center [608, 438] width 101 height 30
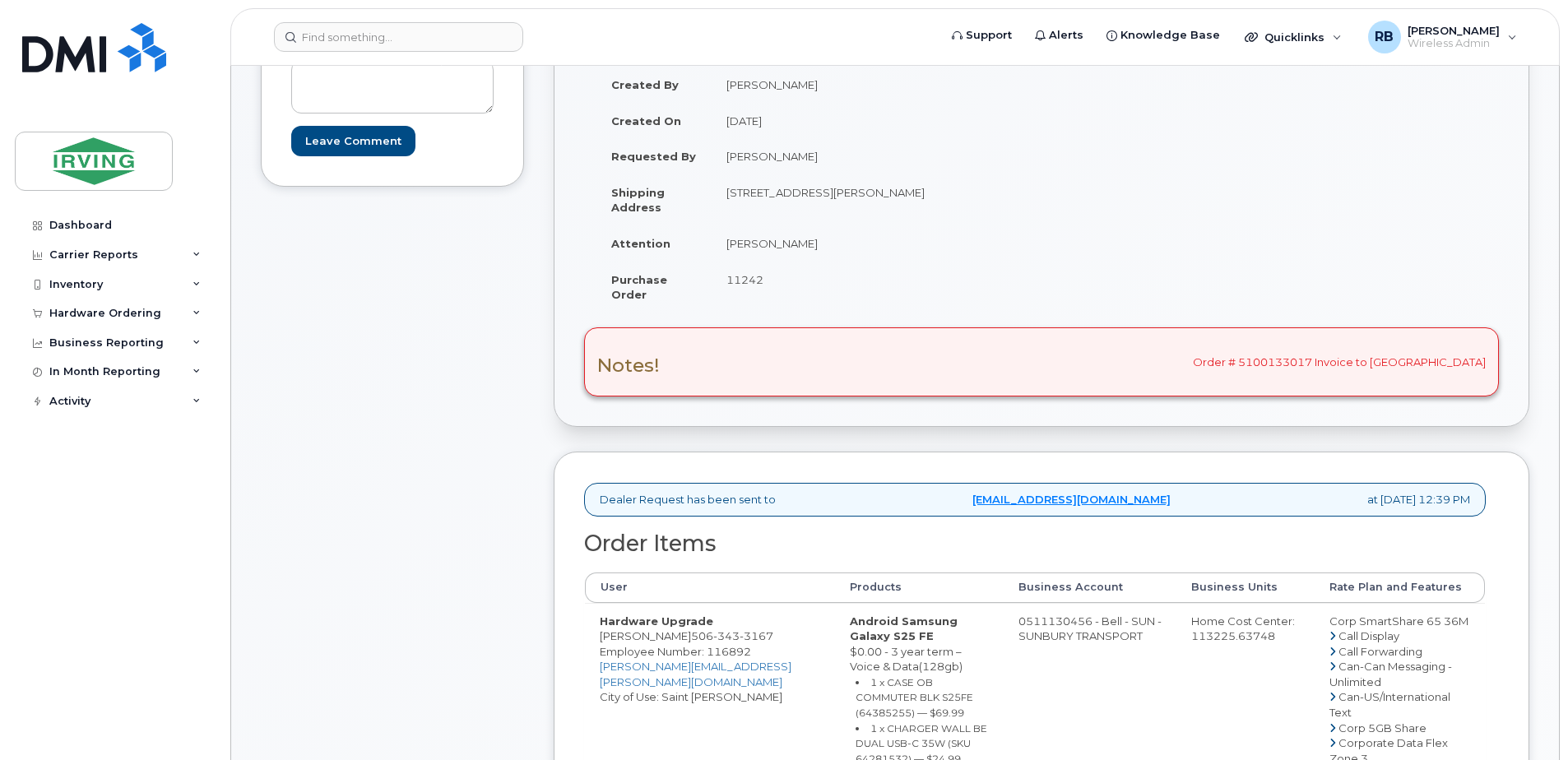
scroll to position [329, 0]
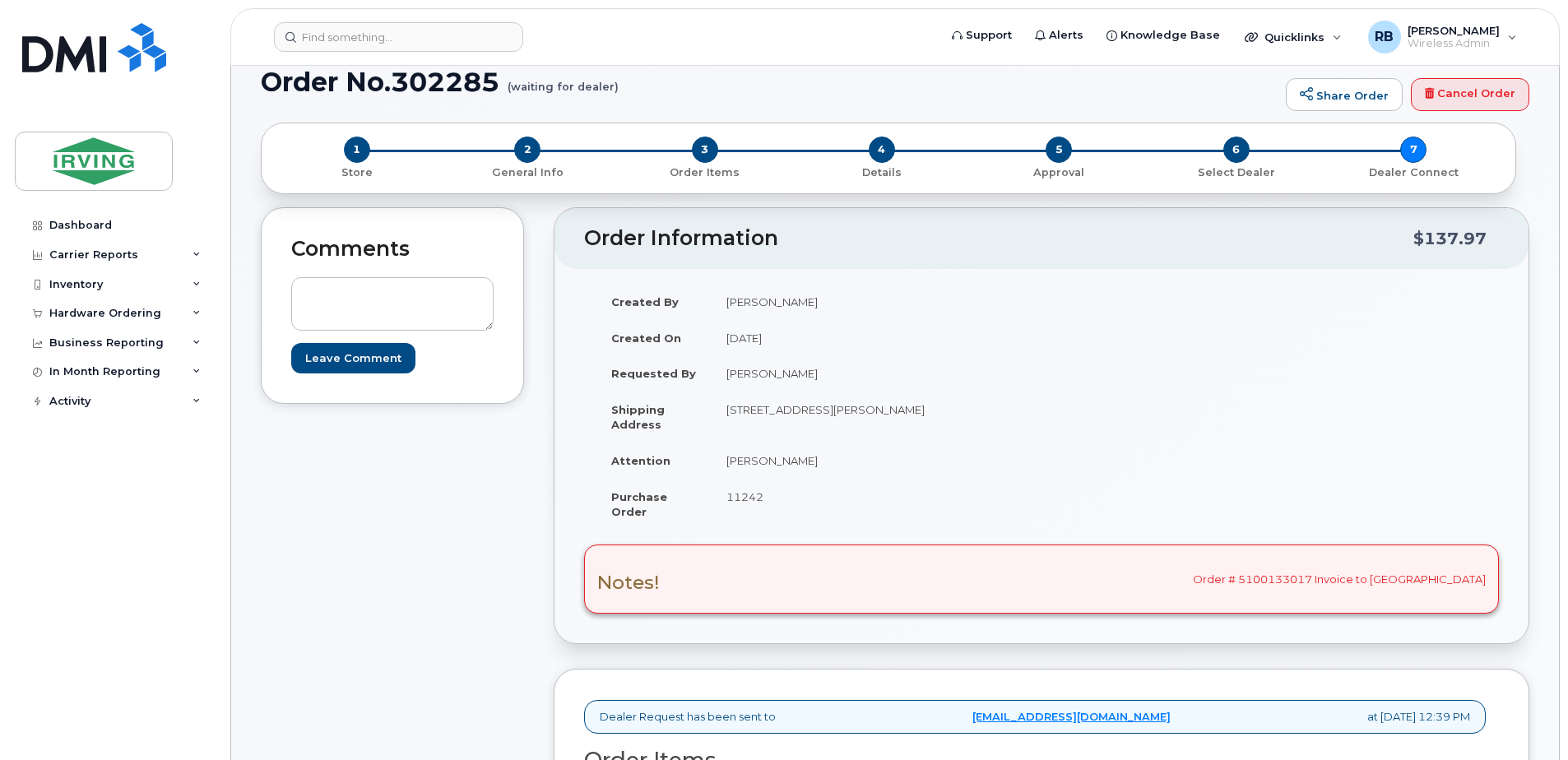
scroll to position [110, 0]
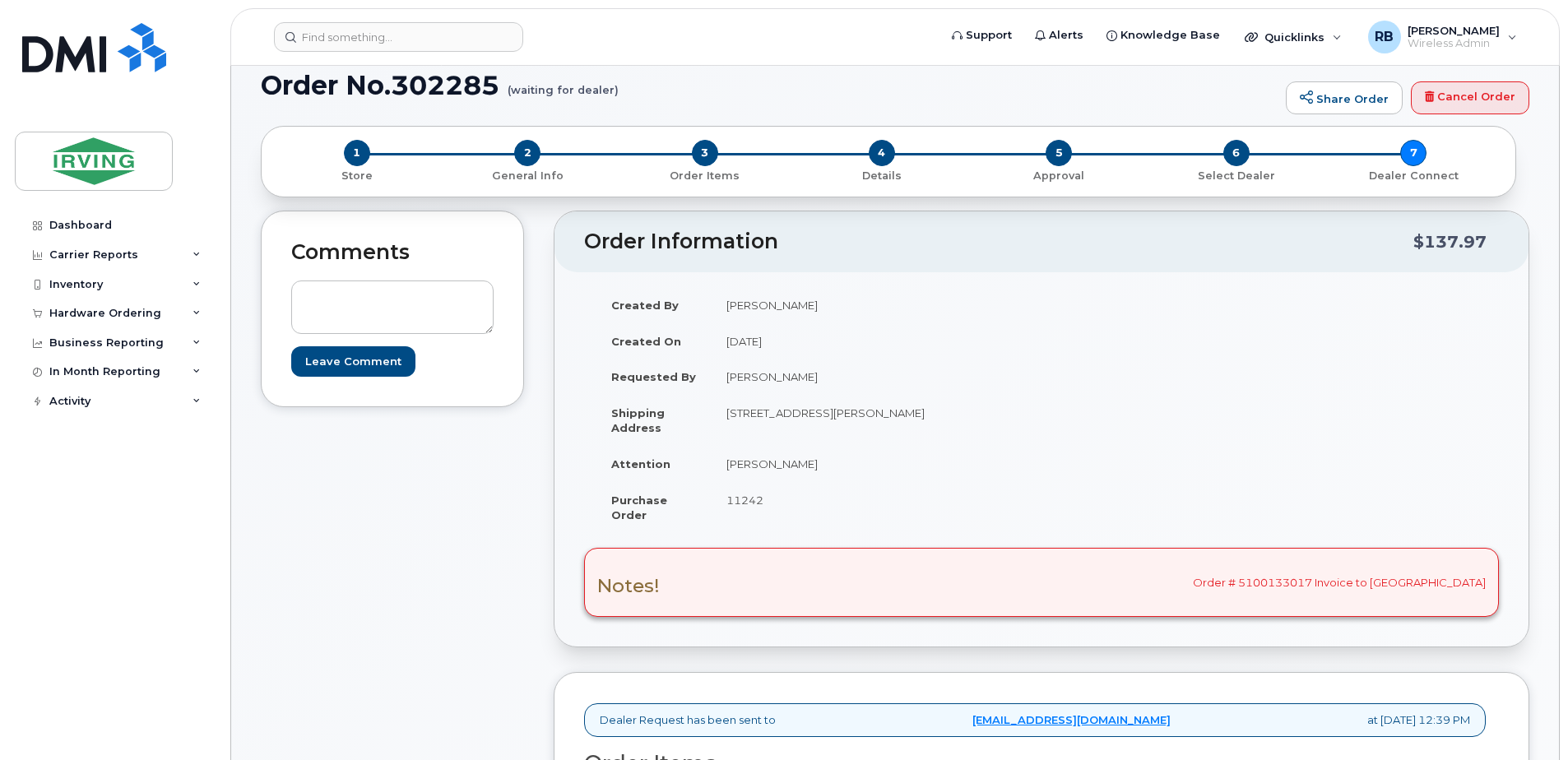
click at [757, 464] on td "[PERSON_NAME]" at bounding box center [870, 464] width 318 height 37
copy tbody "[PERSON_NAME]"
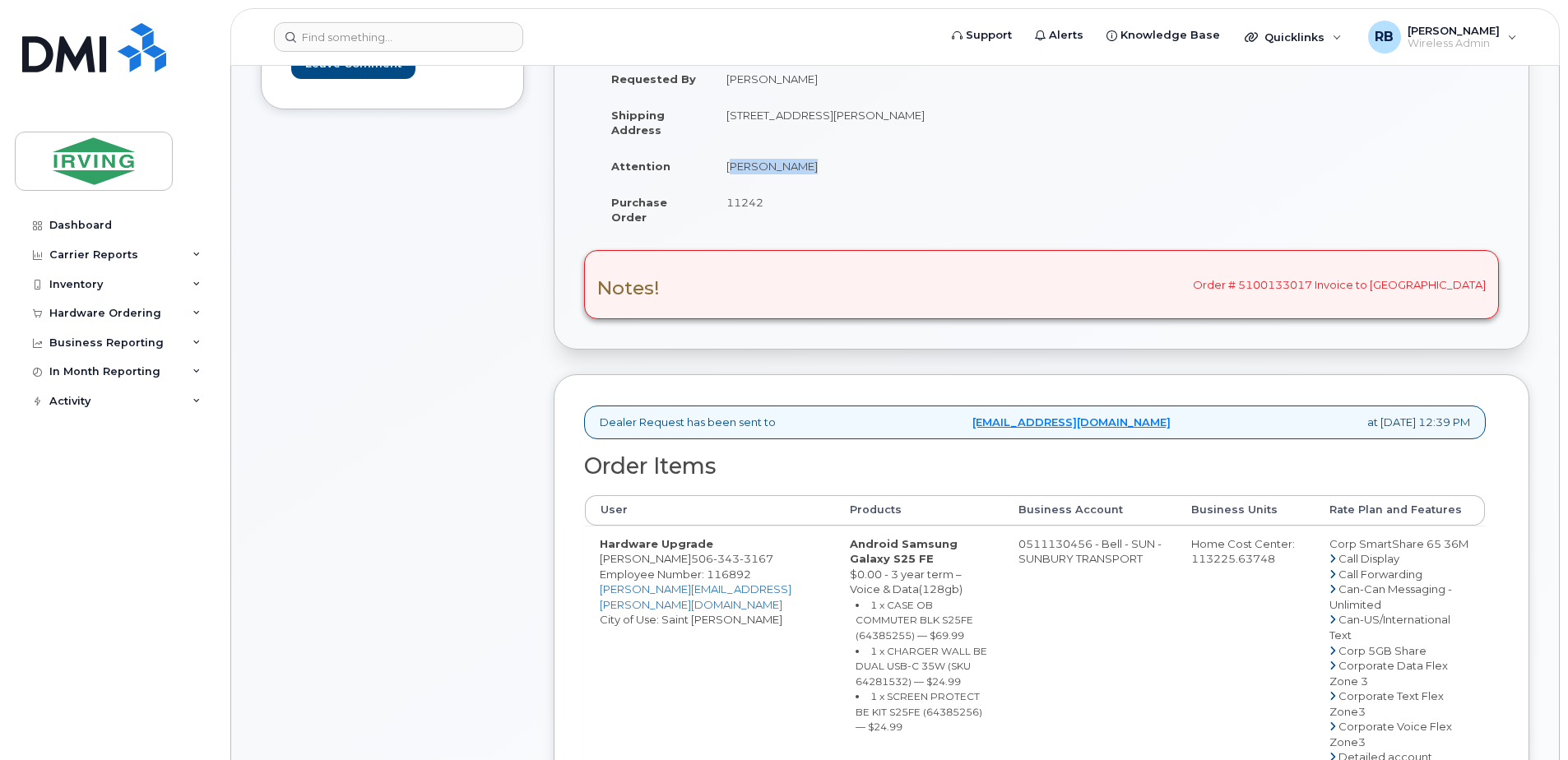
scroll to position [438, 0]
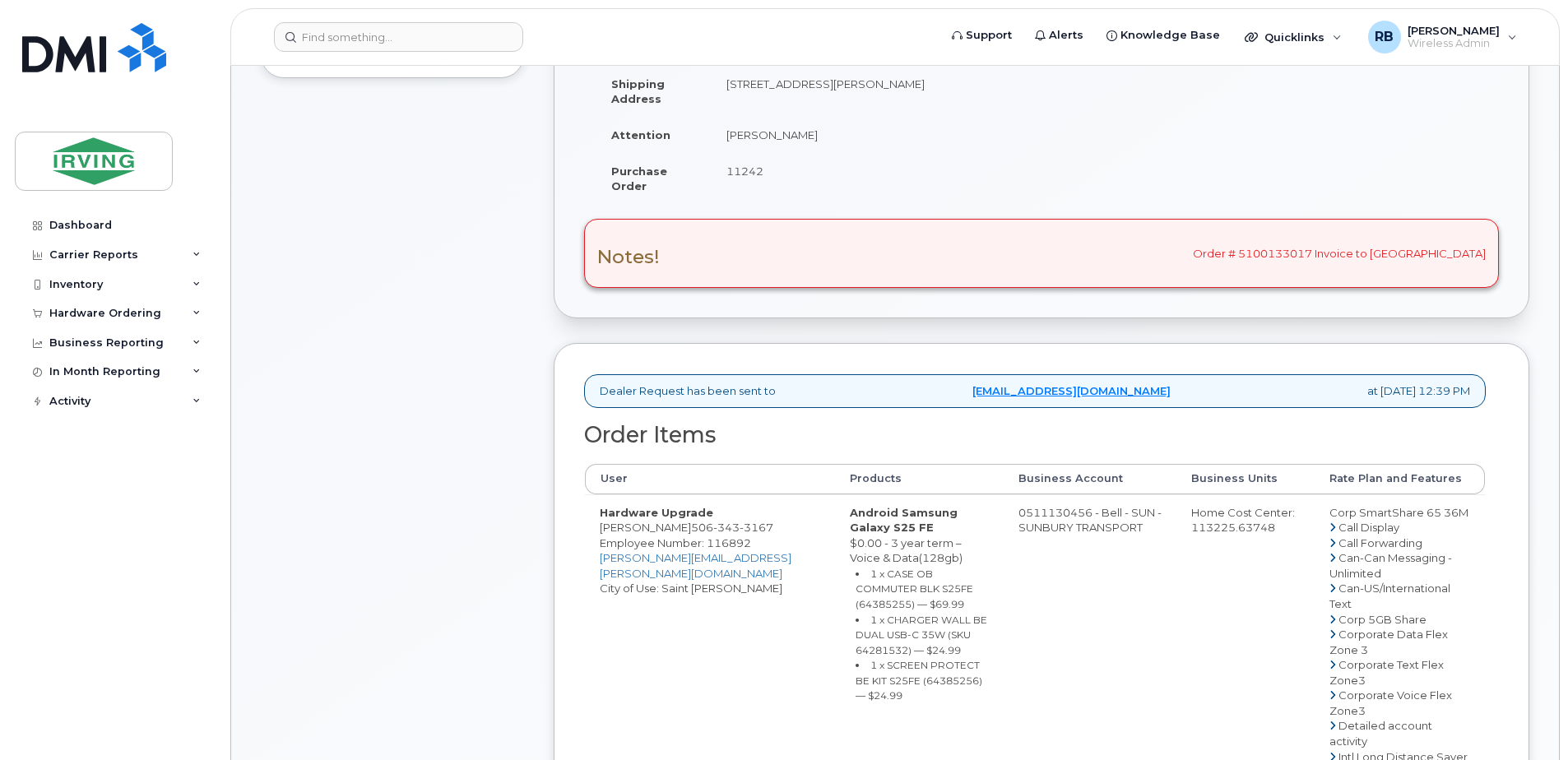
drag, startPoint x: 680, startPoint y: 537, endPoint x: 602, endPoint y: 538, distance: 78.0
copy td "[PERSON_NAME]"
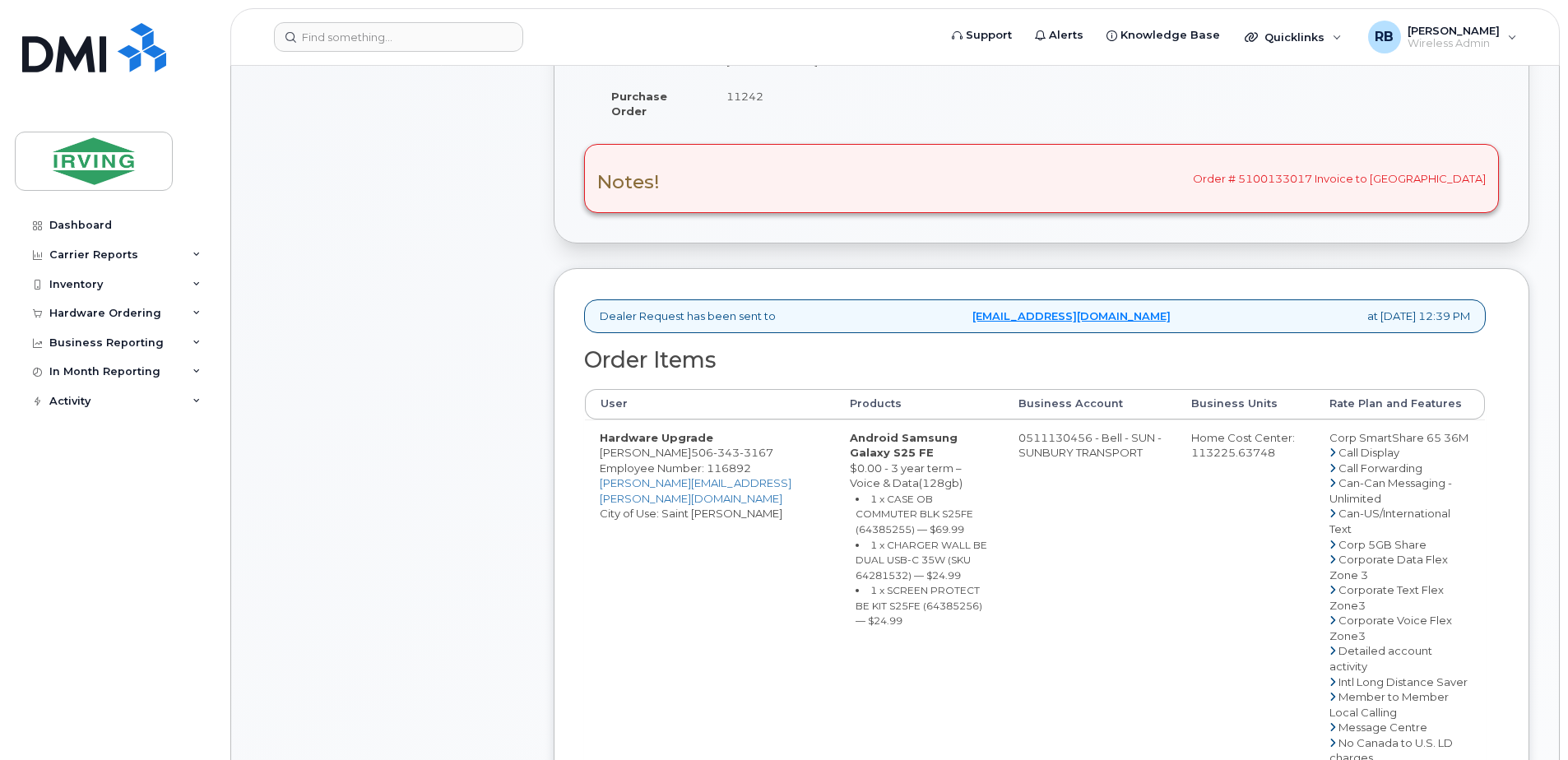
scroll to position [548, 0]
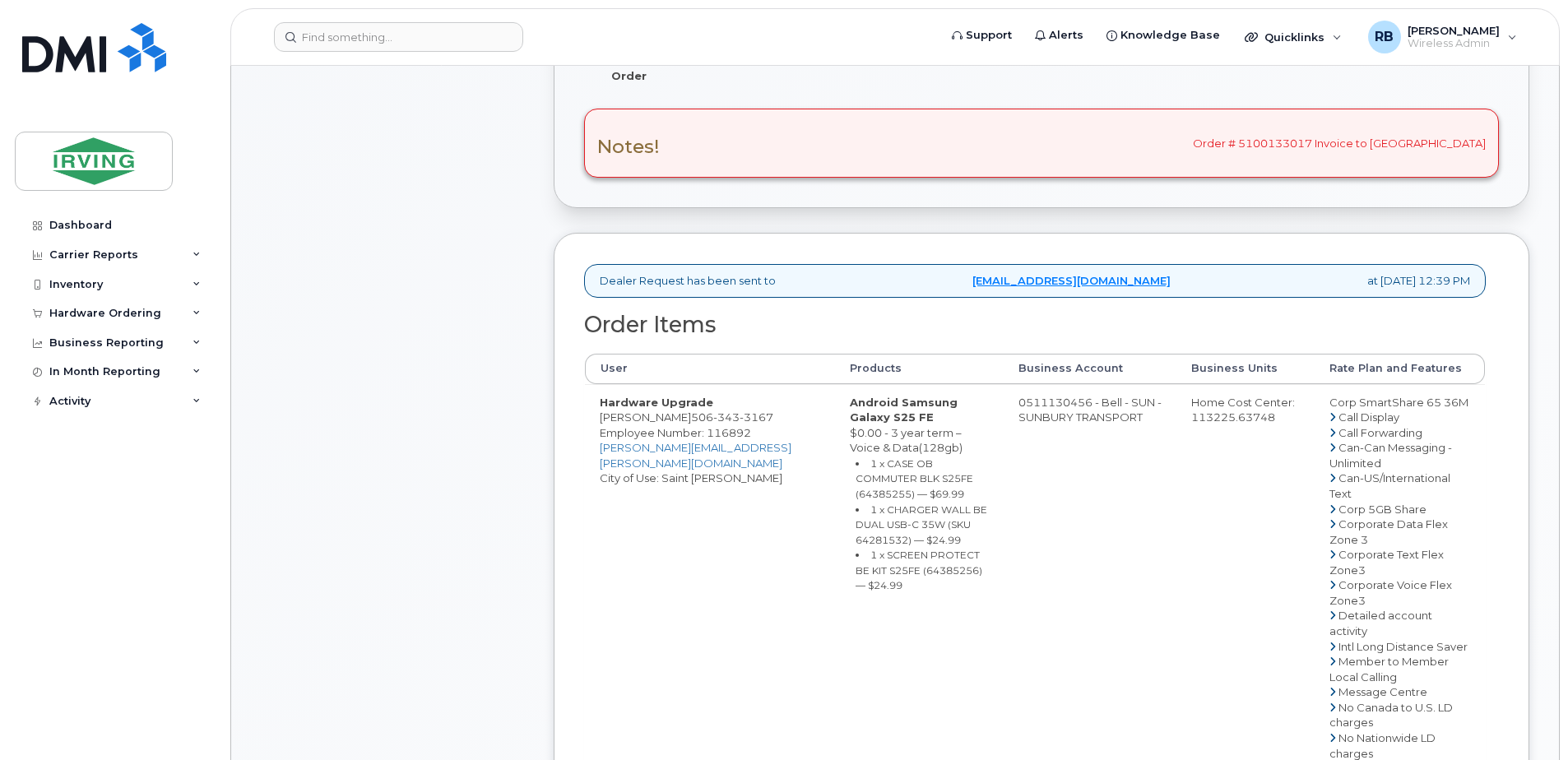
click at [855, 480] on small "1 x CASE OB COMMUTER BLK S25FE (64385255) — $69.99" at bounding box center [914, 478] width 118 height 43
copy small "64385255"
click at [914, 508] on small "1 x CHARGER WALL BE DUAL USB-C 35W (SKU 64281532) — $24.99" at bounding box center [921, 524] width 132 height 43
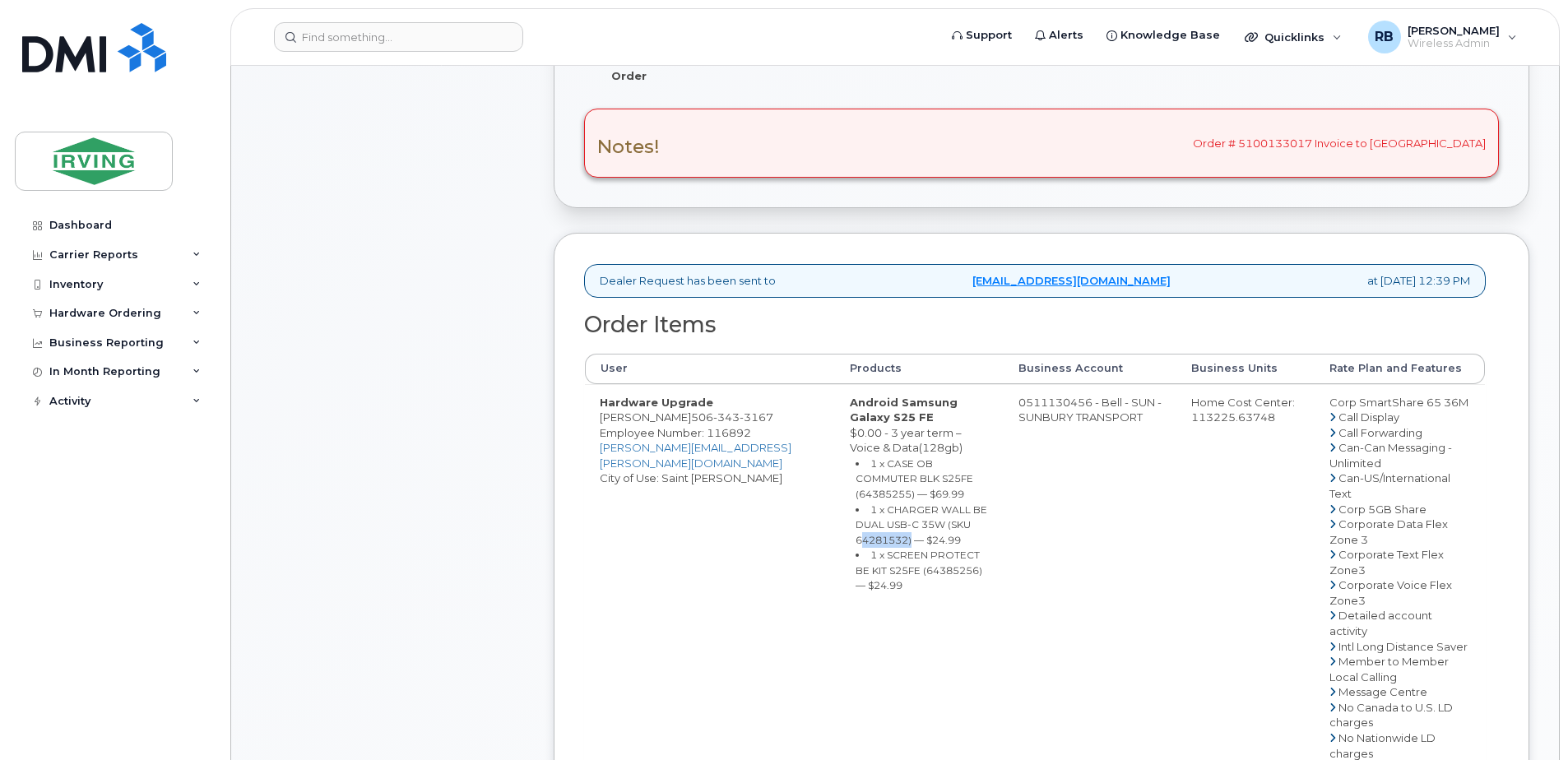
copy small "64281532"
click at [855, 556] on small "1 x SCREEN PROTECT BE KIT S25FE (64385256) — $24.99" at bounding box center [918, 569] width 126 height 43
copy small "64385256"
drag, startPoint x: 1005, startPoint y: 418, endPoint x: 1068, endPoint y: 418, distance: 63.0
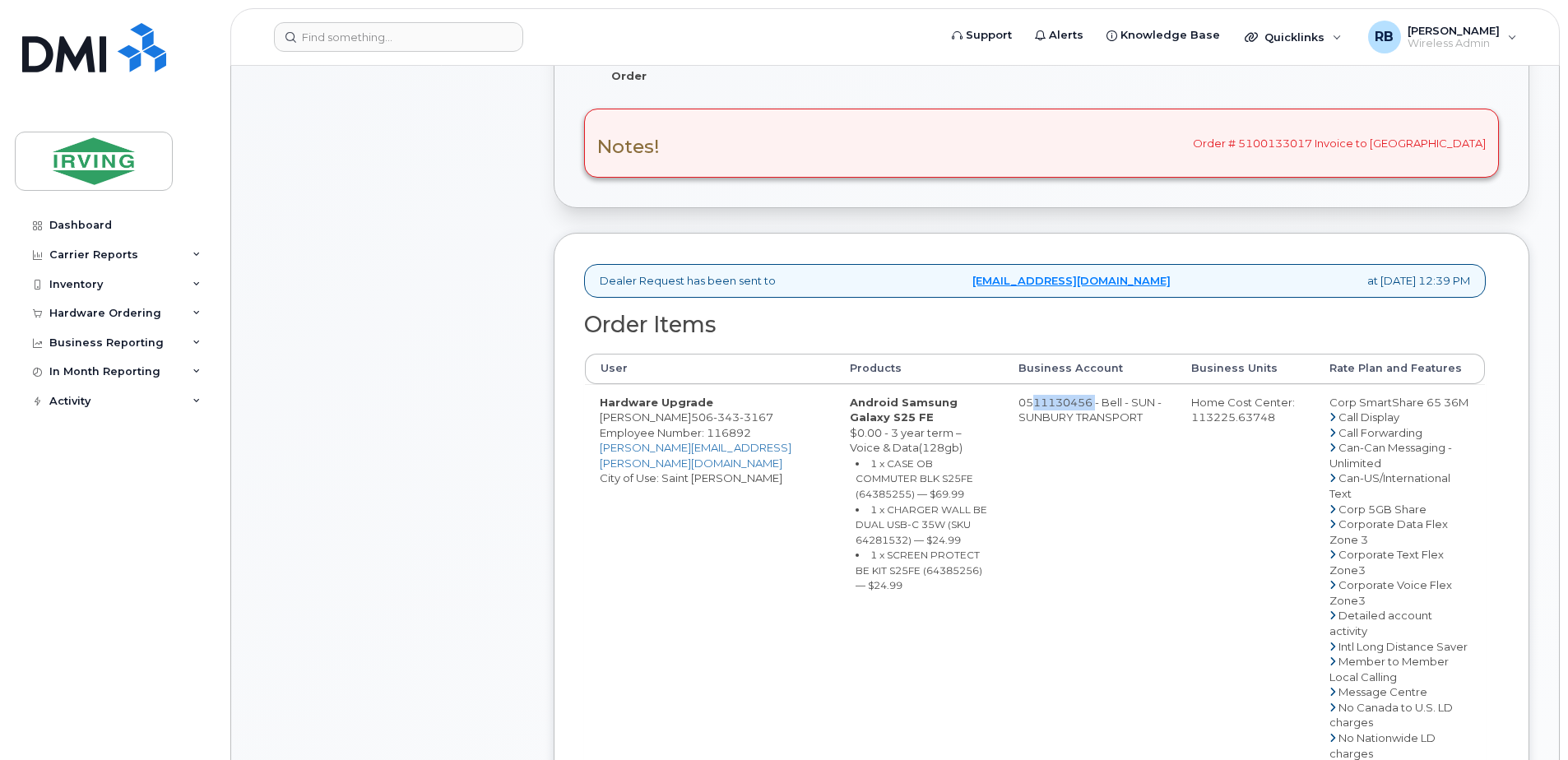
click at [1068, 418] on td "0511130456 - Bell - SUN - SUNBURY TRANSPORT" at bounding box center [1090, 768] width 172 height 769
copy td "511130456"
click at [693, 423] on span "[PHONE_NUMBER]" at bounding box center [732, 416] width 82 height 13
copy span "[PHONE_NUMBER]"
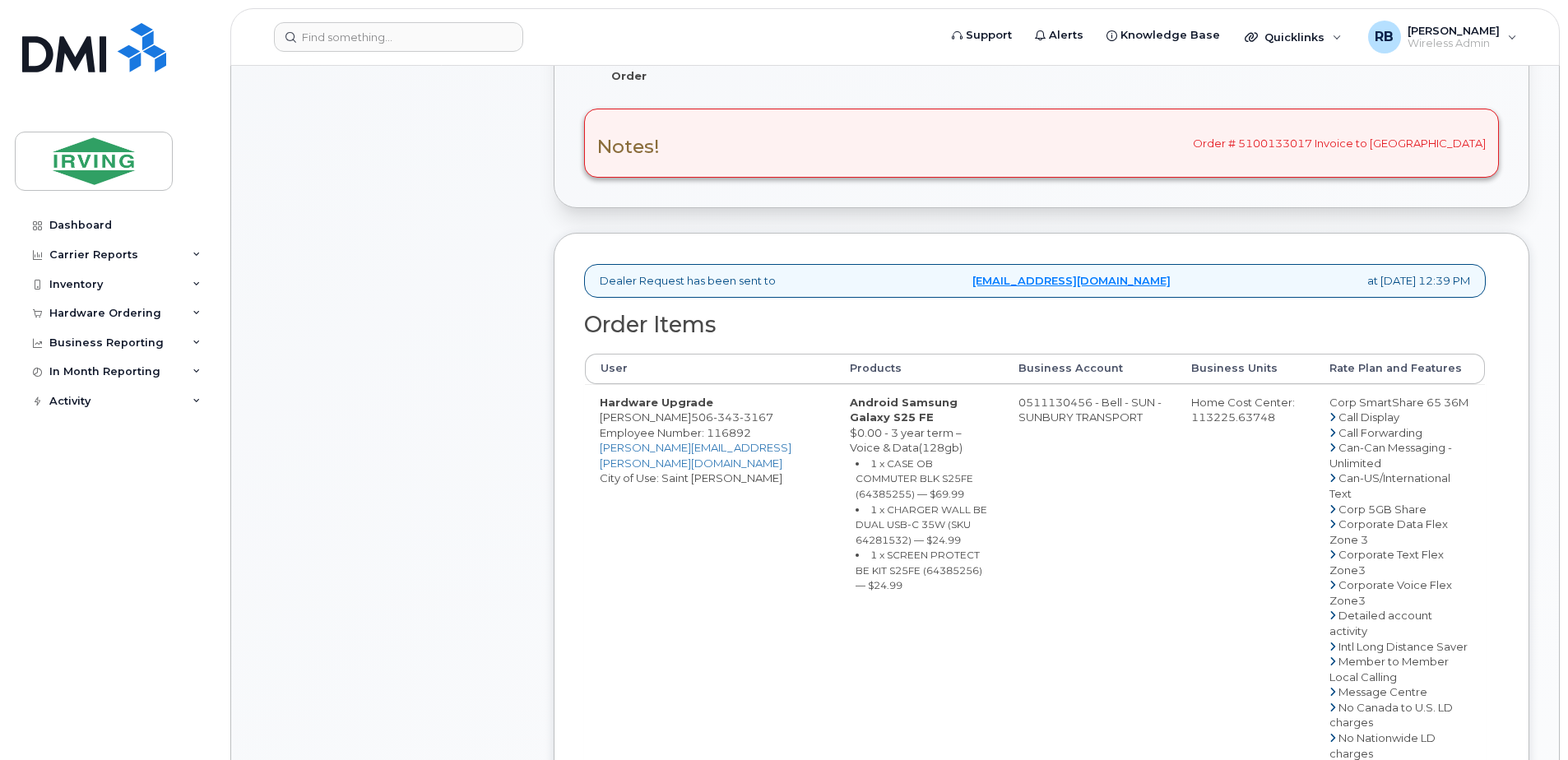
click at [416, 334] on div "Comments Leave Comment" at bounding box center [392, 559] width 263 height 1576
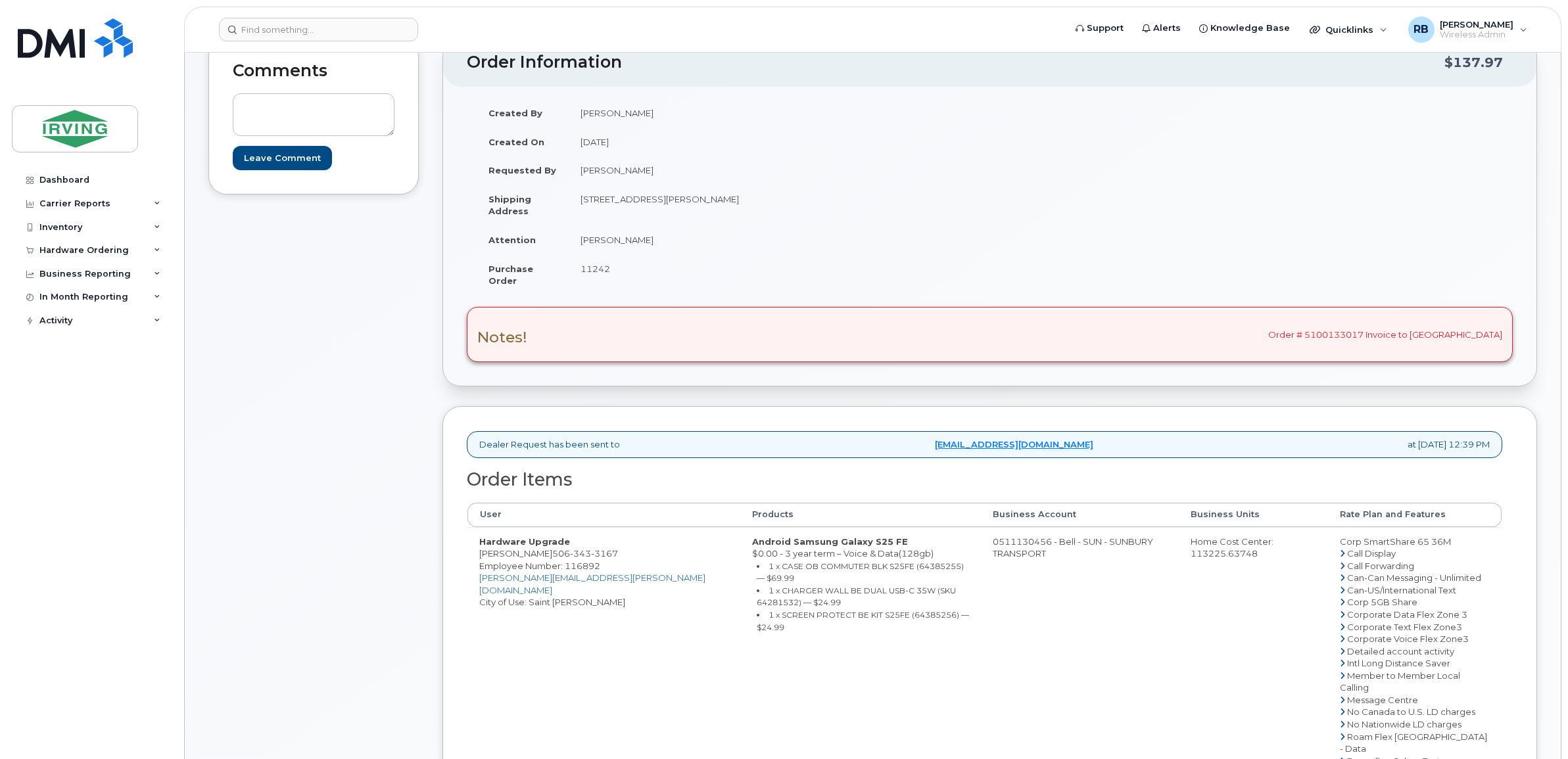
scroll to position [109, 0]
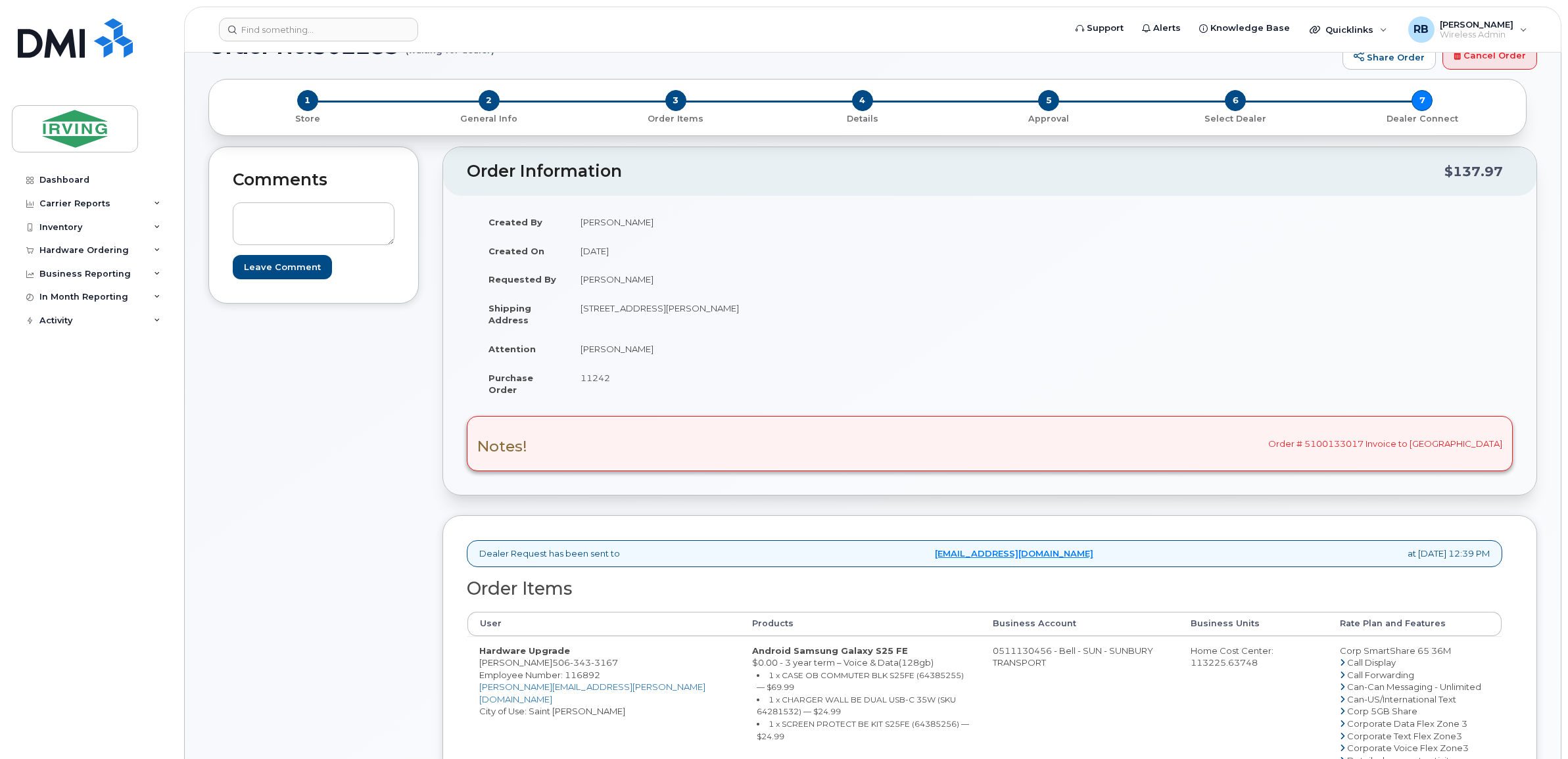
click at [850, 458] on div "Notes! Order # 5100133017 Invoice to [GEOGRAPHIC_DATA]" at bounding box center [990, 443] width 1046 height 55
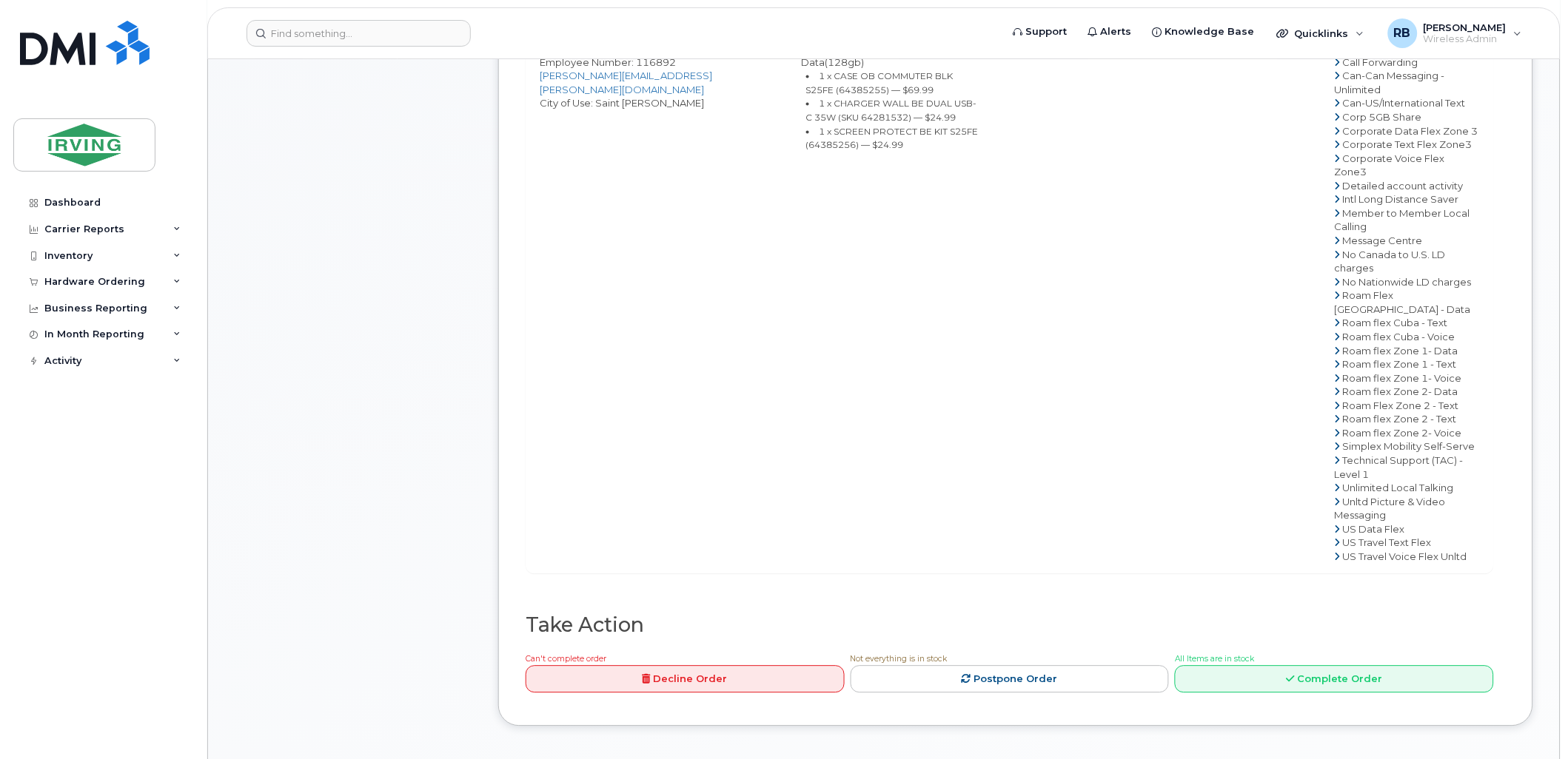
scroll to position [1096, 0]
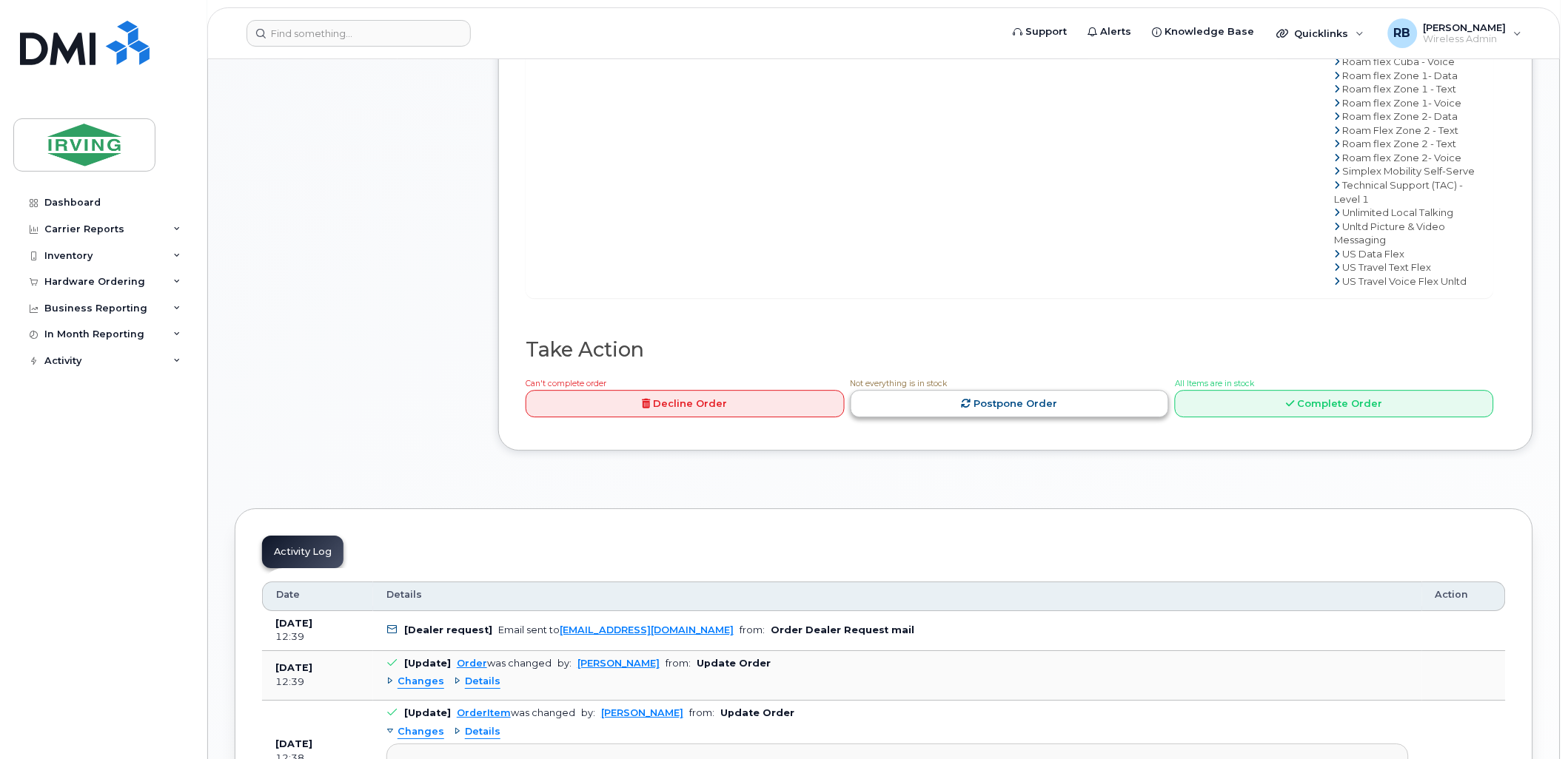
click at [962, 417] on link "Postpone Order" at bounding box center [1009, 403] width 319 height 27
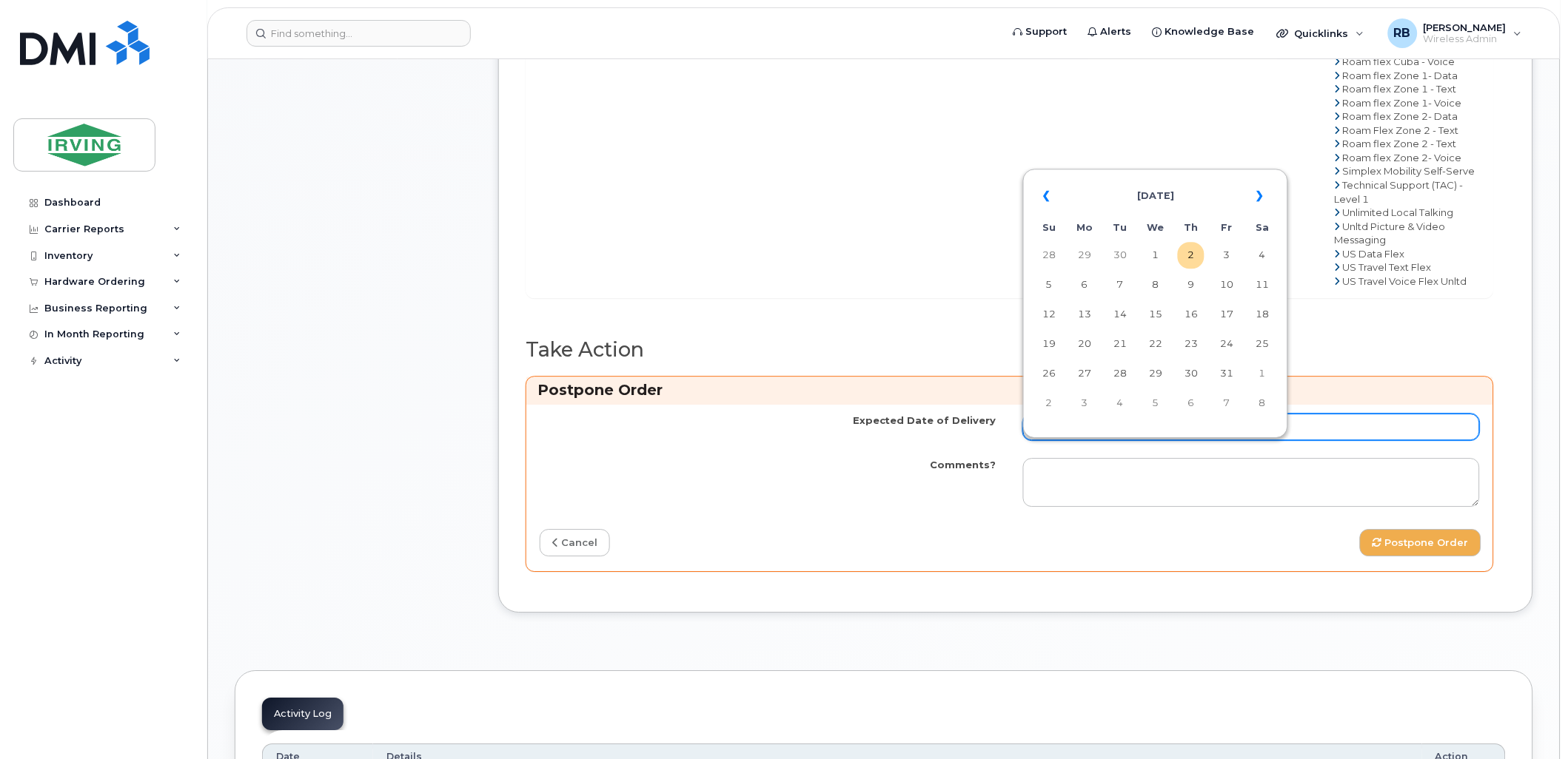
click at [1048, 440] on input "Expected Date of Delivery" at bounding box center [1251, 427] width 457 height 27
click at [1190, 285] on td "9" at bounding box center [1191, 285] width 27 height 27
type input "[DATE]"
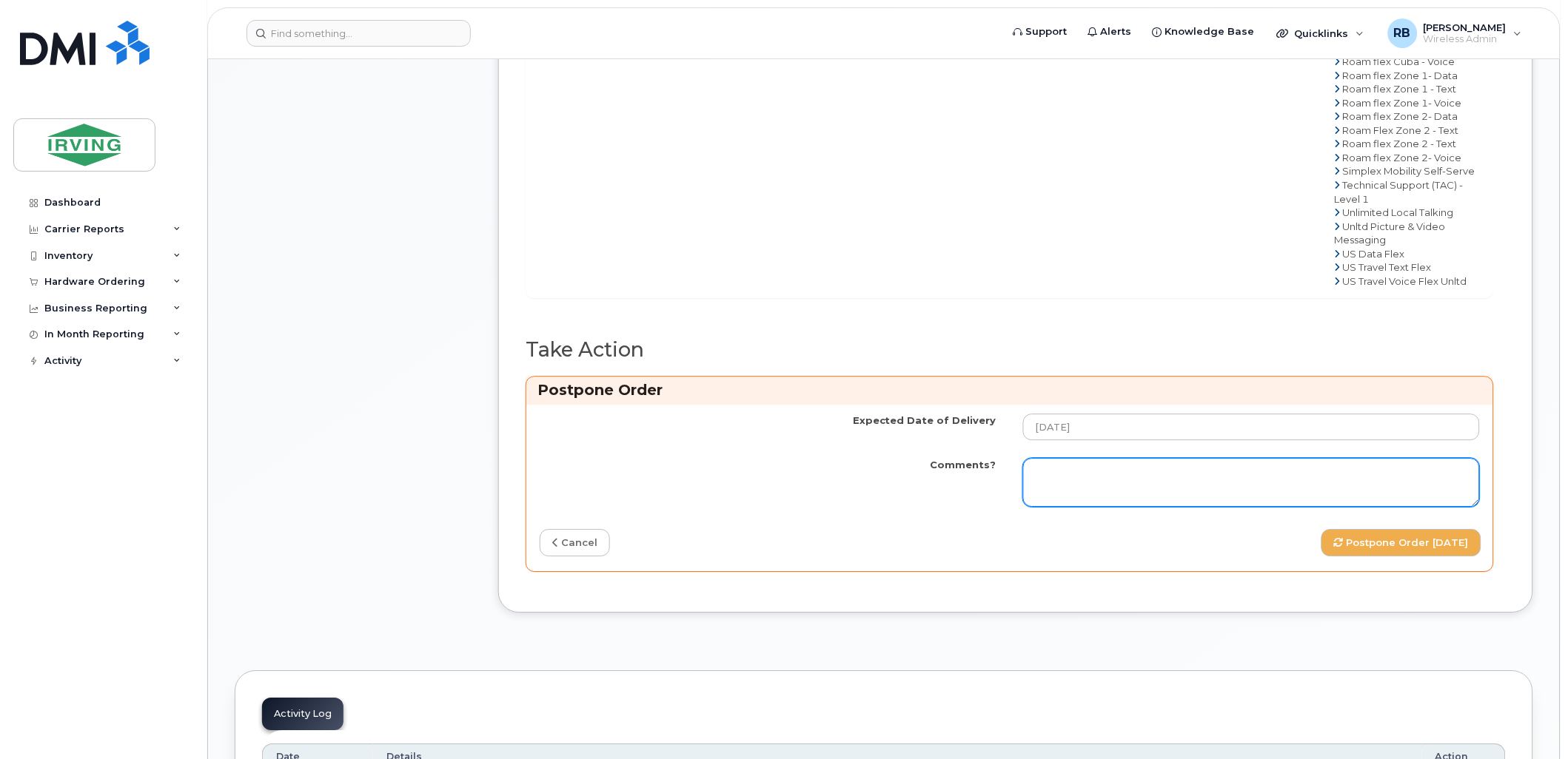
click at [1182, 498] on textarea "Comments?" at bounding box center [1251, 483] width 457 height 49
paste textarea "Order Confirmation – SO#26212658 Please note that items #[PHONE_NUMBER] (S25FE …"
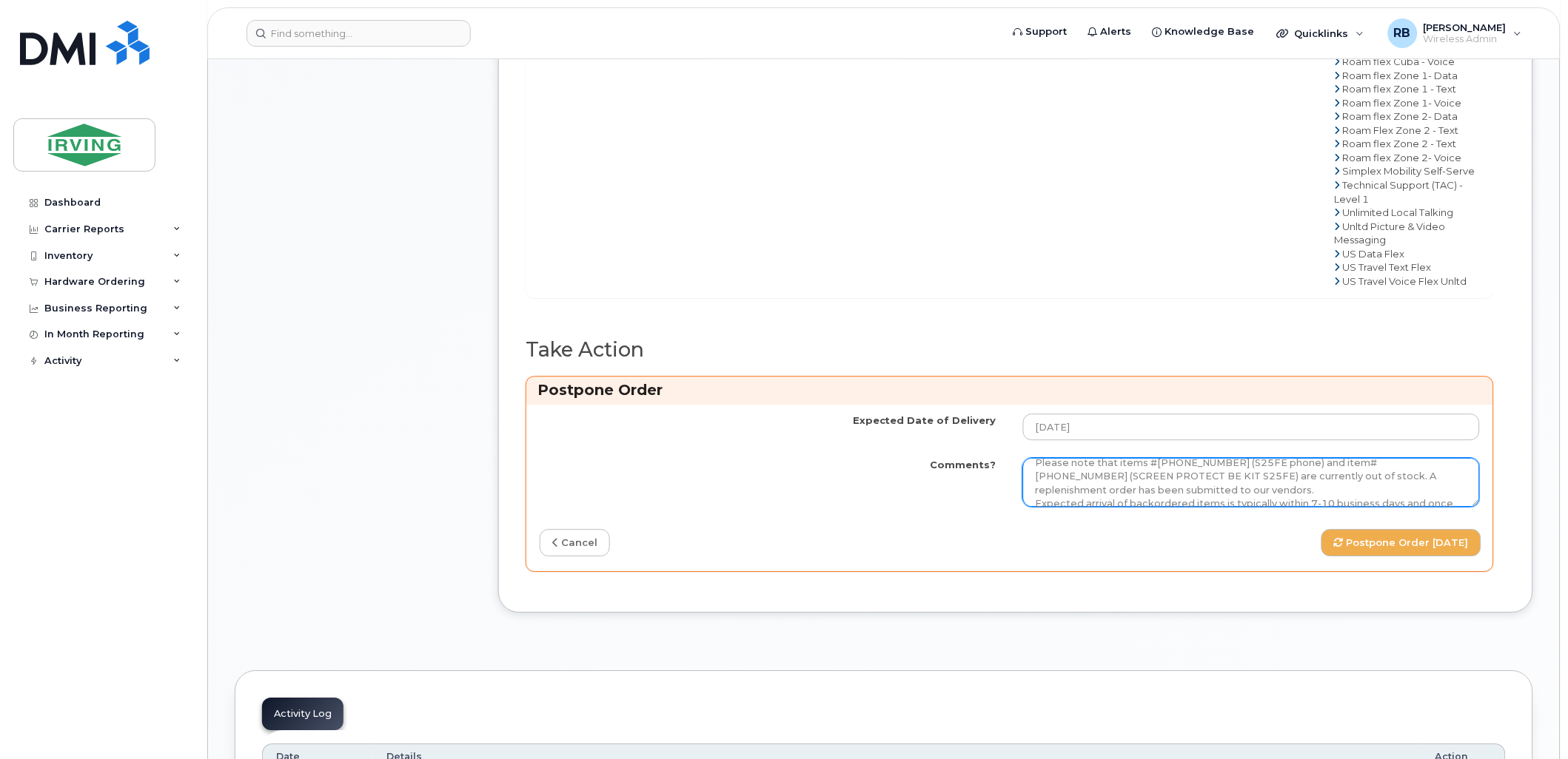
scroll to position [0, 0]
click at [1143, 507] on textarea "Order Confirmation – SO#26212658 Please note that items #[PHONE_NUMBER] (S25FE …" at bounding box center [1251, 483] width 457 height 49
type textarea "Order Confirmation – SO#26212658 Please note that item#[PHONE_NUMBER] (S25FE ph…"
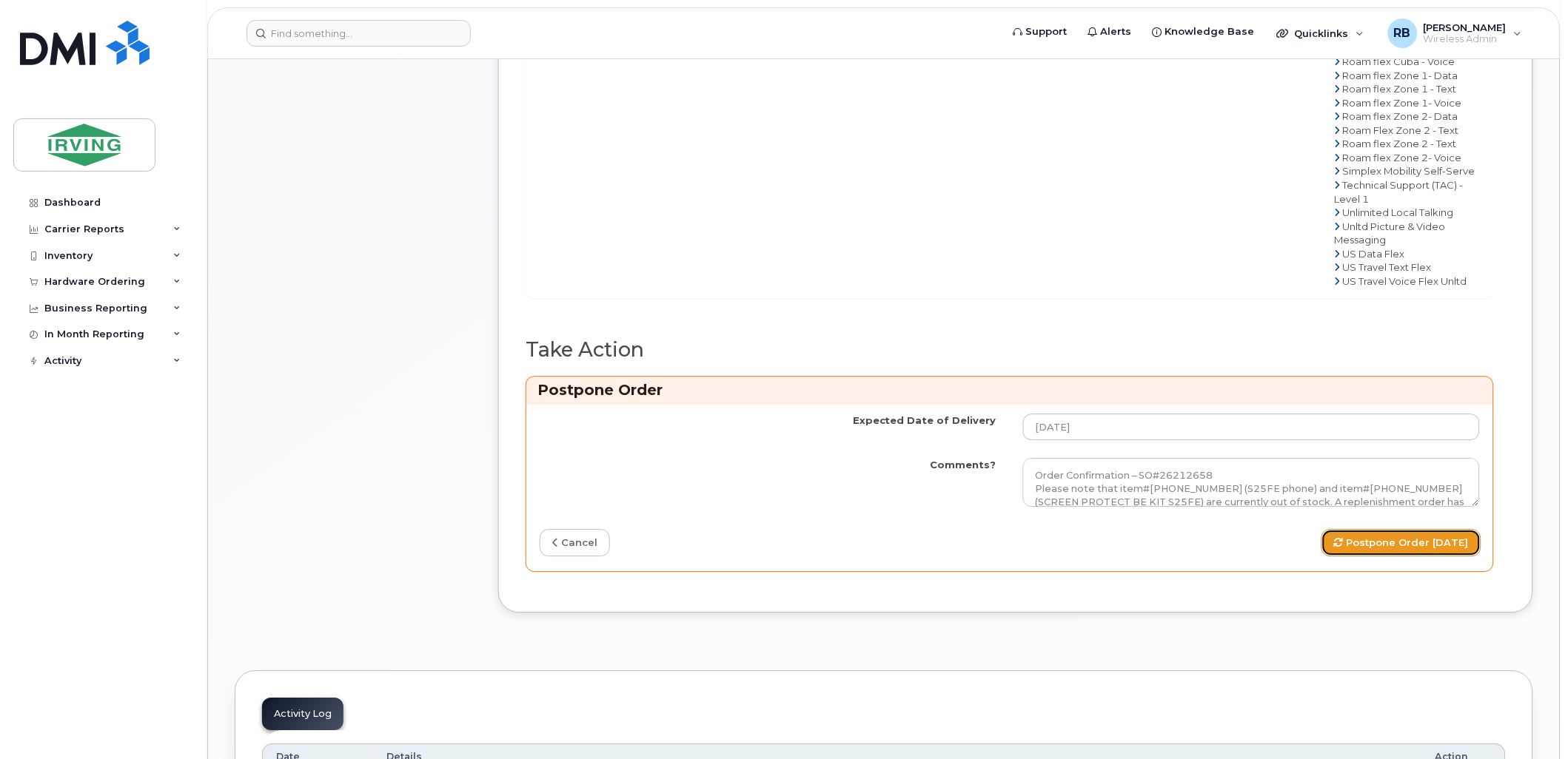
click at [1407, 556] on button "Postpone Order [DATE]" at bounding box center [1401, 542] width 160 height 27
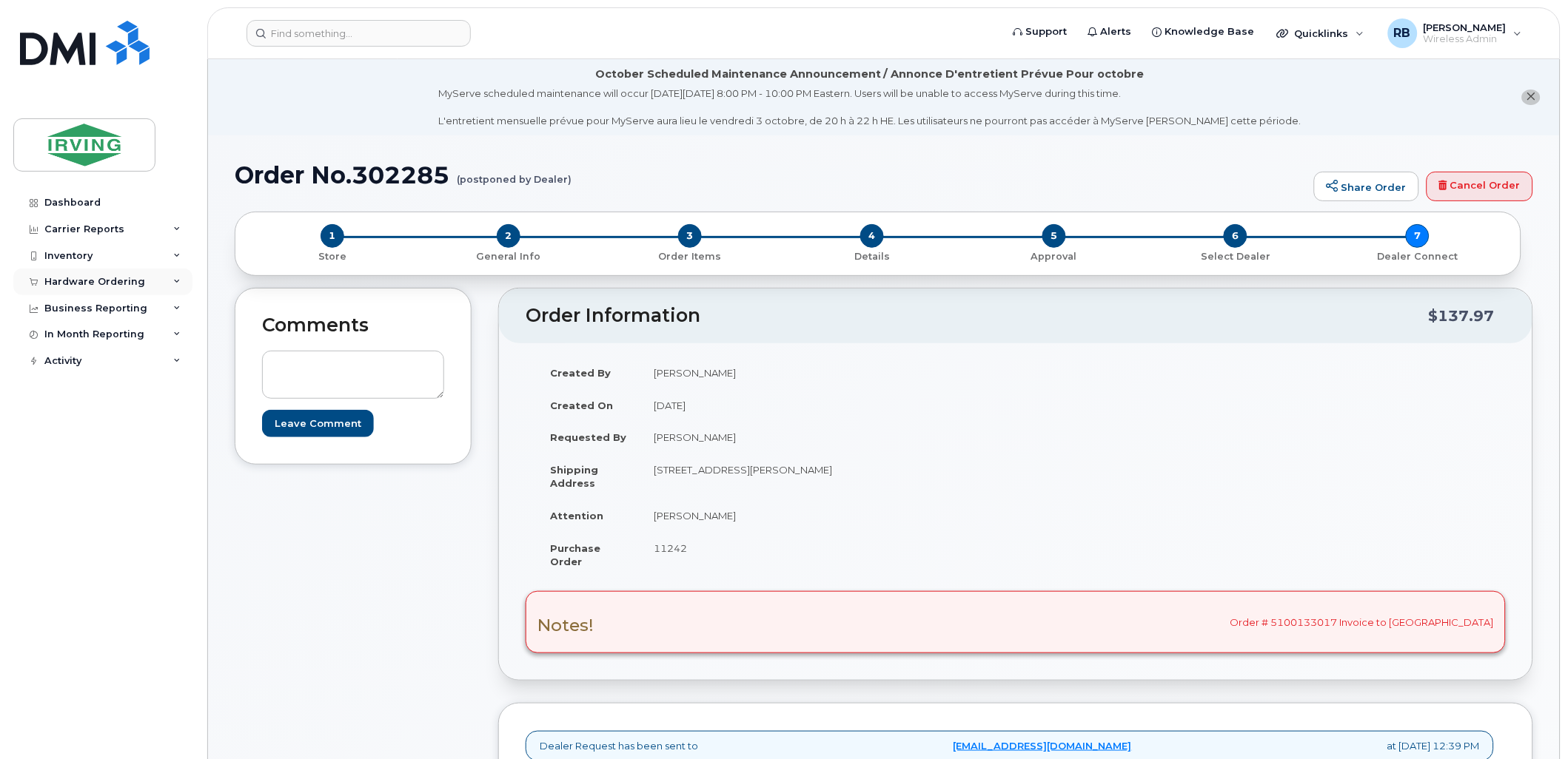
click at [89, 294] on div "Hardware Ordering" at bounding box center [103, 282] width 179 height 27
click at [64, 333] on div "Orders" at bounding box center [69, 337] width 36 height 13
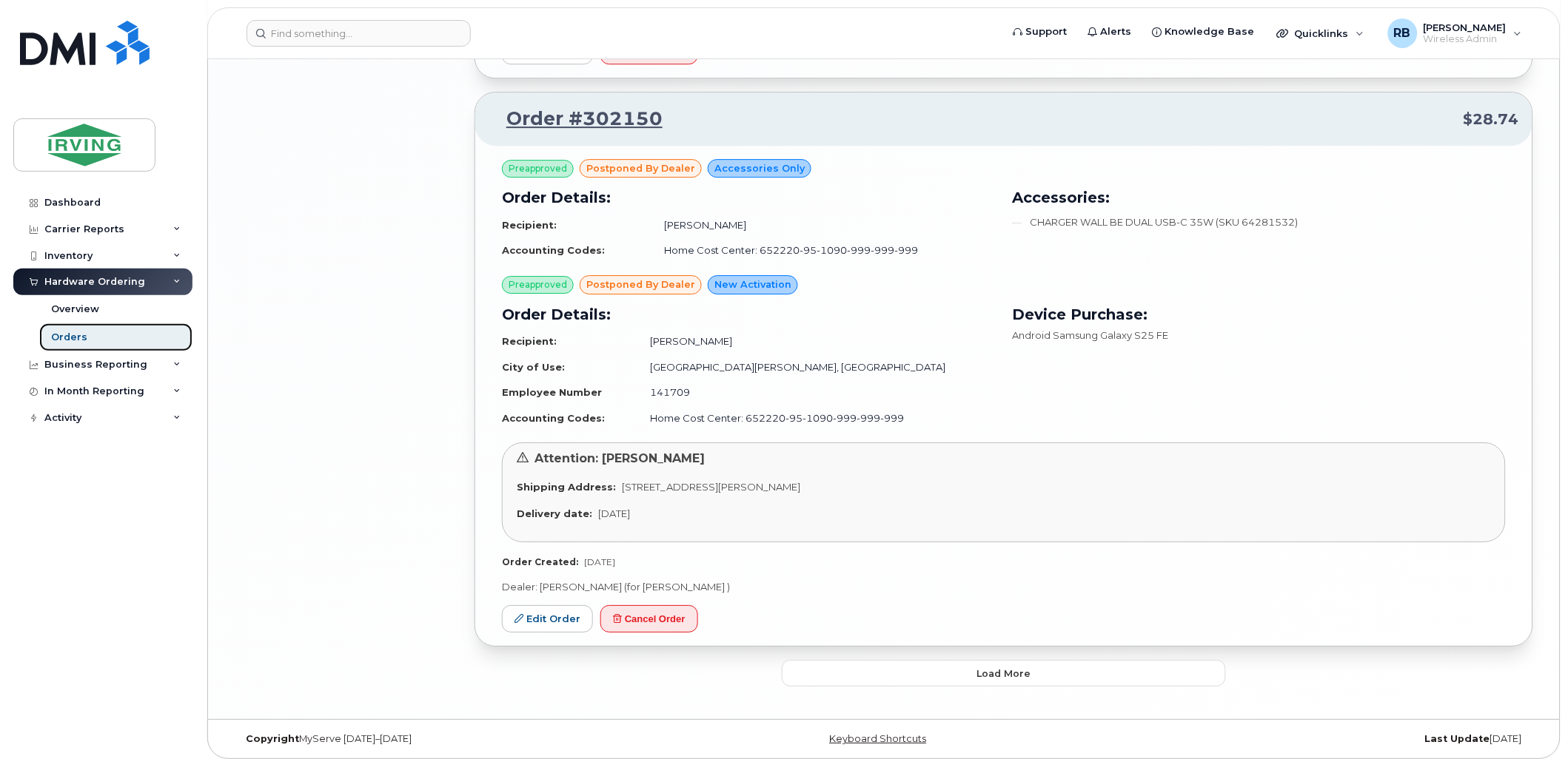
scroll to position [3167, 0]
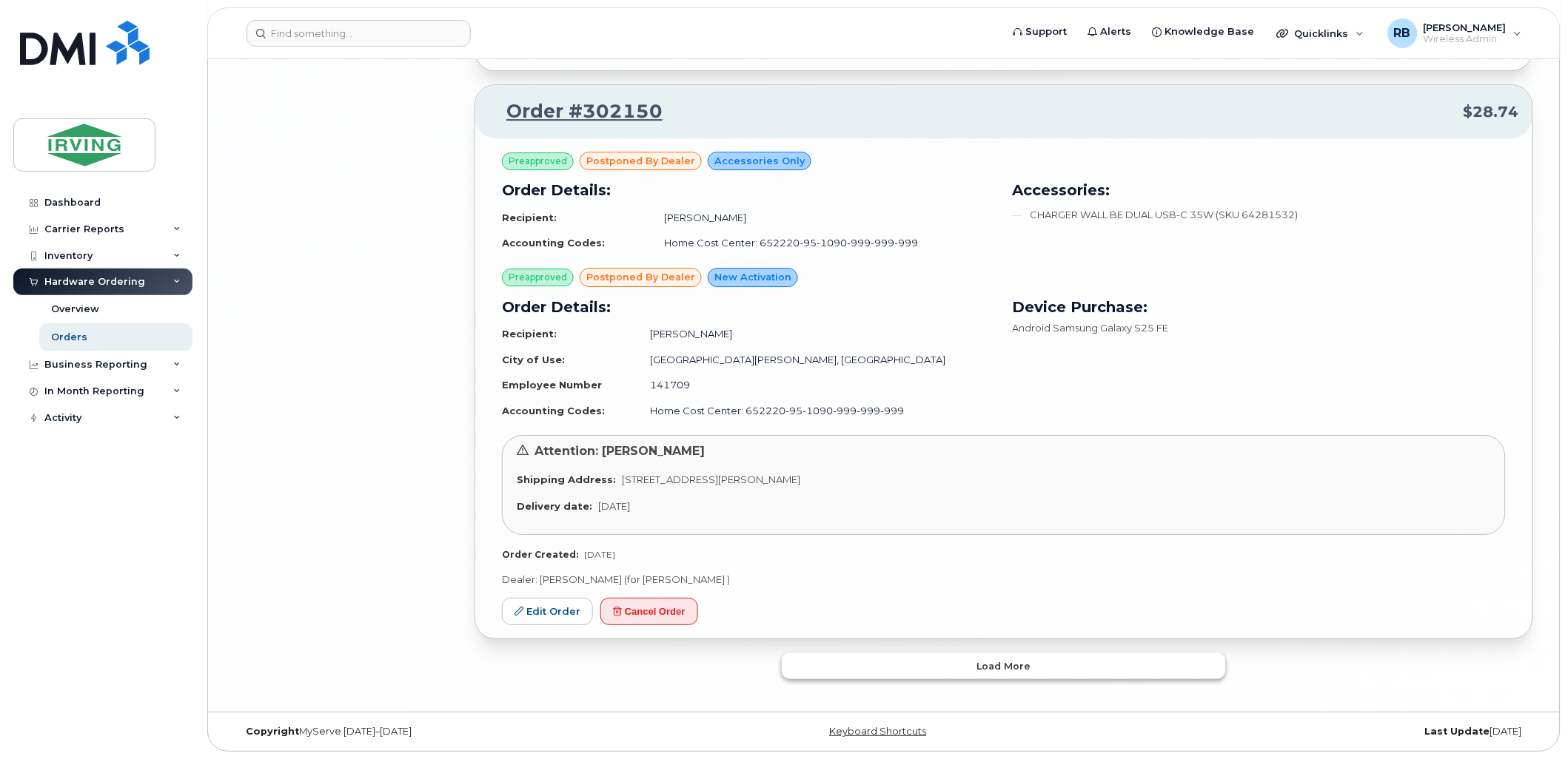
click at [926, 671] on button "Load more" at bounding box center [1003, 666] width 444 height 27
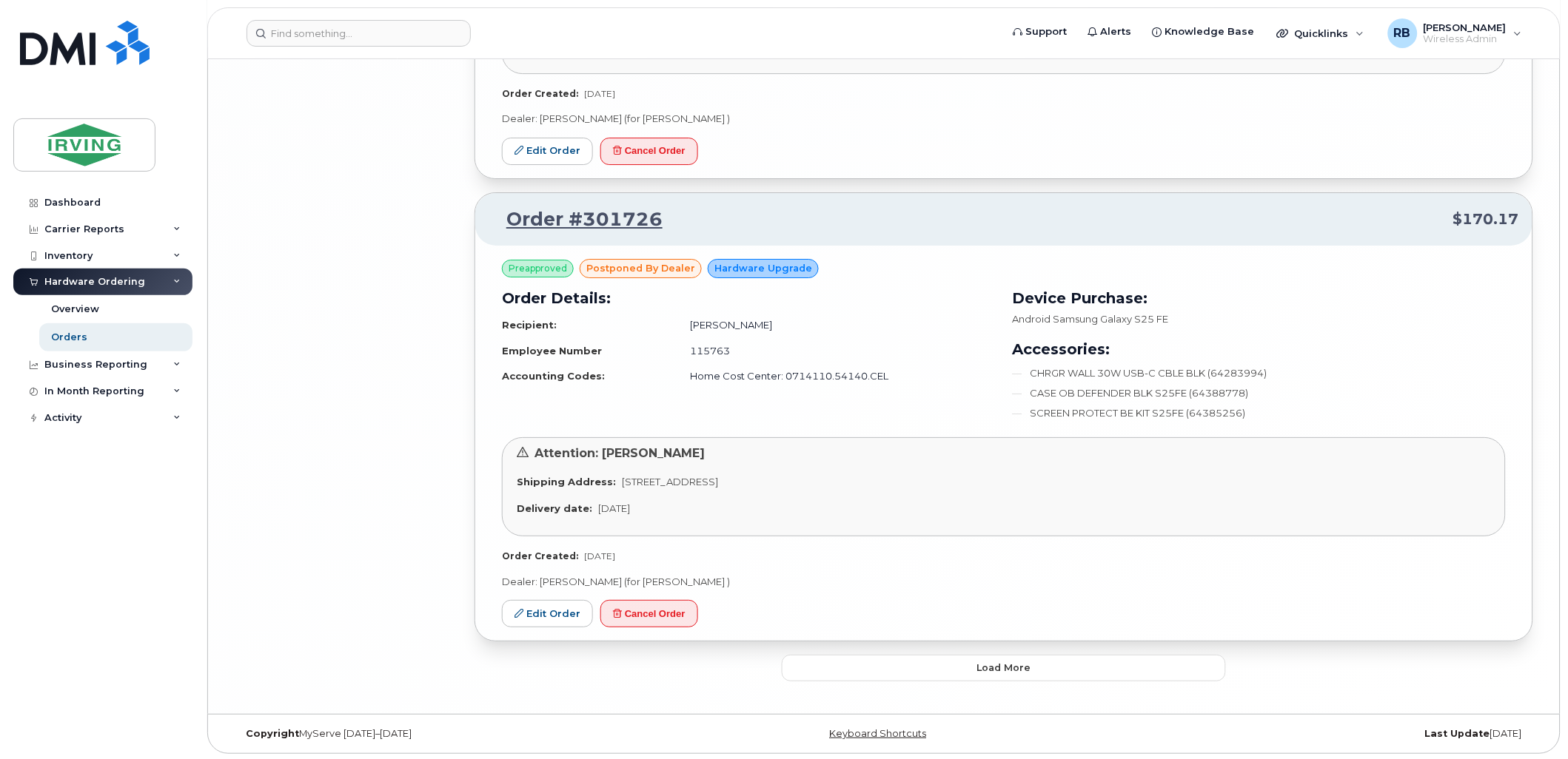
scroll to position [6834, 0]
click at [958, 660] on button "Load more" at bounding box center [1003, 666] width 444 height 27
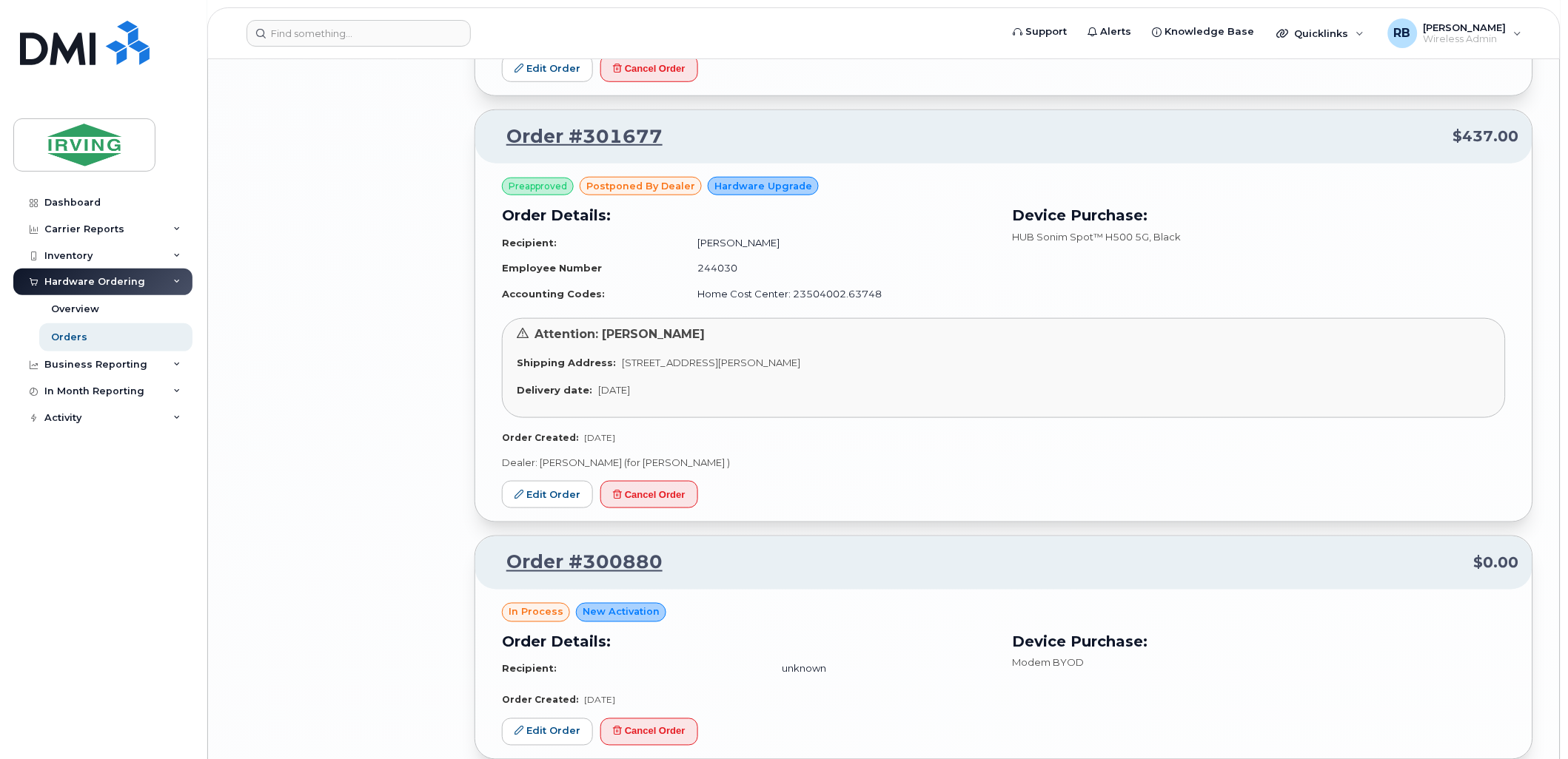
scroll to position [7273, 0]
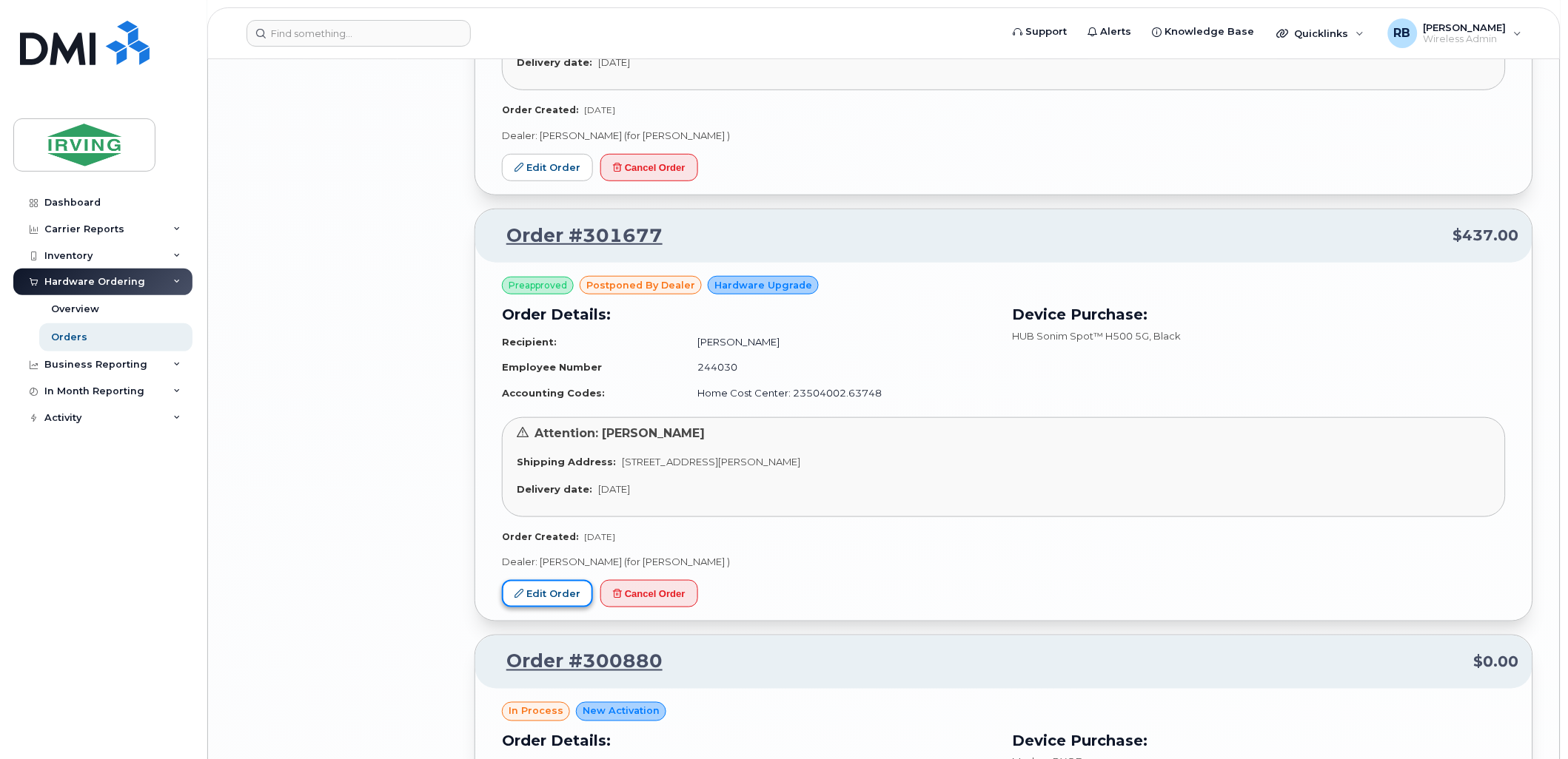
click at [559, 605] on link "Edit Order" at bounding box center [547, 594] width 91 height 27
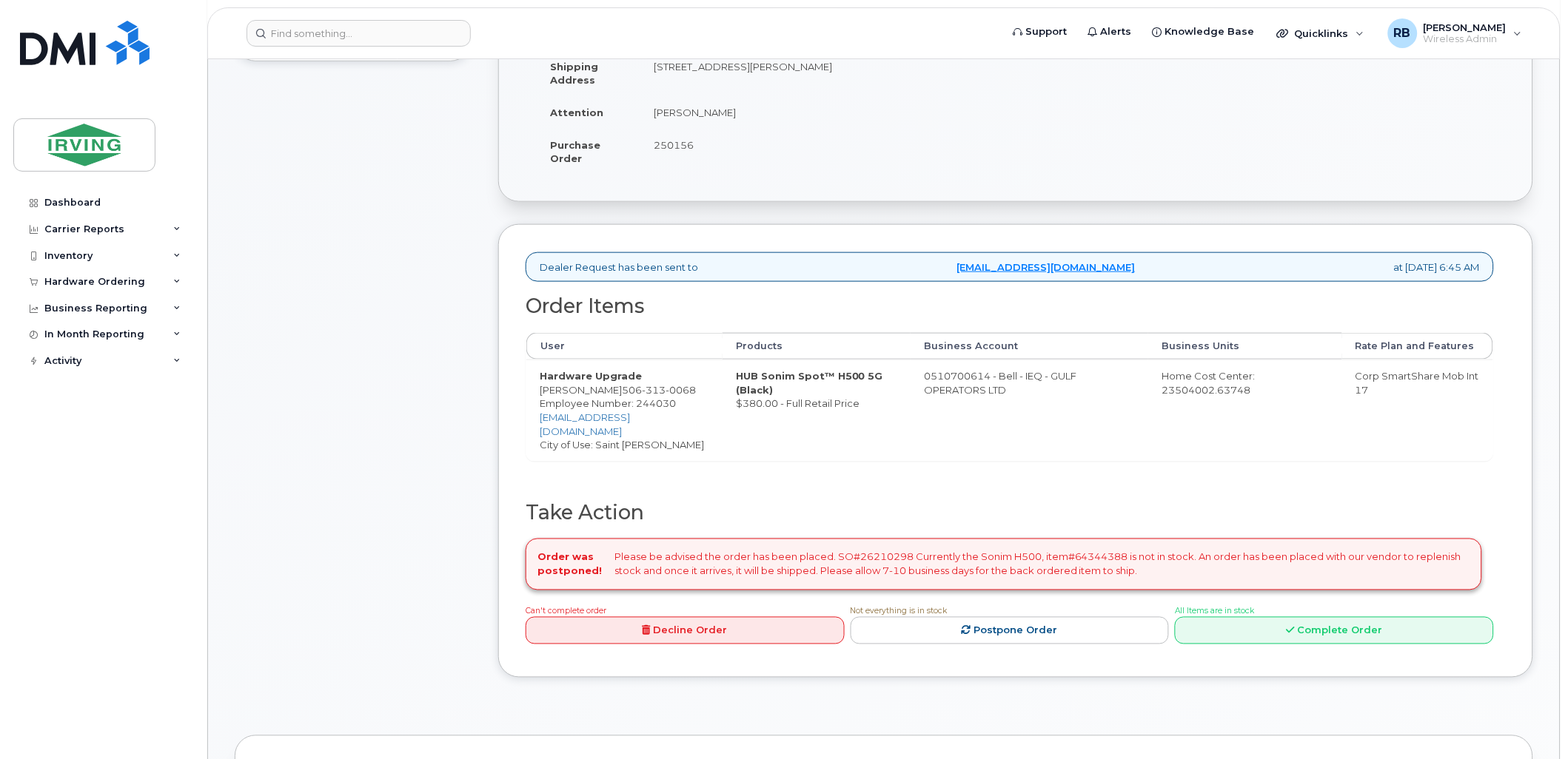
scroll to position [438, 0]
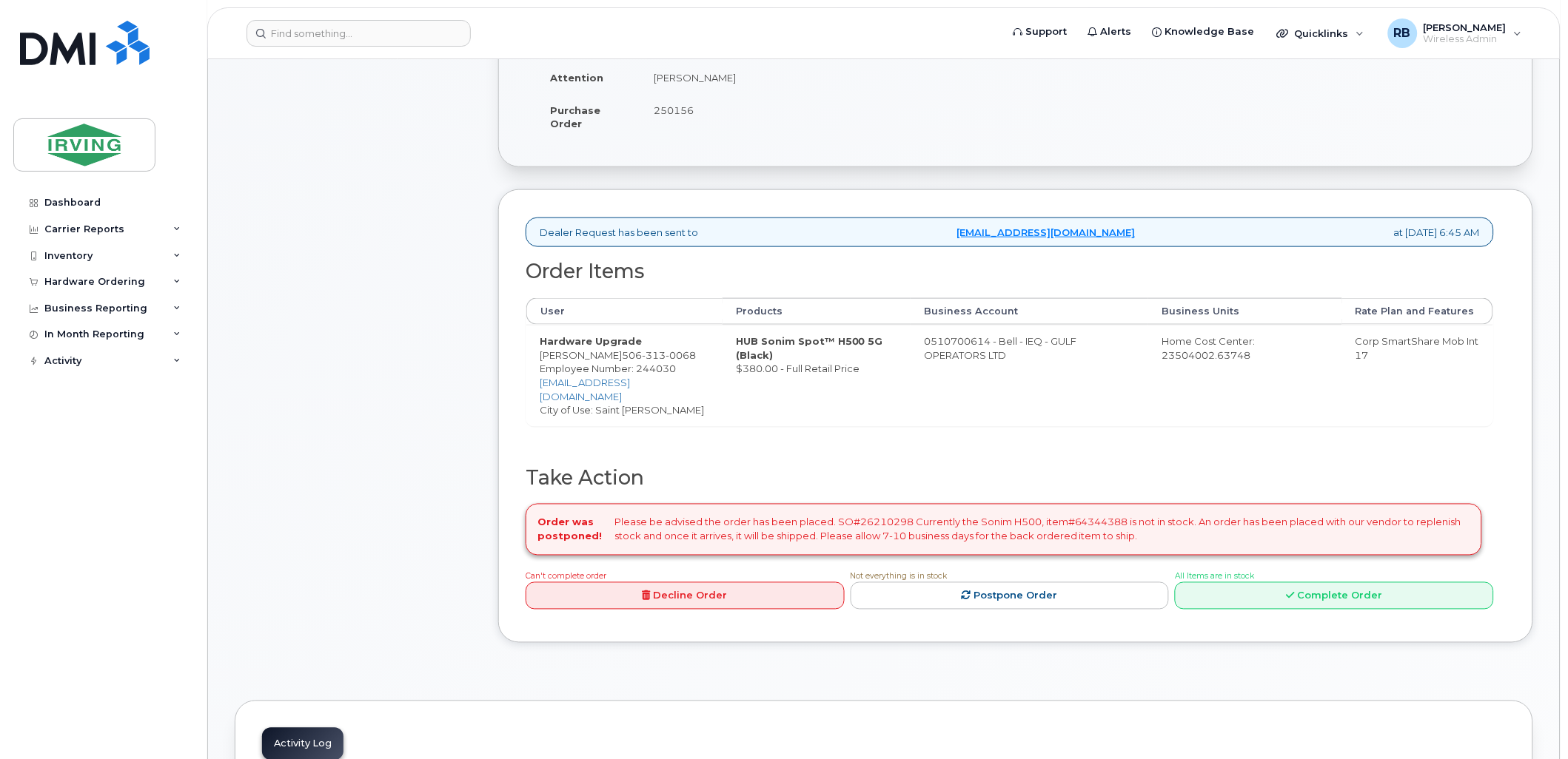
click at [863, 511] on div "Order was postponed! Please be advised the order has been placed. SO#26210298 C…" at bounding box center [1004, 529] width 956 height 51
copy div "26210298"
drag, startPoint x: 538, startPoint y: 356, endPoint x: 609, endPoint y: 360, distance: 71.1
click at [609, 360] on td "Hardware Upgrade [PERSON_NAME] [PHONE_NUMBER] Employee Number: 244030 [EMAIL_AD…" at bounding box center [625, 375] width 196 height 100
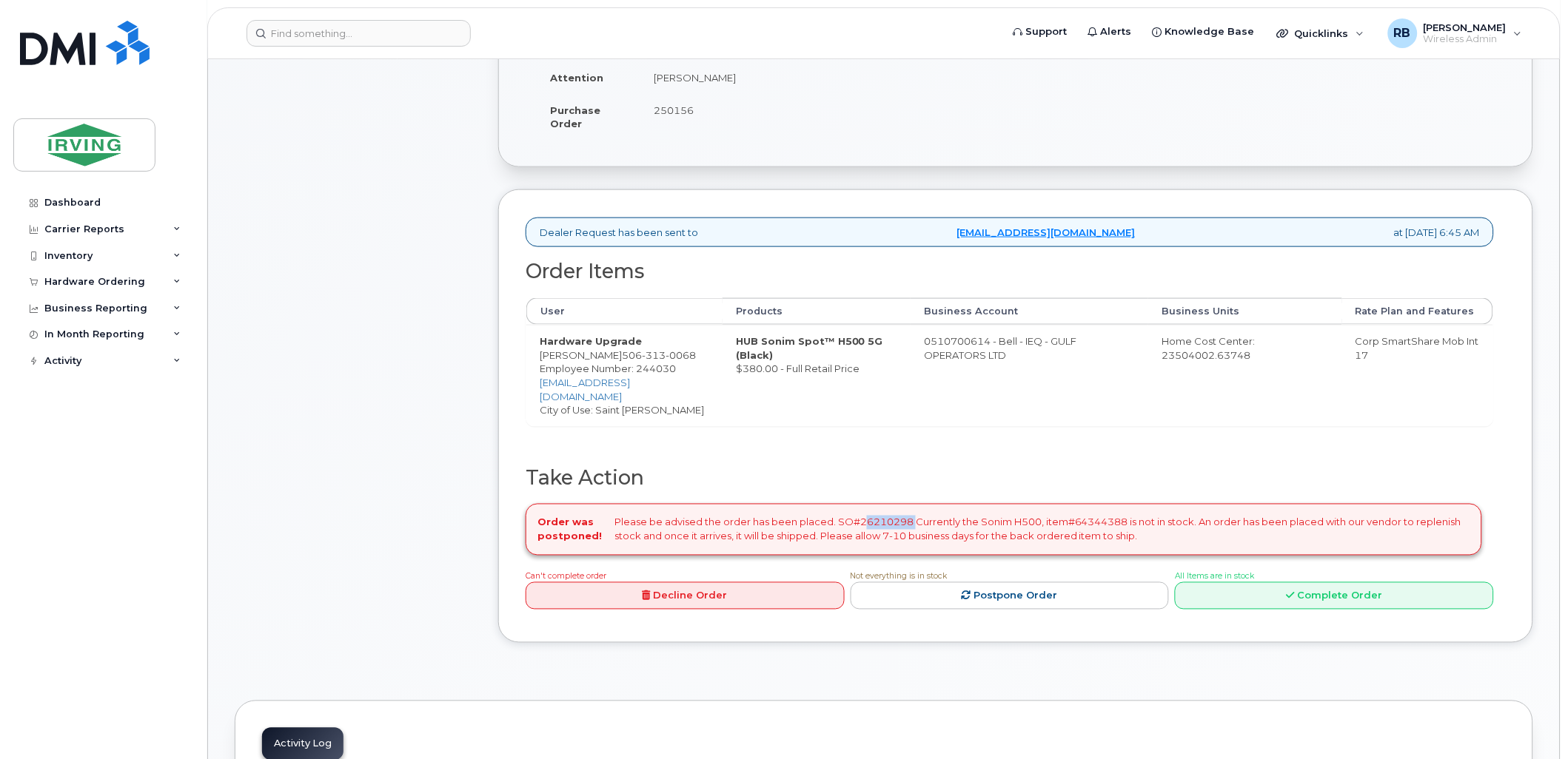
copy td "[PERSON_NAME]"
click at [596, 349] on td "Hardware Upgrade [PERSON_NAME] [PHONE_NUMBER] Employee Number: 244030 [EMAIL_AD…" at bounding box center [625, 375] width 196 height 100
drag, startPoint x: 538, startPoint y: 356, endPoint x: 608, endPoint y: 356, distance: 70.0
click at [608, 356] on td "Hardware Upgrade [PERSON_NAME] [PHONE_NUMBER] Employee Number: 244030 [EMAIL_AD…" at bounding box center [625, 375] width 196 height 100
copy td "[PERSON_NAME]"
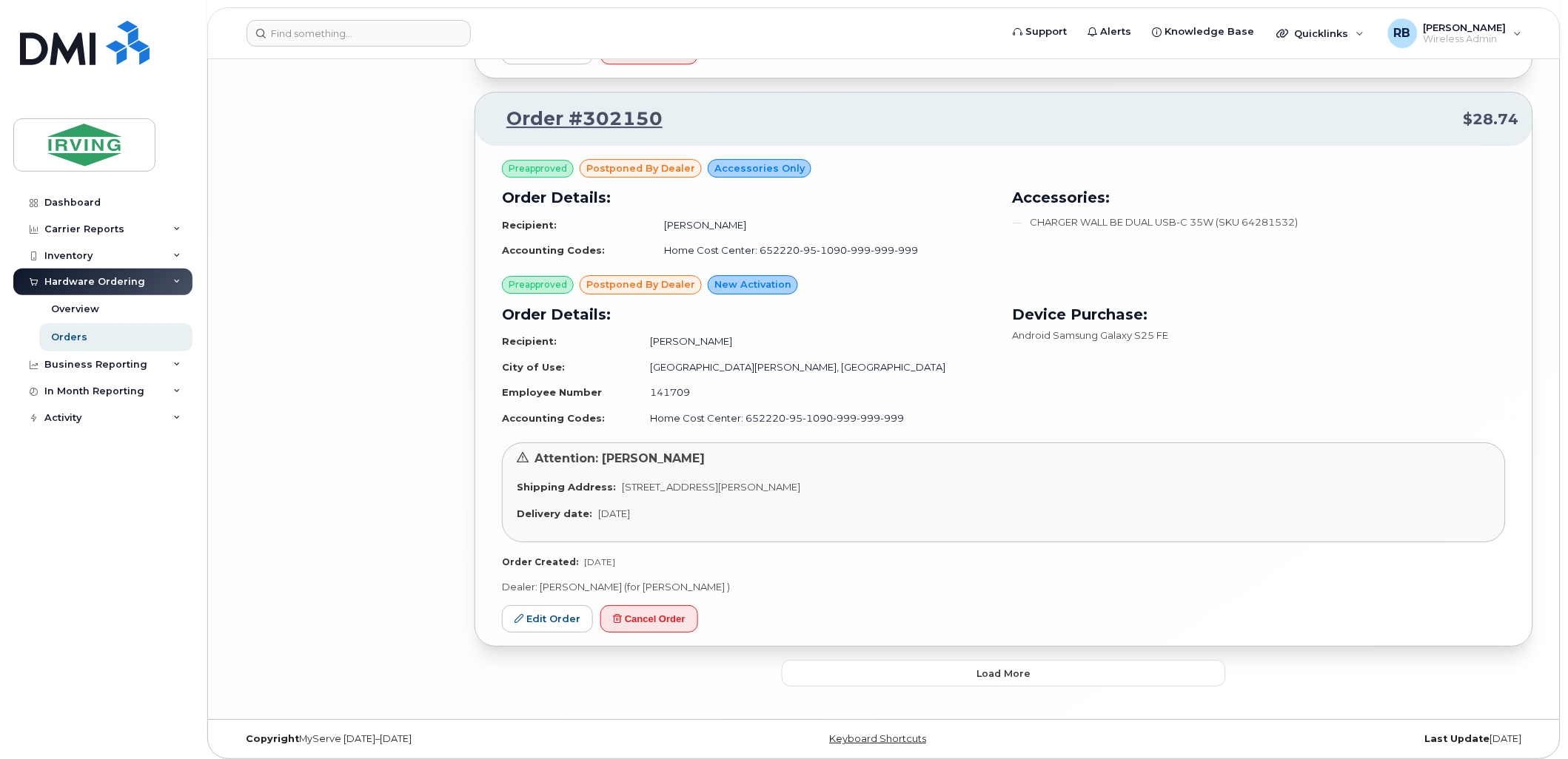
scroll to position [3167, 0]
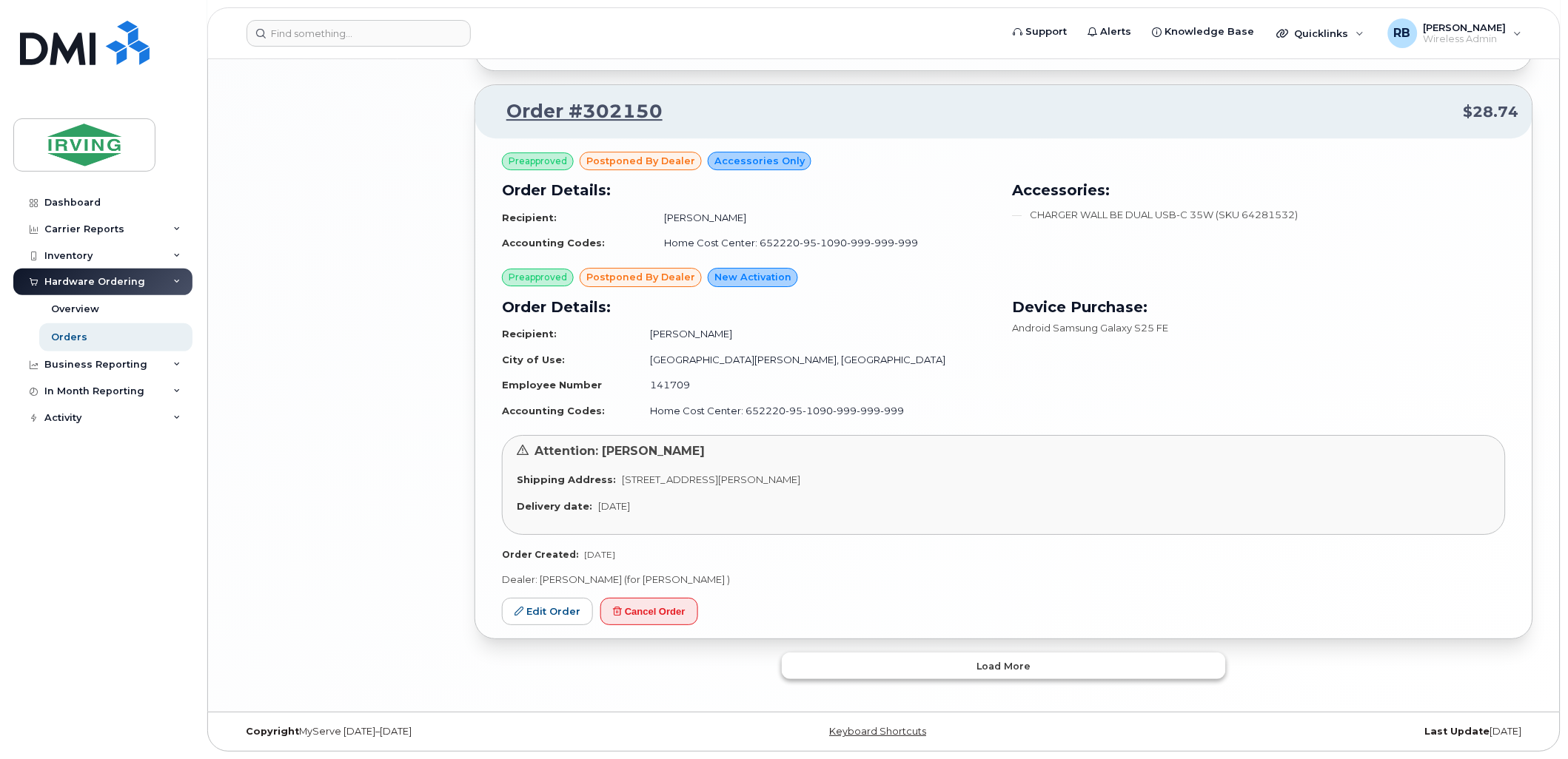
click at [916, 672] on button "Load more" at bounding box center [1003, 666] width 444 height 27
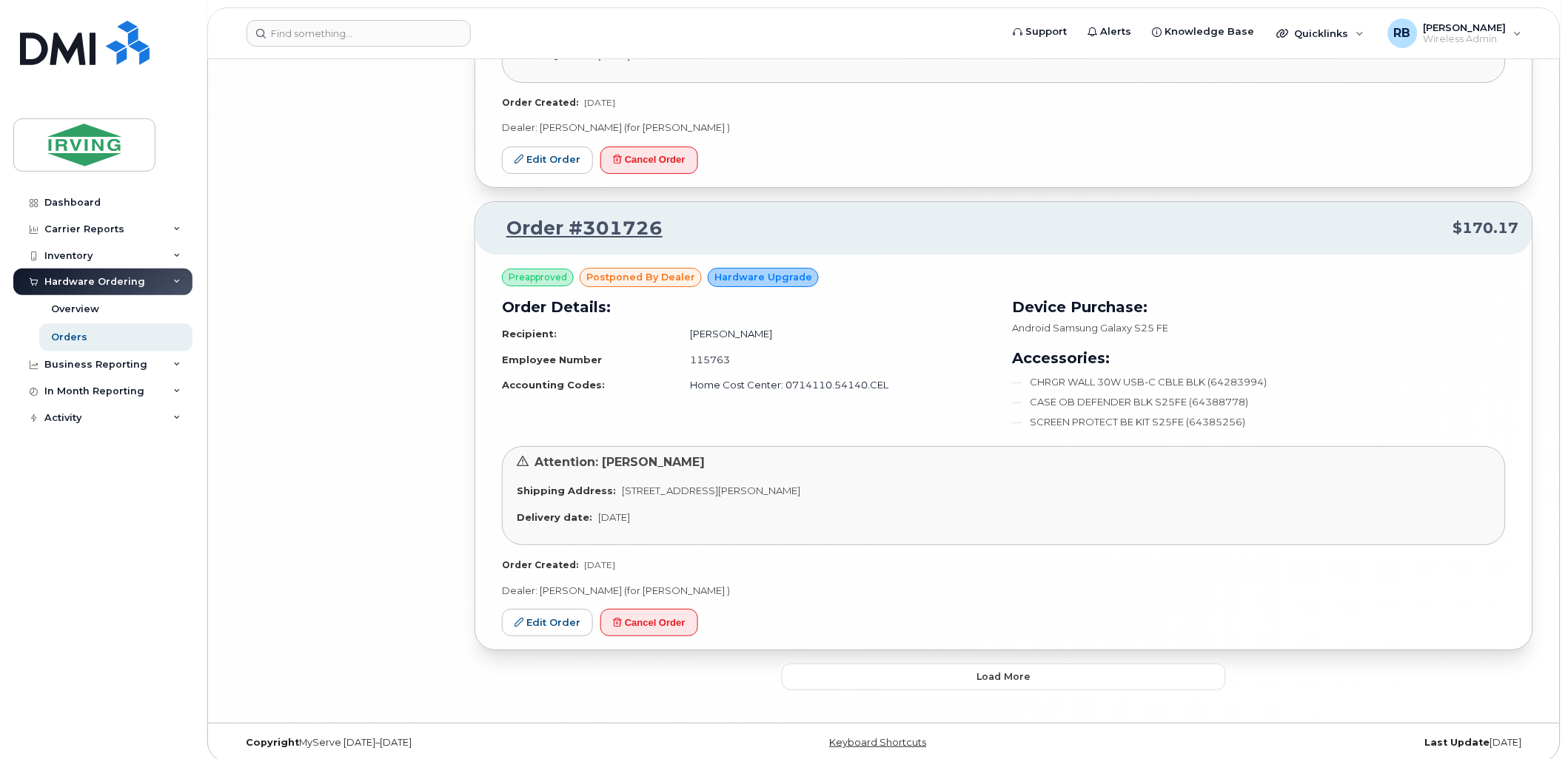
scroll to position [6834, 0]
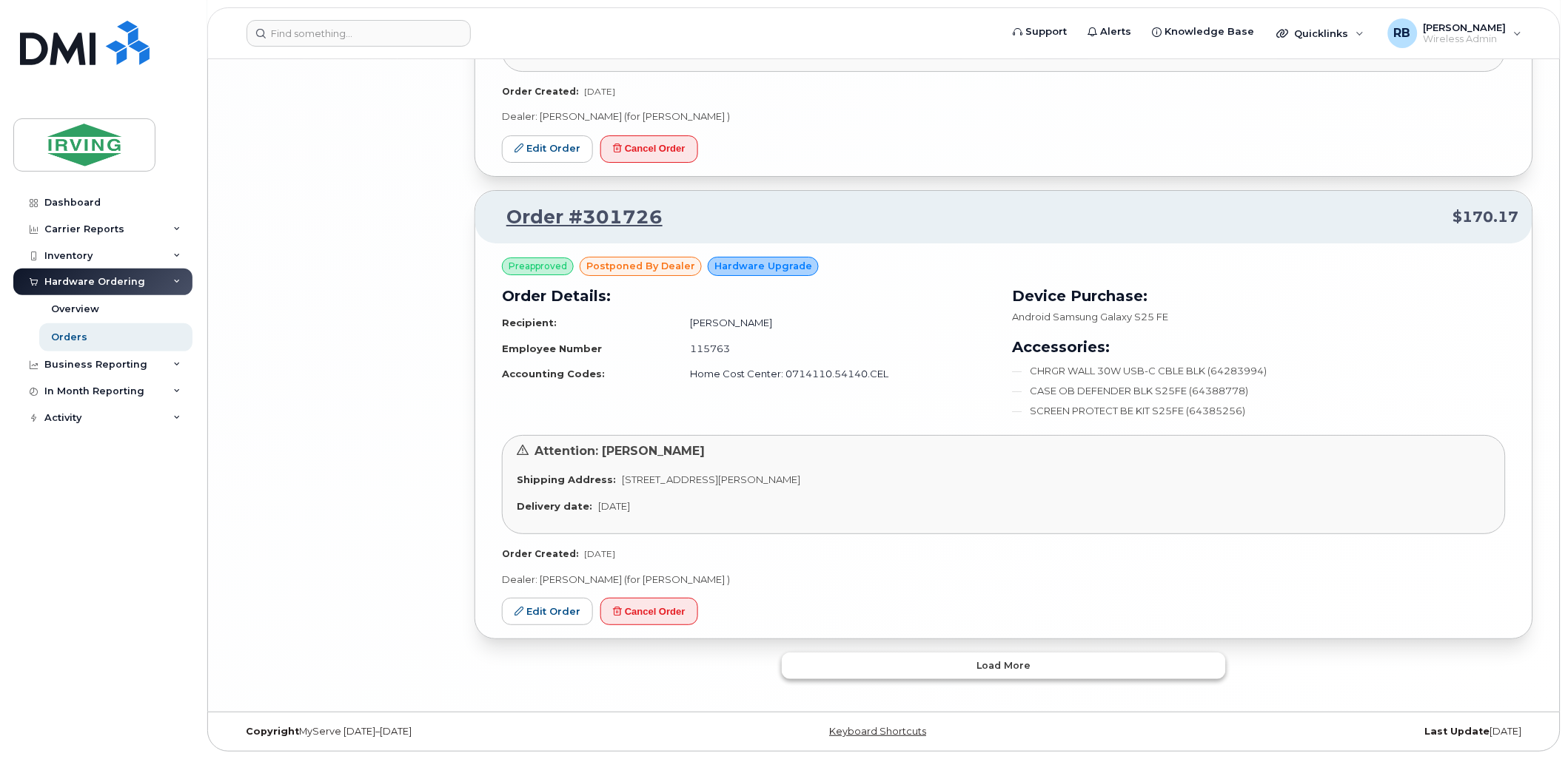
click at [903, 663] on button "Load more" at bounding box center [1003, 666] width 444 height 27
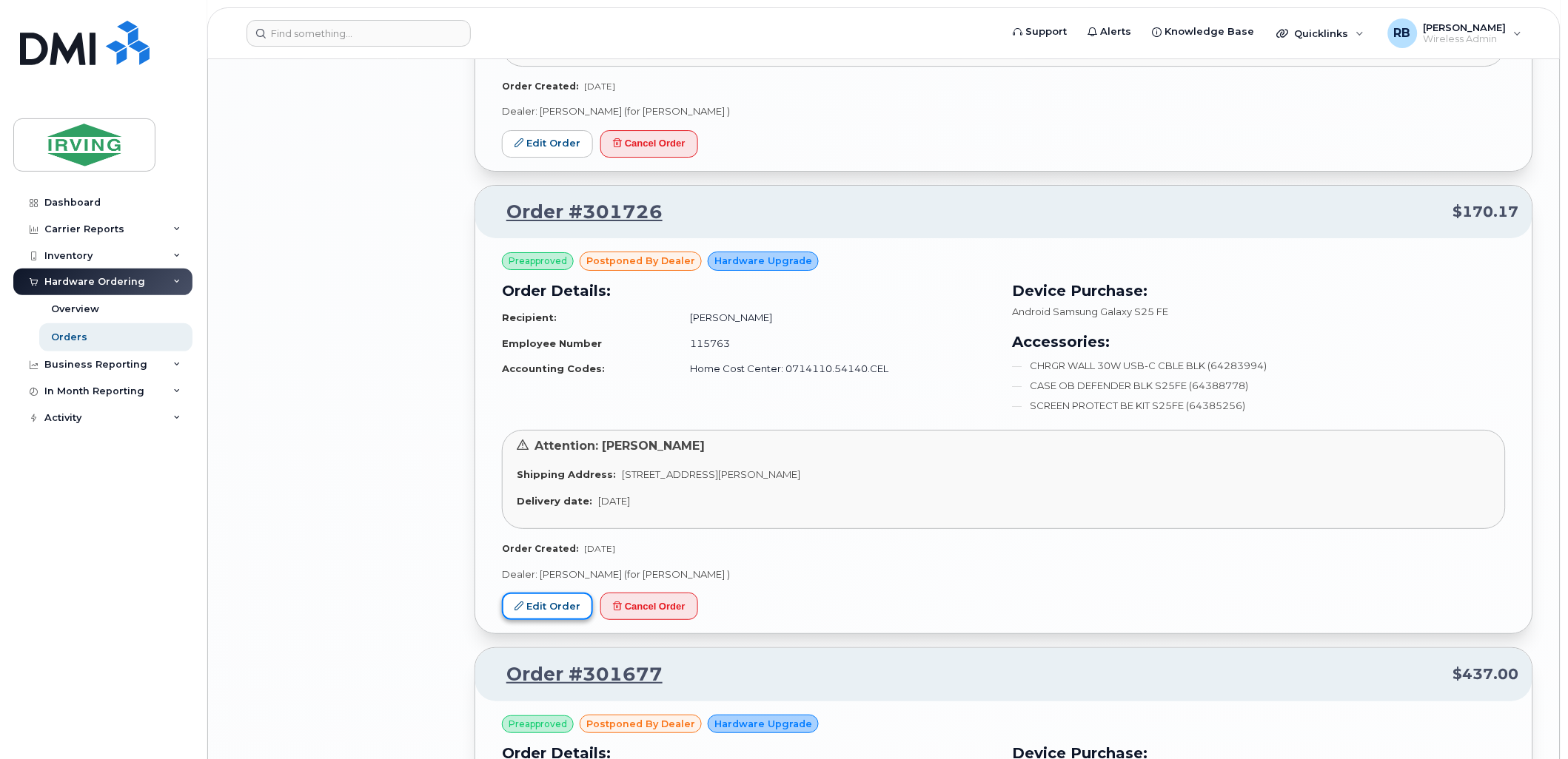
click at [575, 602] on link "Edit Order" at bounding box center [547, 606] width 91 height 27
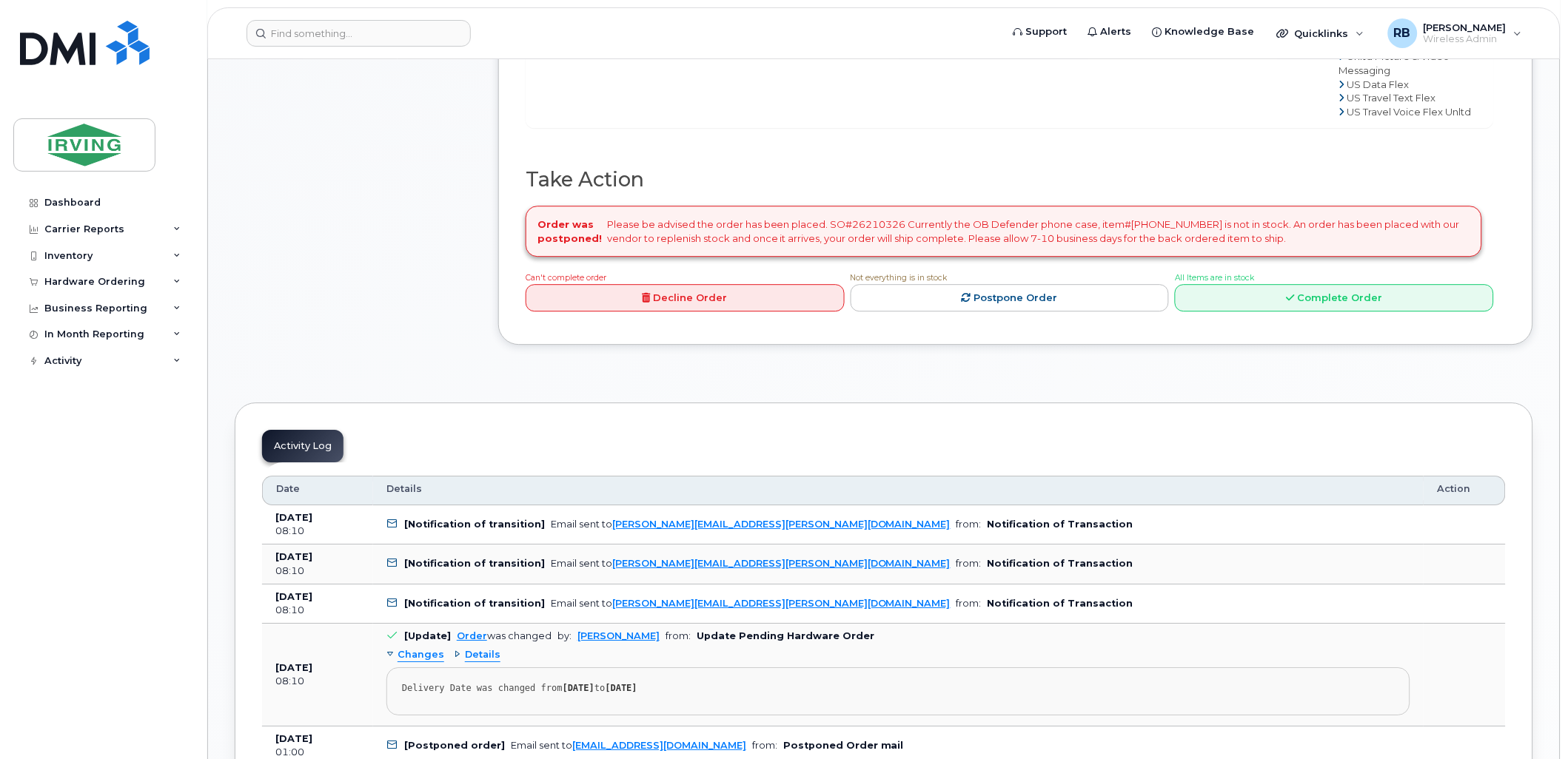
scroll to position [1206, 0]
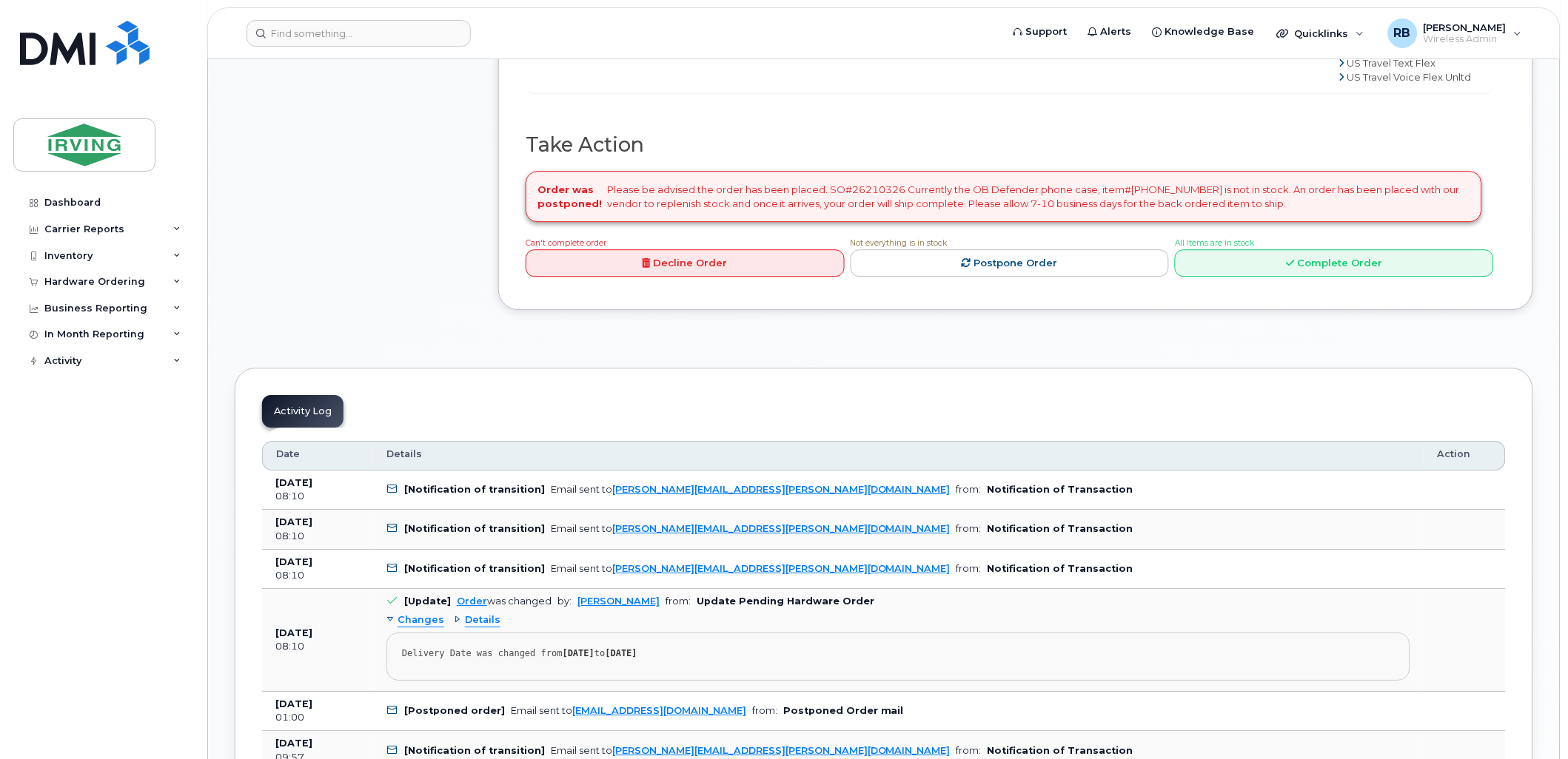
click at [862, 222] on div "Order was postponed! Please be advised the order has been placed. SO#26210326 C…" at bounding box center [1004, 196] width 956 height 51
copy div "26210326"
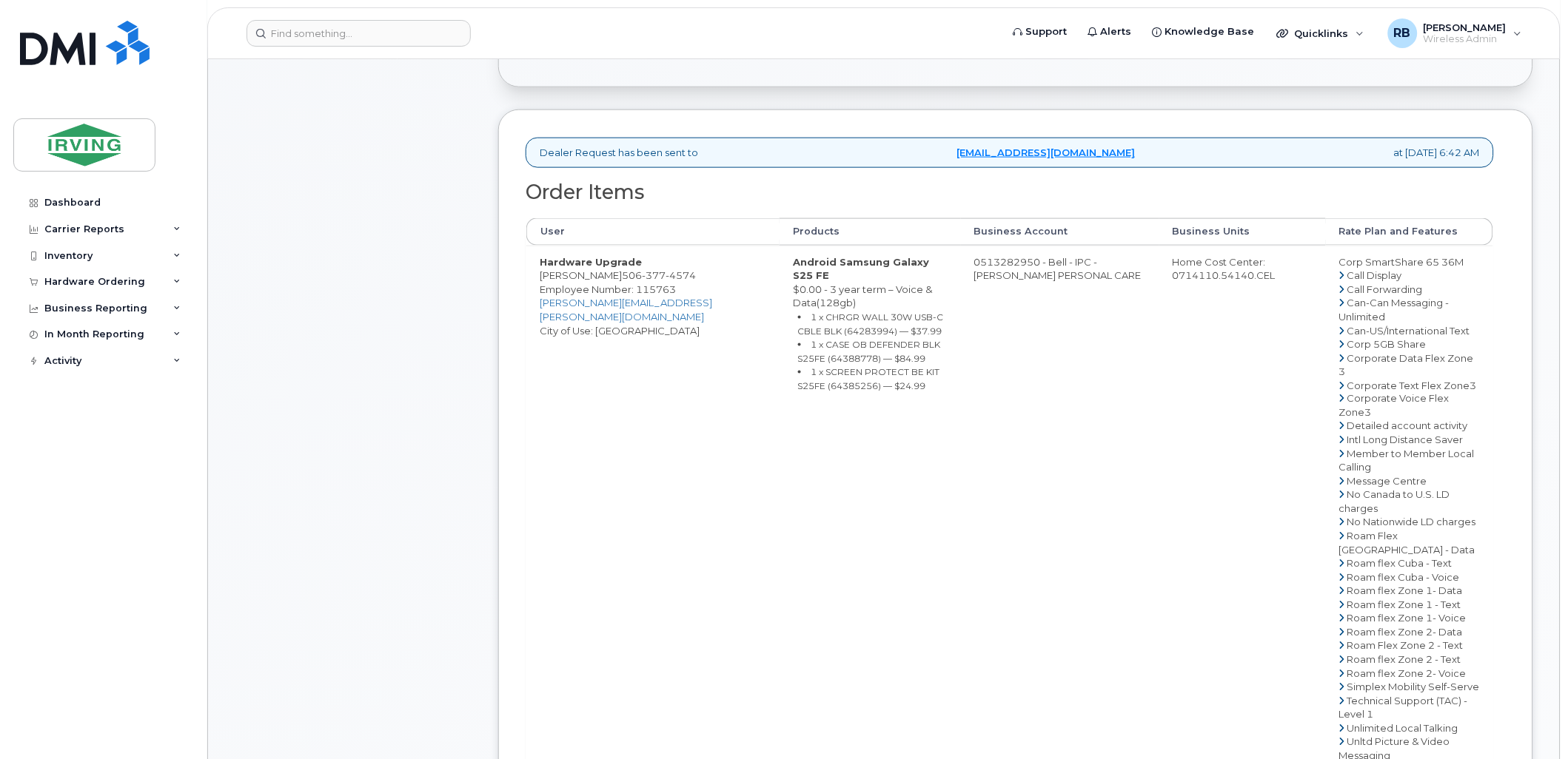
scroll to position [438, 0]
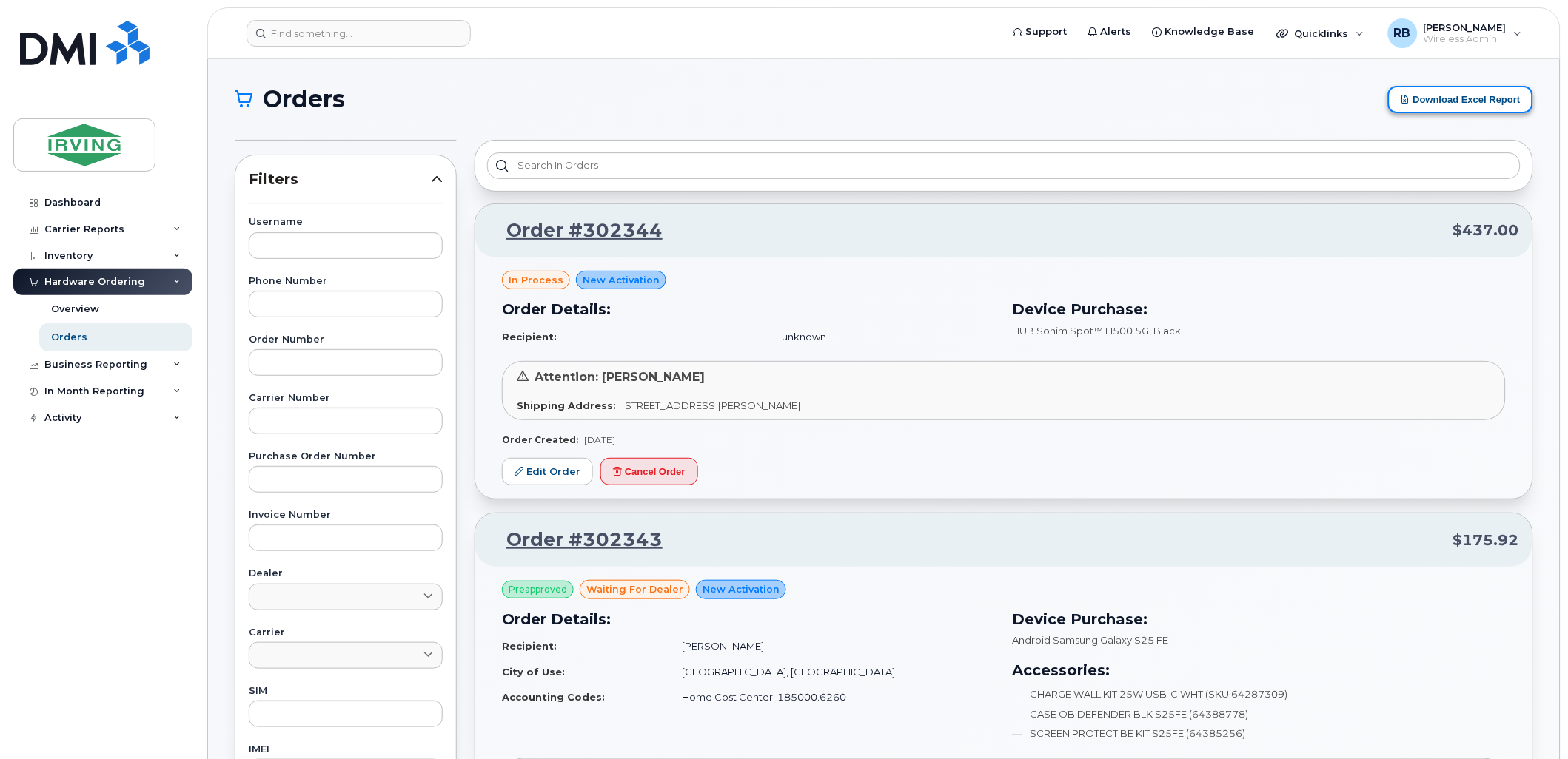
click at [1433, 99] on button "Download Excel Report" at bounding box center [1460, 99] width 145 height 27
click at [849, 93] on h1 "Orders" at bounding box center [807, 99] width 1146 height 23
